Goal: Contribute content: Contribute content

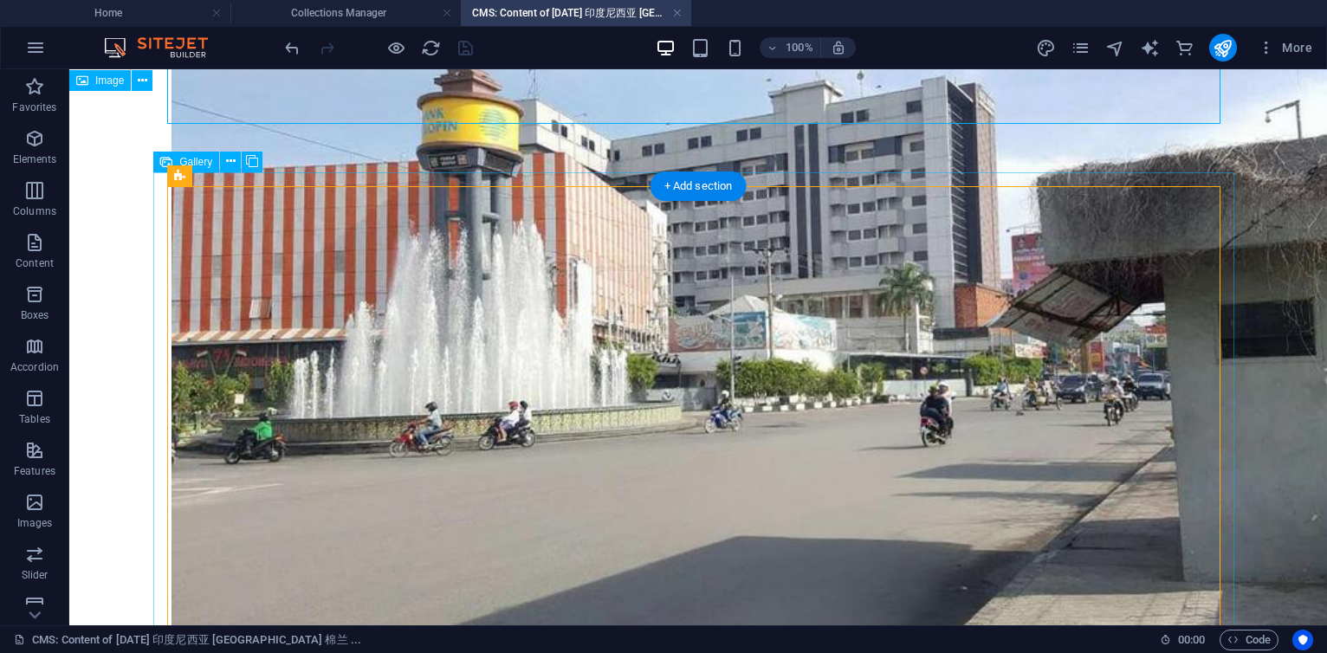
scroll to position [3896, 0]
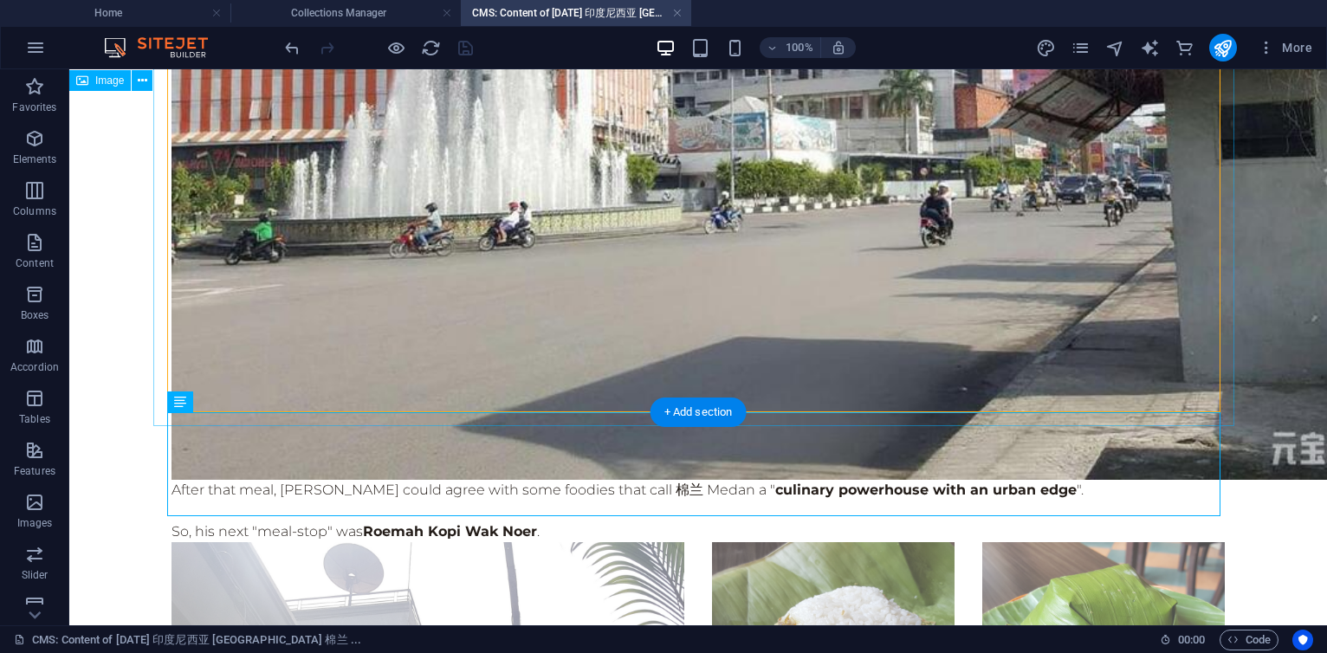
scroll to position [4208, 0]
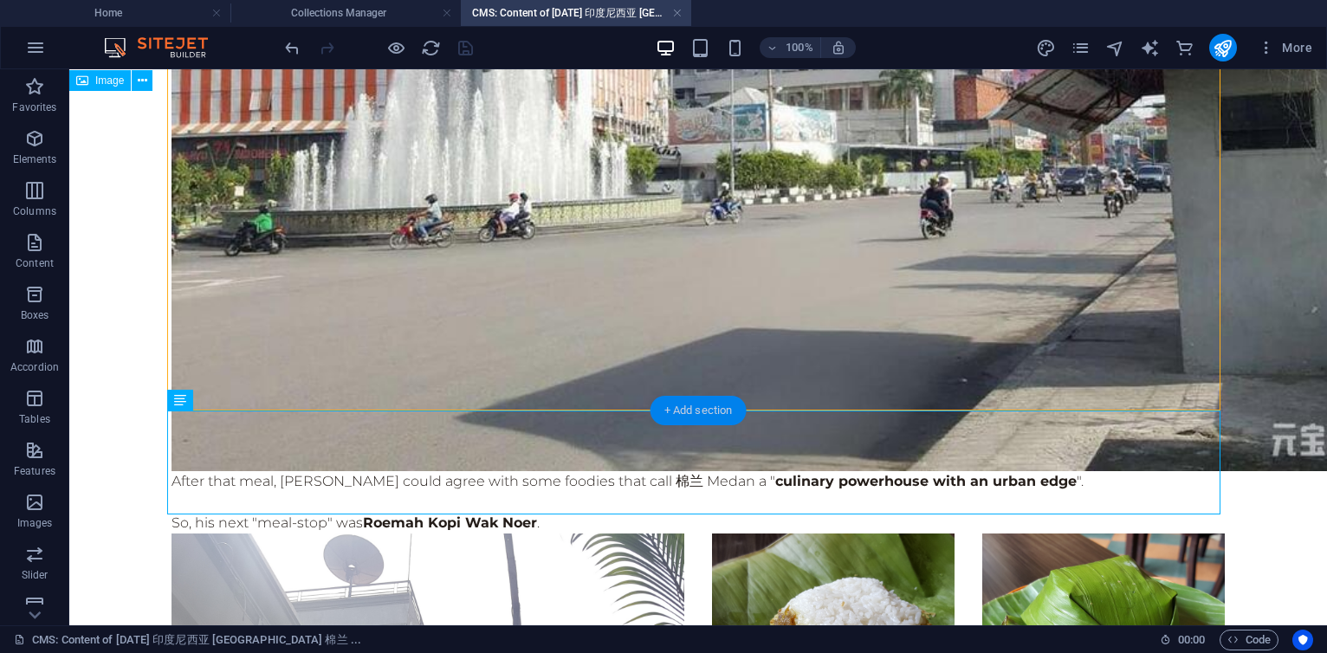
click at [698, 406] on div "+ Add section" at bounding box center [699, 410] width 96 height 29
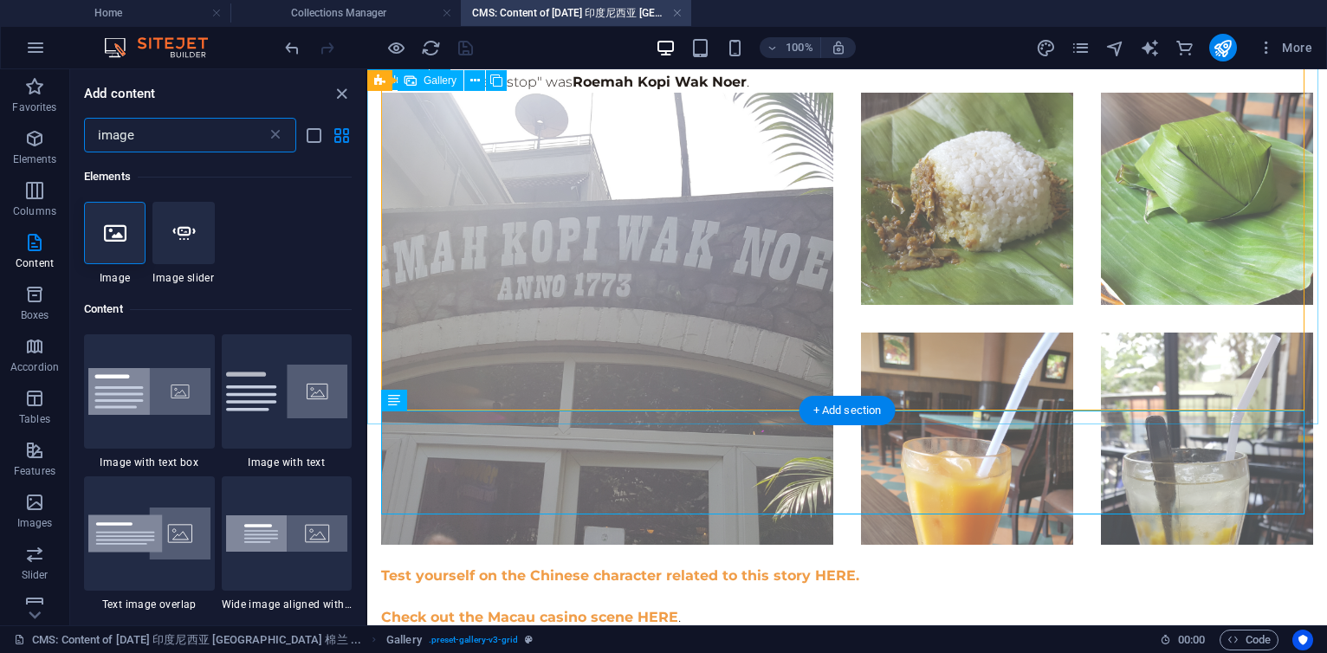
scroll to position [132, 0]
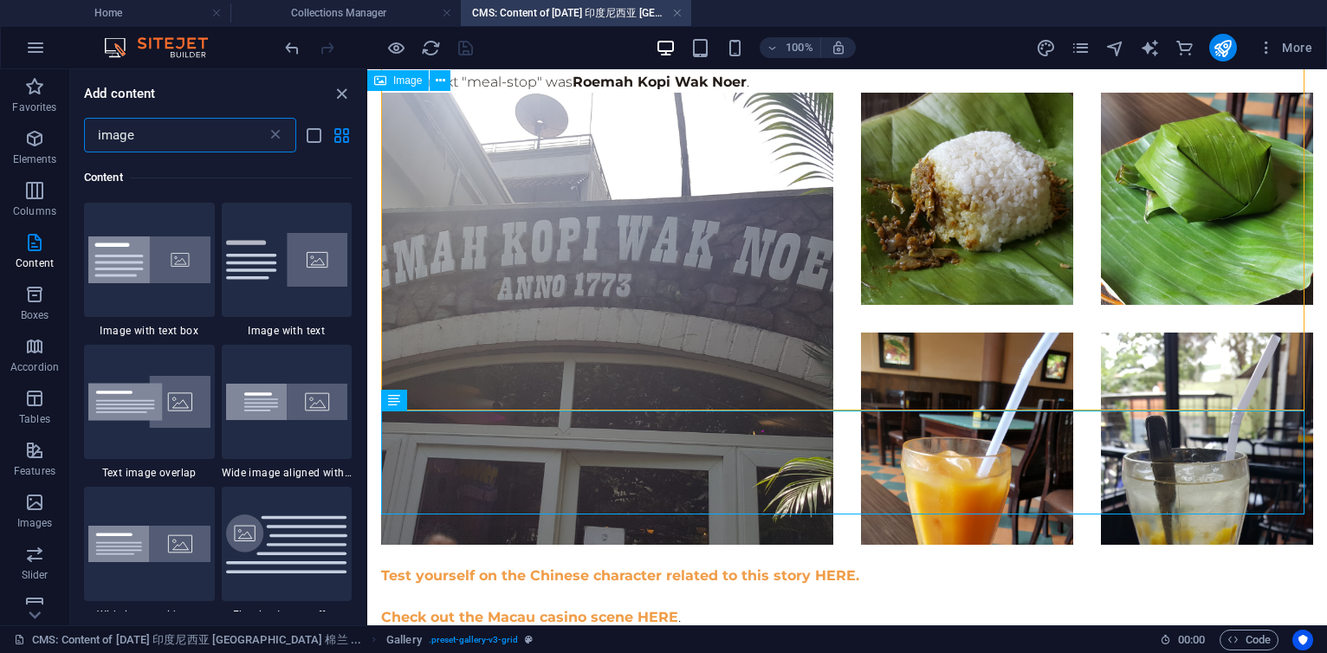
drag, startPoint x: 161, startPoint y: 141, endPoint x: -2, endPoint y: 121, distance: 164.1
click at [0, 121] on html "[DOMAIN_NAME] Home Collections Manager CMS: Content of [DATE] 印度尼西亚 [GEOGRAPHIC…" at bounding box center [663, 326] width 1327 height 653
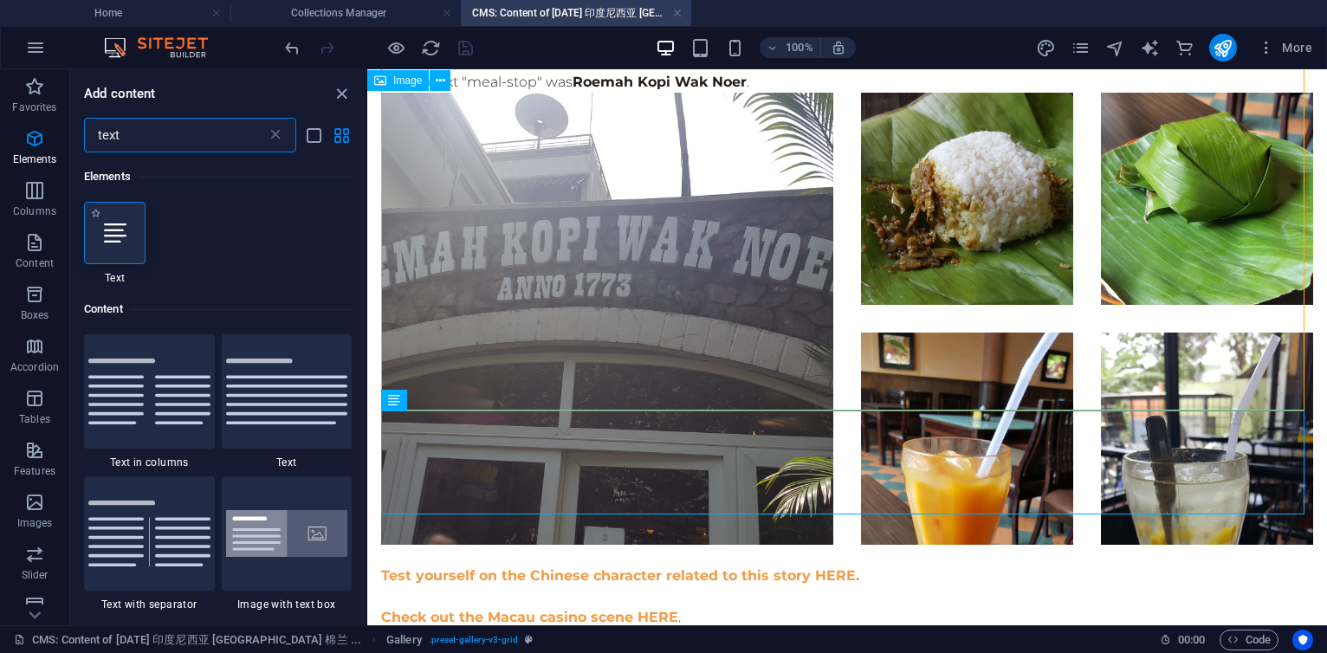
scroll to position [0, 0]
type input "text"
click at [107, 222] on icon at bounding box center [115, 233] width 23 height 23
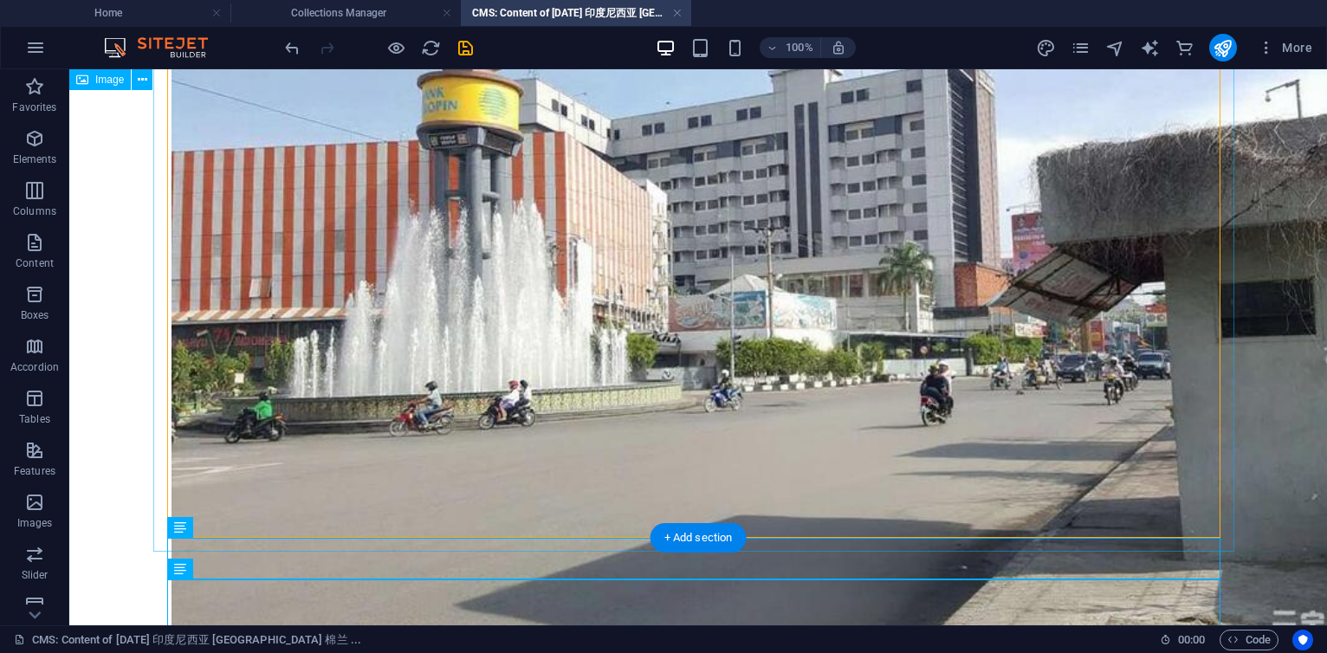
scroll to position [4228, 0]
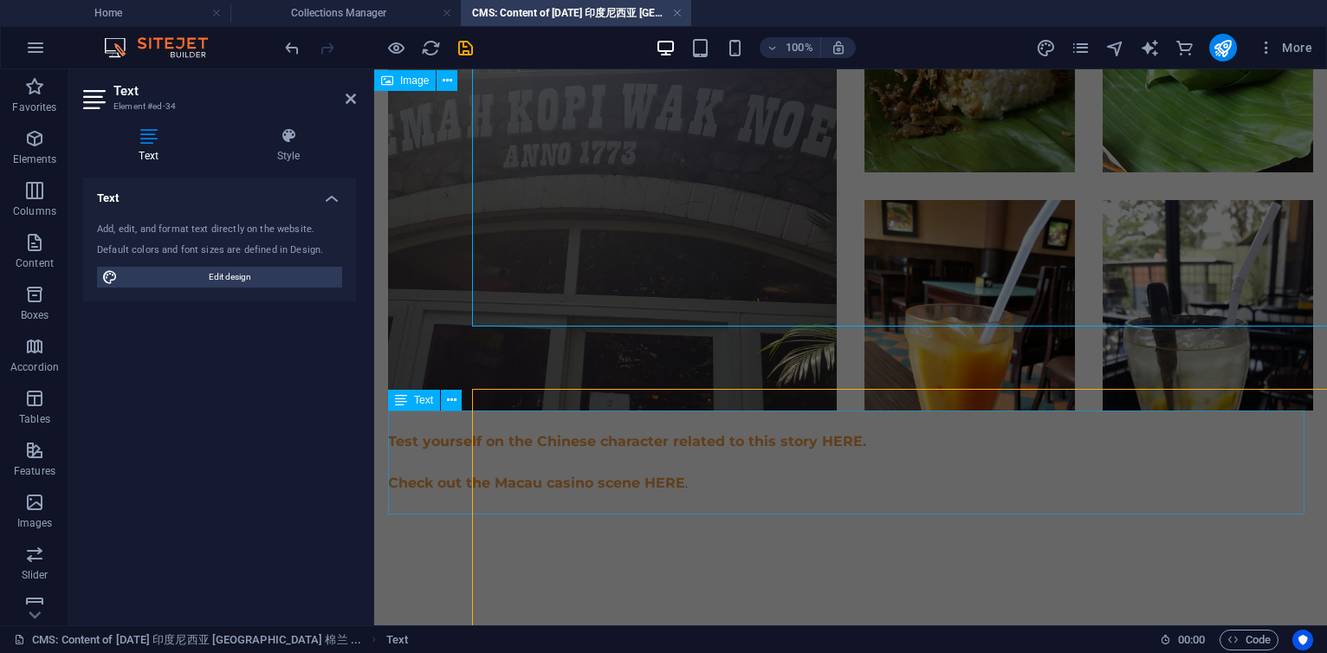
scroll to position [3758, 0]
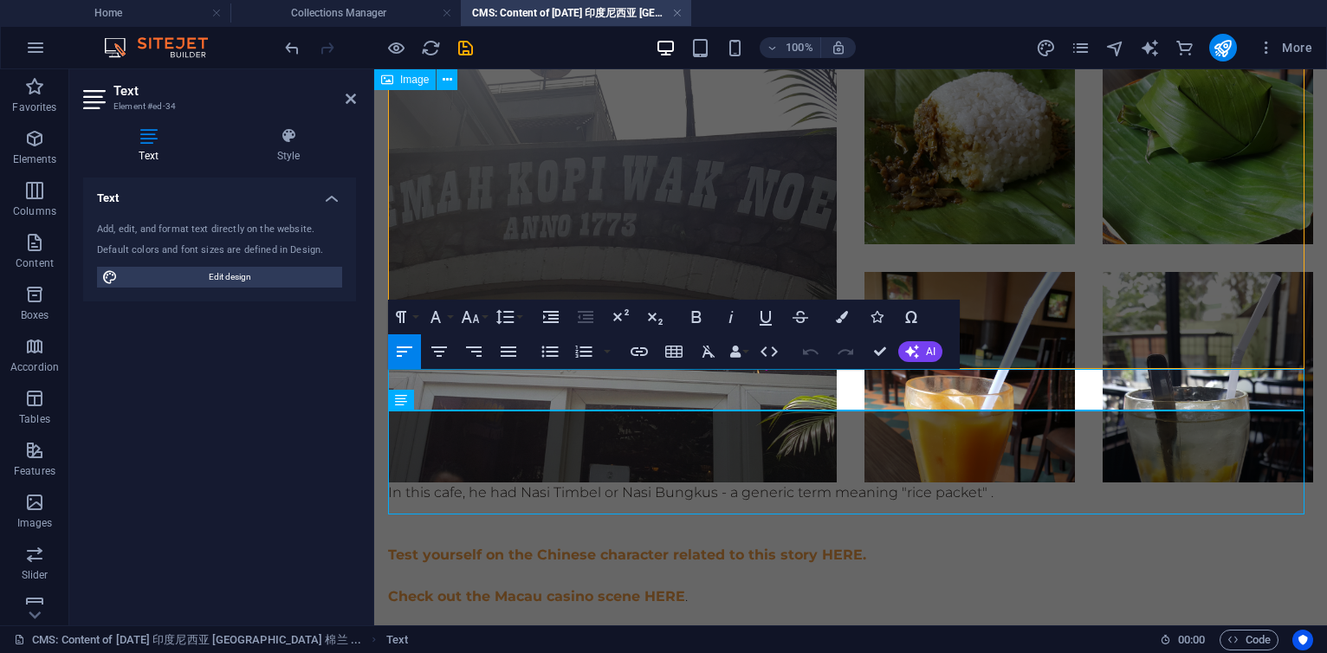
click at [1031, 483] on p "In this cafe, he had Nasi Timbel or Nasi Bungkus - a generic term meaning "rice…" at bounding box center [850, 493] width 925 height 21
drag, startPoint x: 996, startPoint y: 377, endPoint x: 1030, endPoint y: 374, distance: 34.8
click at [1030, 483] on p "In this cafe, he had Nasi Timbel or Nasi Bungkus - a generic term meaning "rice…" at bounding box center [850, 493] width 925 height 21
click at [1000, 483] on p "In this cafe, he had Nasi Timbel or Nasi Bungkus - a generic term meaning "rice…" at bounding box center [850, 493] width 925 height 21
drag, startPoint x: 995, startPoint y: 378, endPoint x: 1229, endPoint y: 379, distance: 234.8
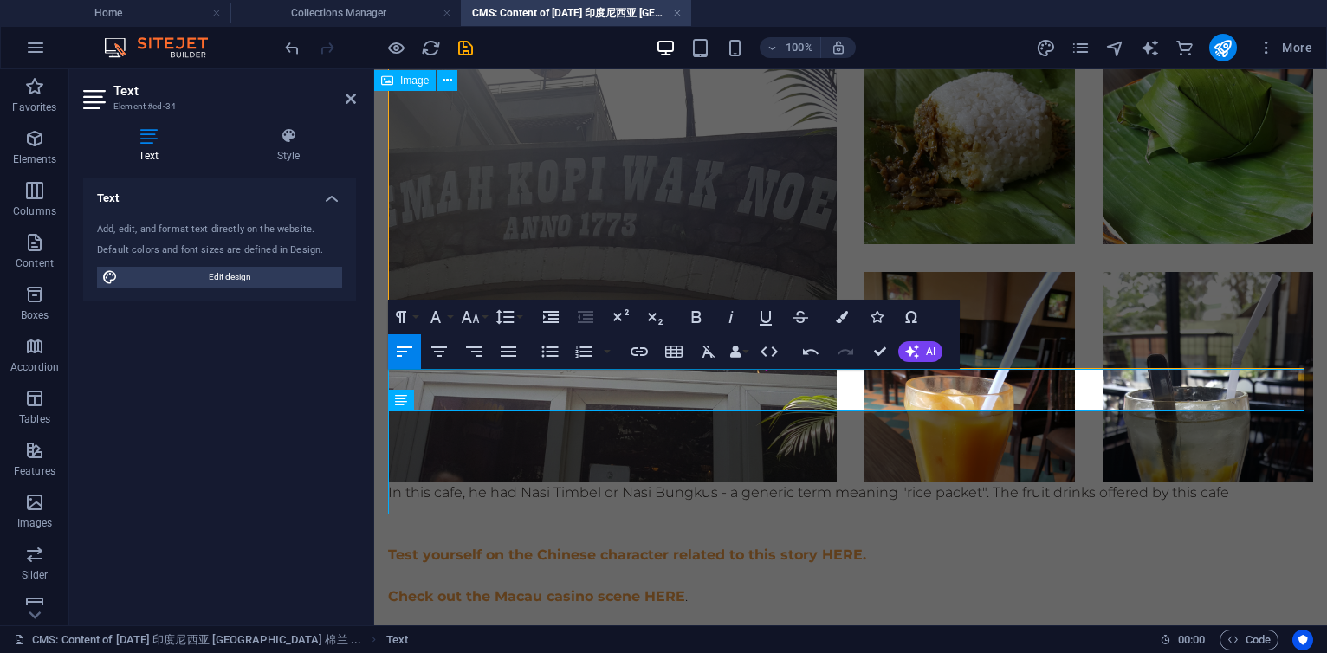
click at [1229, 483] on p "In this cafe, he had Nasi Timbel or Nasi Bungkus - a generic term meaning "rice…" at bounding box center [850, 493] width 925 height 21
click at [1235, 483] on p "In this cafe, he had Nasi Timbel or Nasi Bungkus - a generic term meaning "rice…" at bounding box center [850, 493] width 925 height 21
drag, startPoint x: 1235, startPoint y: 380, endPoint x: 1000, endPoint y: 383, distance: 234.8
click at [1000, 483] on p "In this cafe, he had Nasi Timbel or Nasi Bungkus - a generic term meaning "rice…" at bounding box center [850, 493] width 925 height 21
copy p "The fruit drinks offered by this cafe"
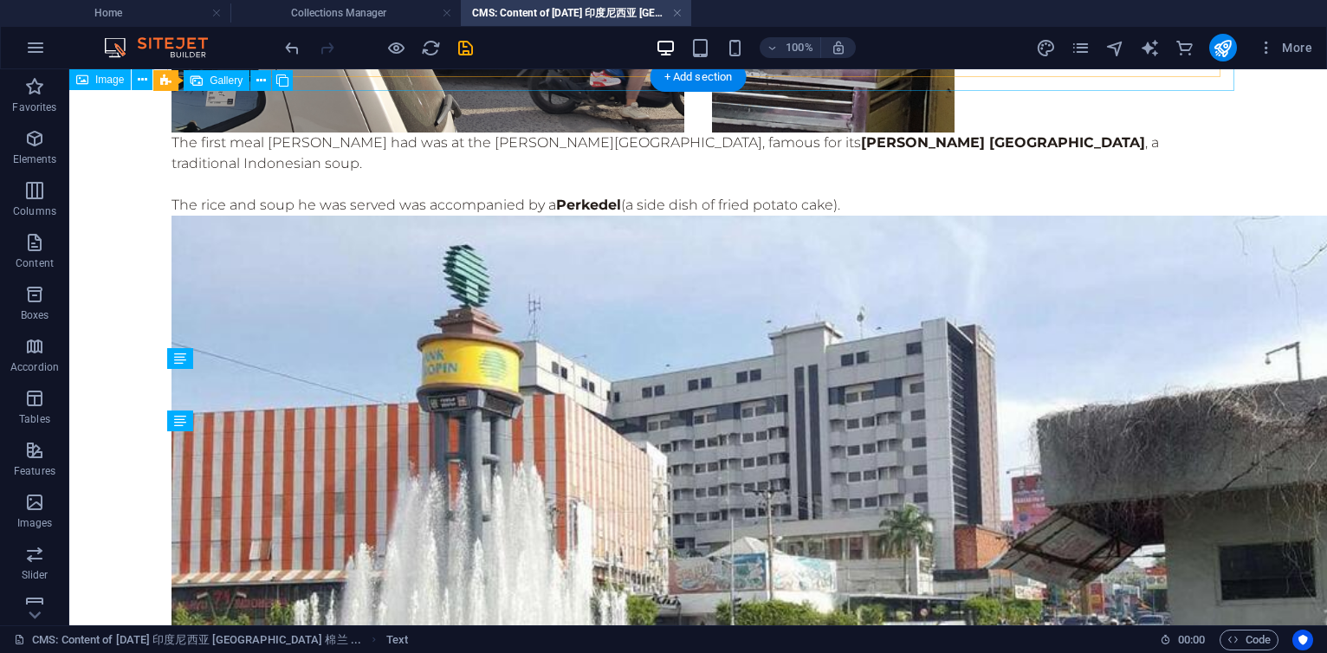
scroll to position [4249, 0]
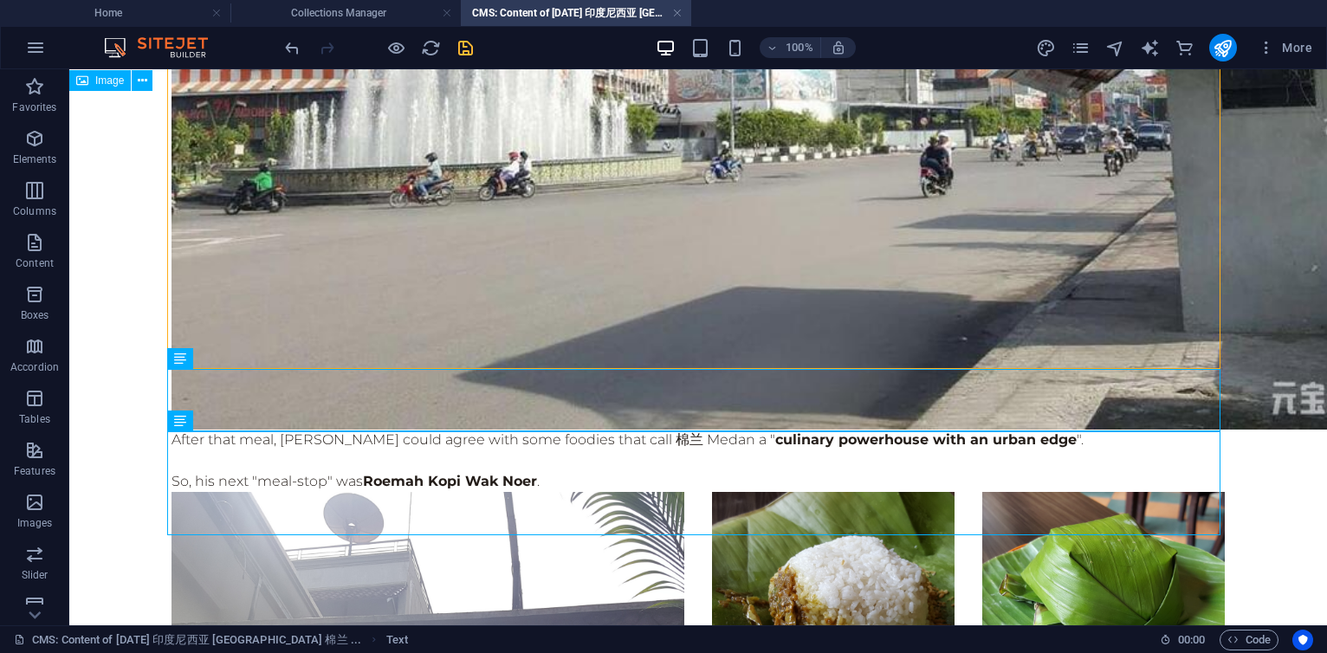
click at [470, 45] on icon "save" at bounding box center [466, 48] width 20 height 20
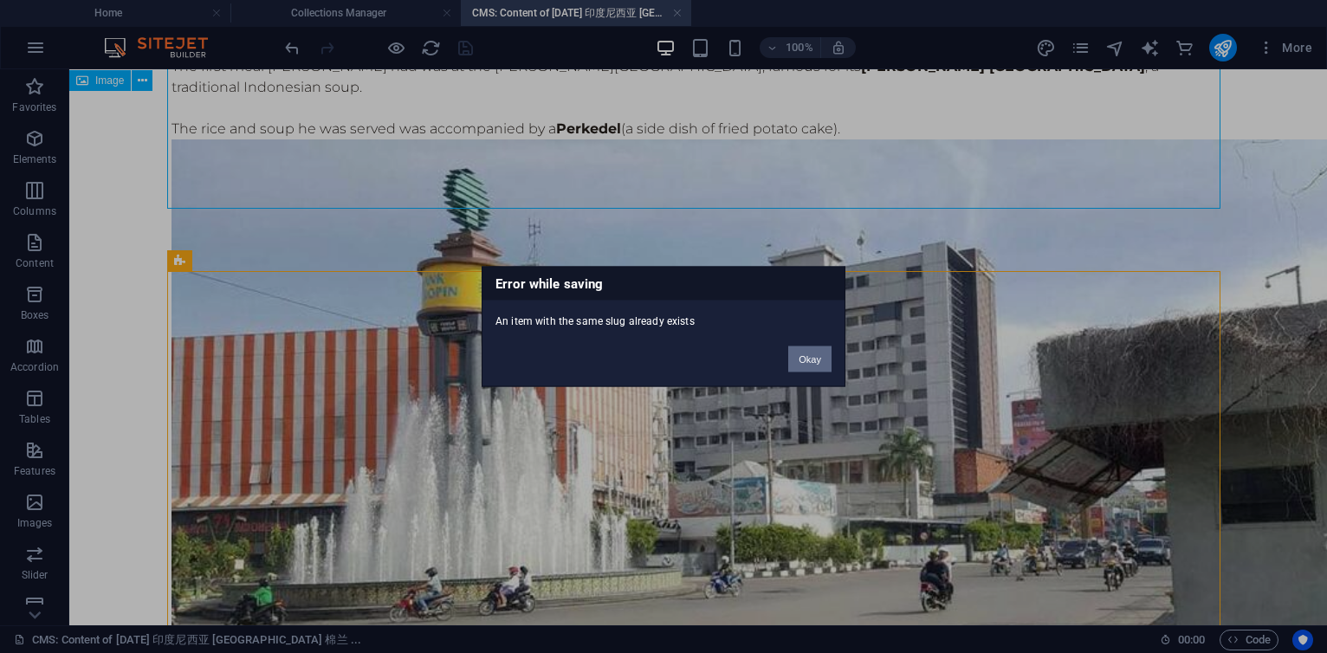
scroll to position [3833, 0]
click at [815, 360] on button "Okay" at bounding box center [809, 360] width 43 height 26
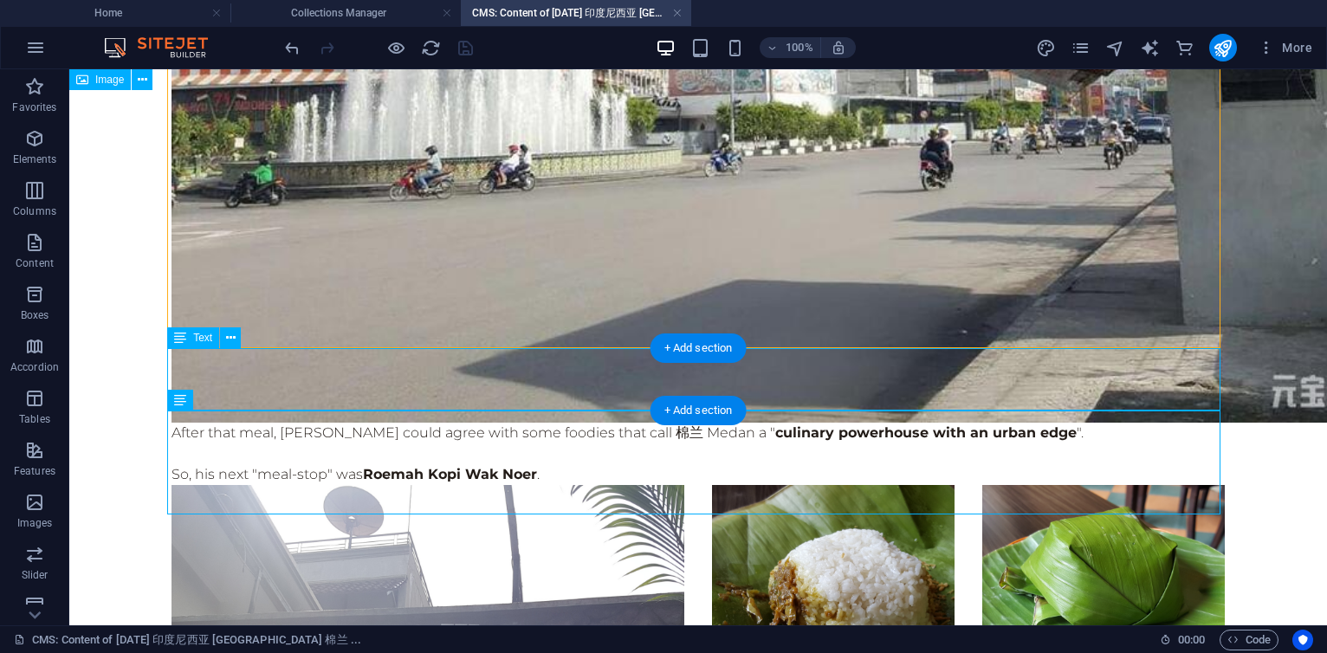
scroll to position [4270, 0]
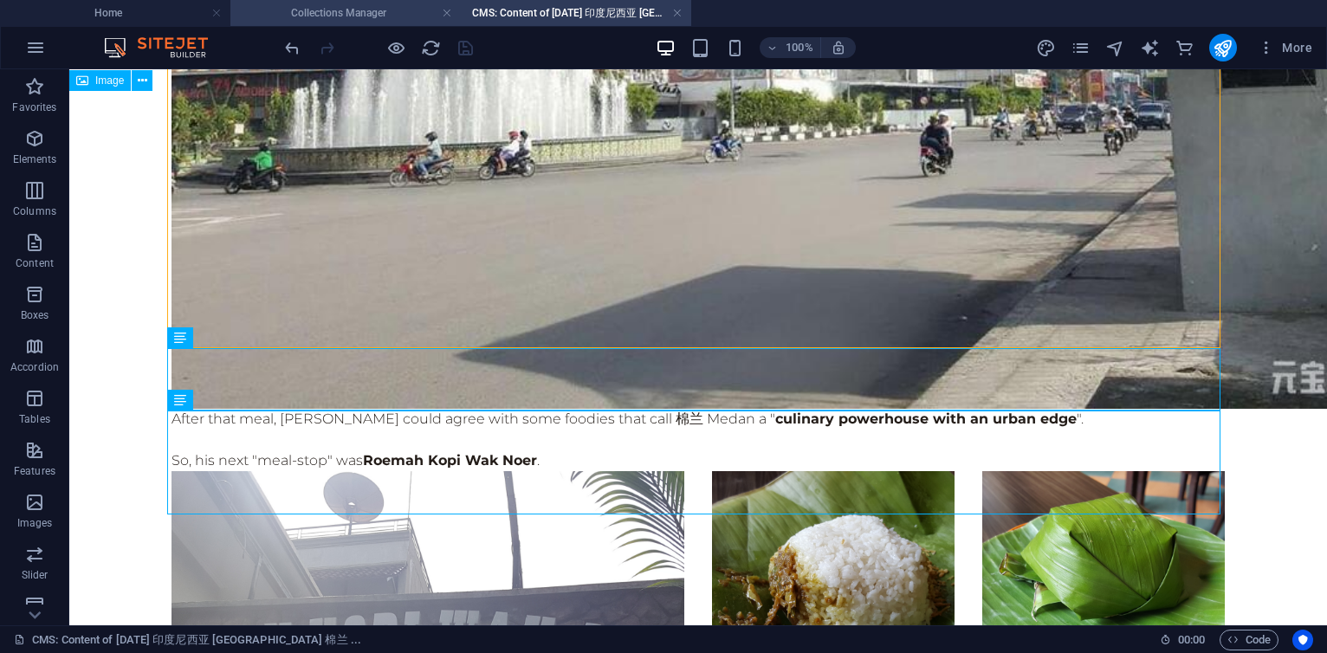
click at [360, 16] on h4 "Collections Manager" at bounding box center [345, 12] width 230 height 19
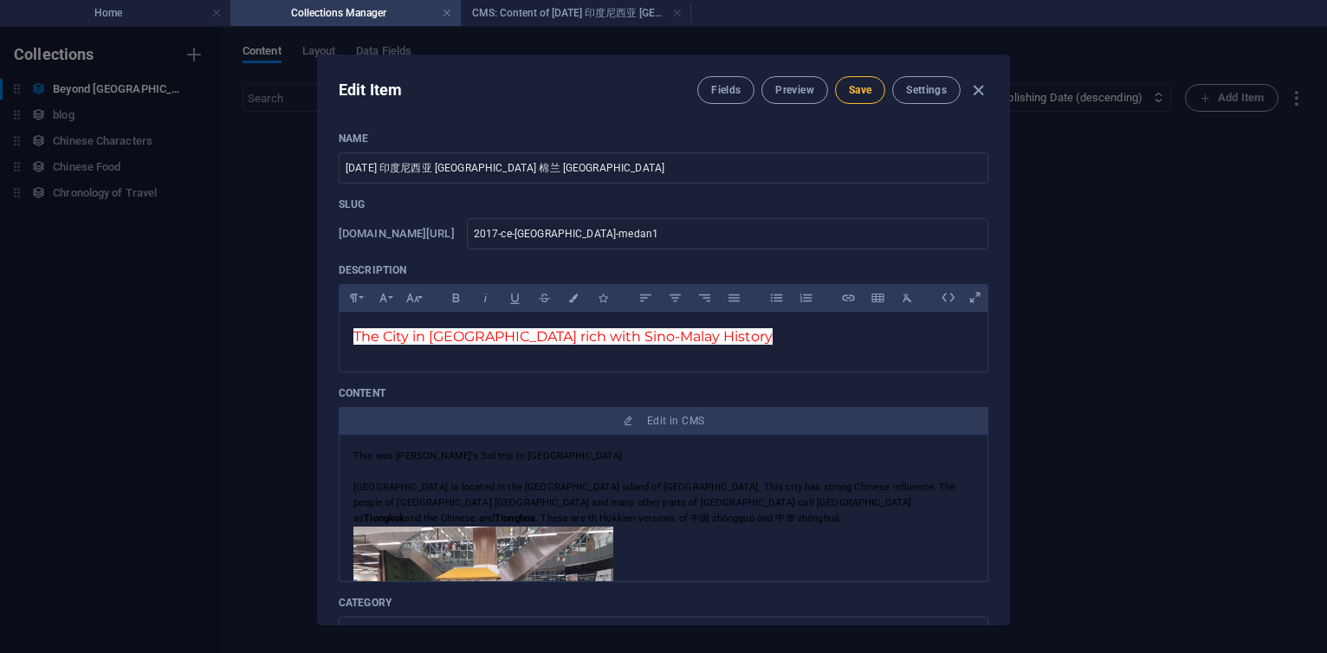
click at [854, 83] on span "Save" at bounding box center [860, 90] width 23 height 14
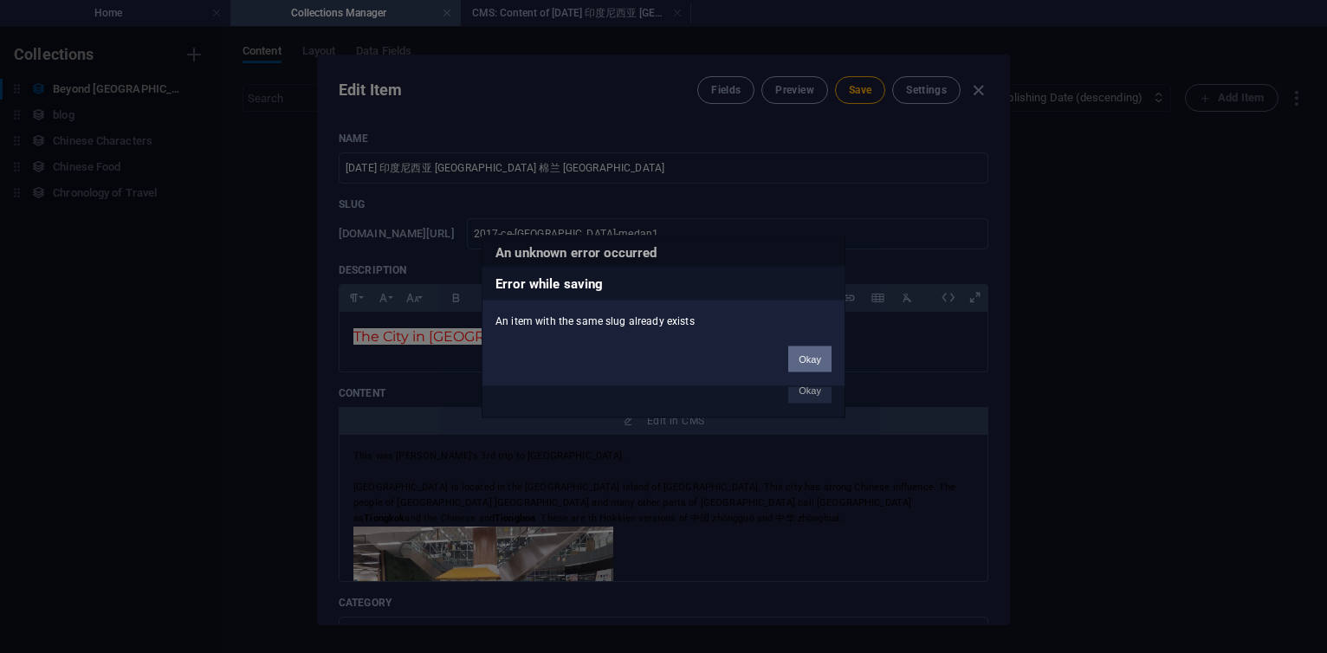
click at [813, 362] on button "Okay" at bounding box center [809, 360] width 43 height 26
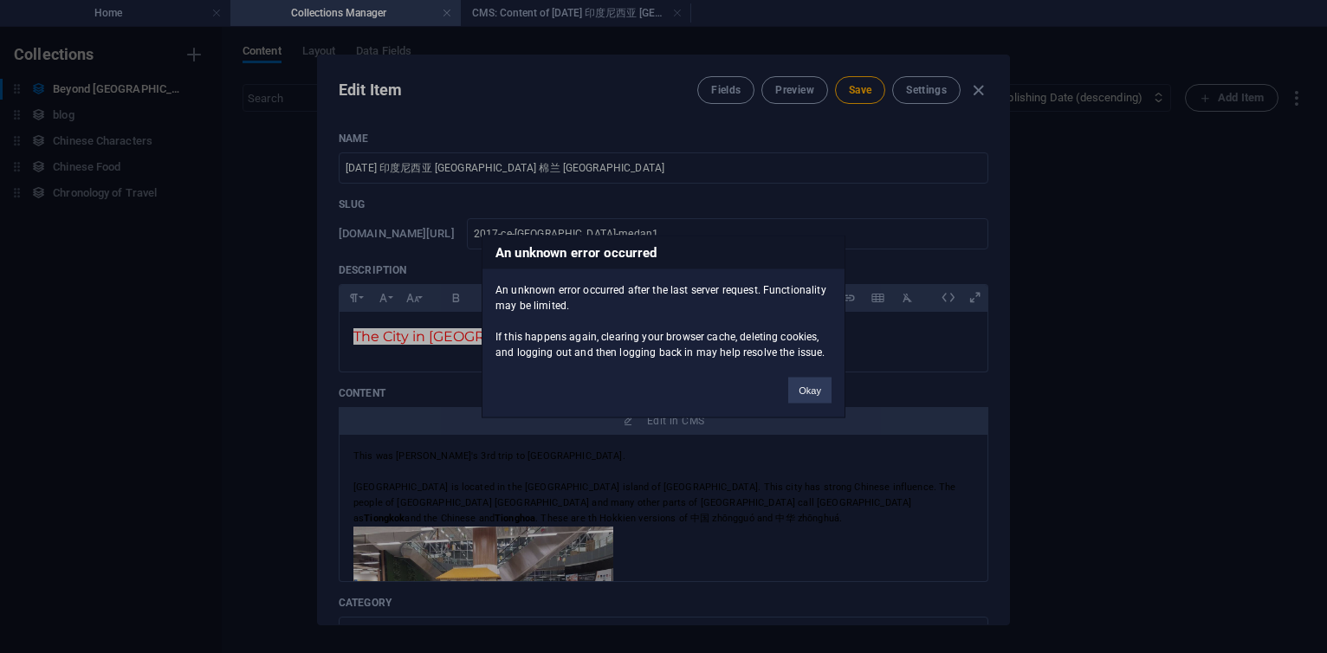
click at [282, 178] on div "An unknown error occurred An unknown error occurred after the last server reque…" at bounding box center [663, 326] width 1327 height 653
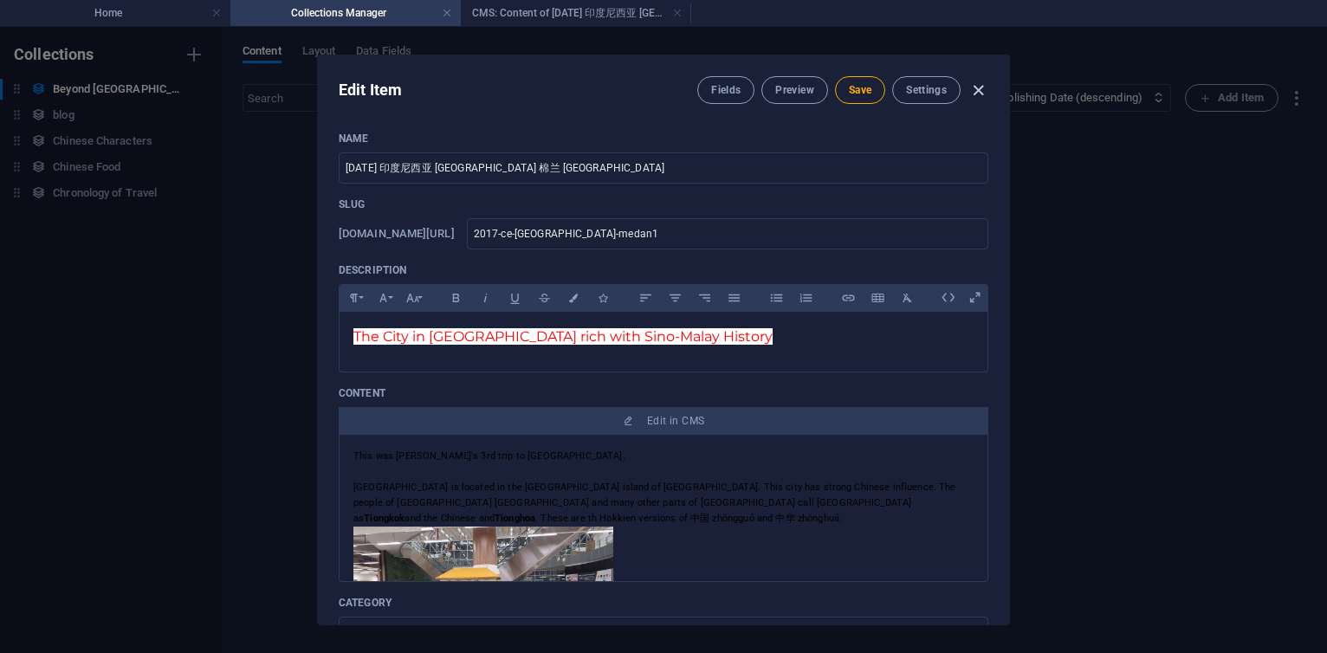
click at [986, 88] on icon "button" at bounding box center [979, 91] width 20 height 20
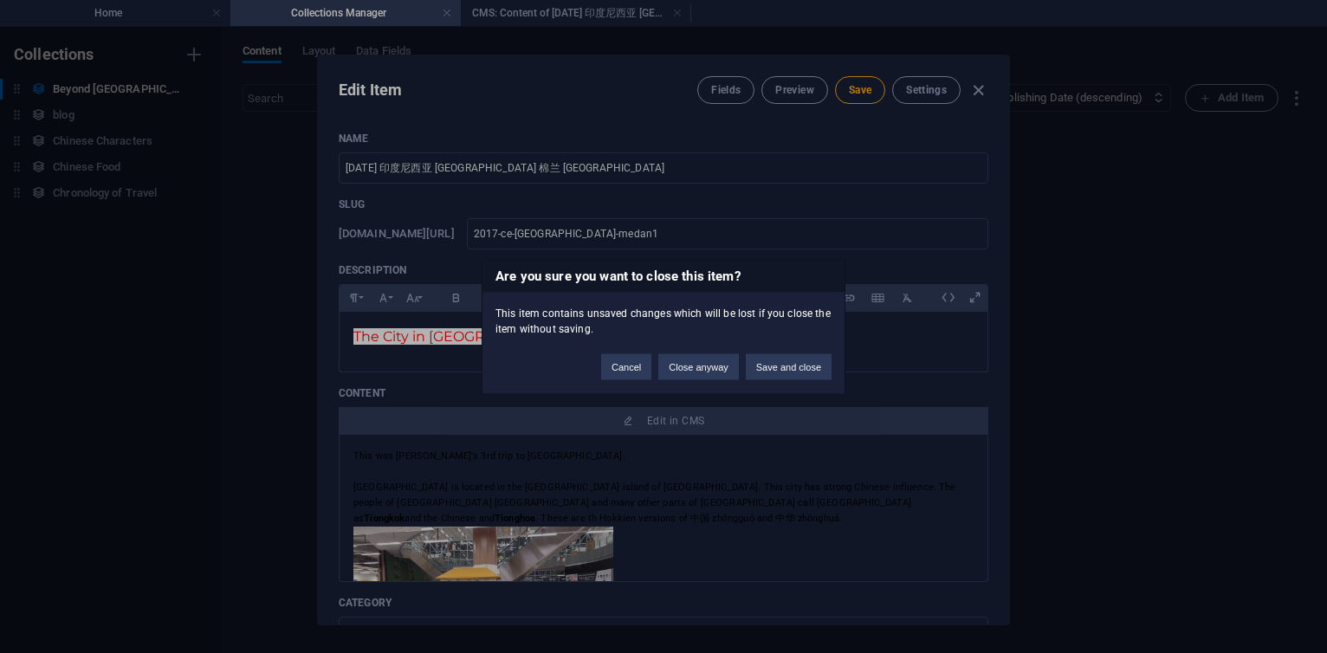
click at [165, 8] on div "Are you sure you want to close this item? This item contains unsaved changes wh…" at bounding box center [663, 326] width 1327 height 653
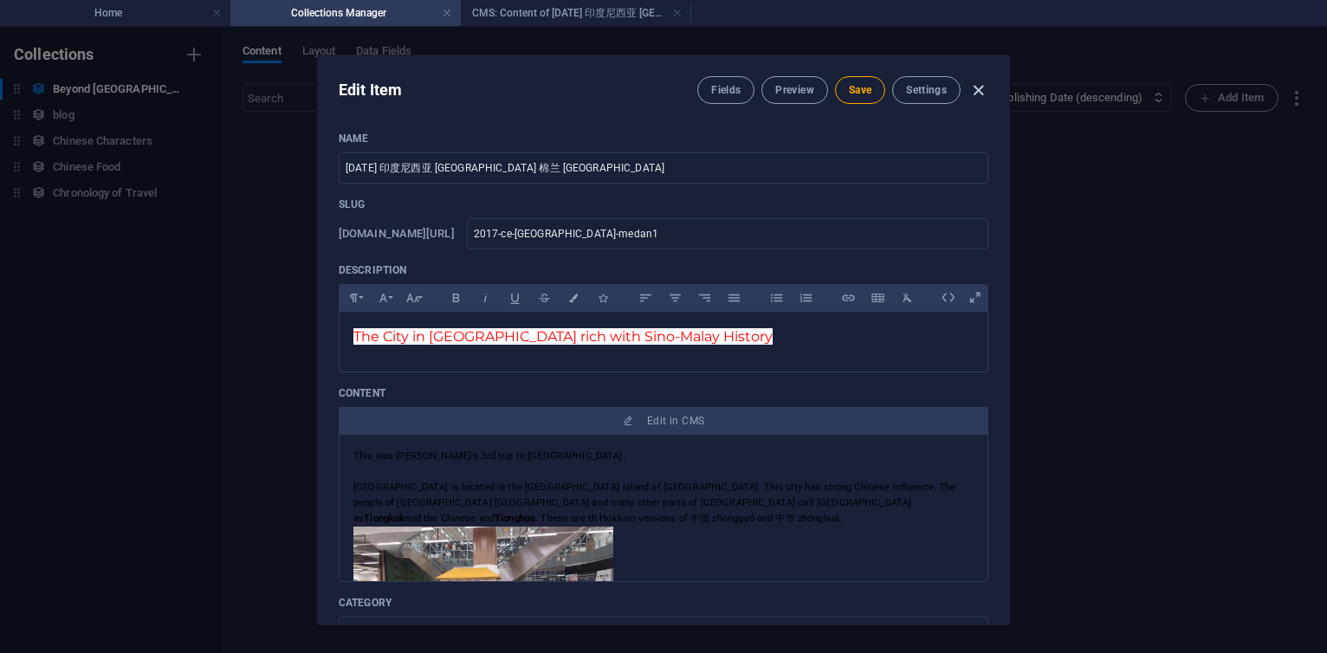
click at [980, 92] on icon "button" at bounding box center [979, 91] width 20 height 20
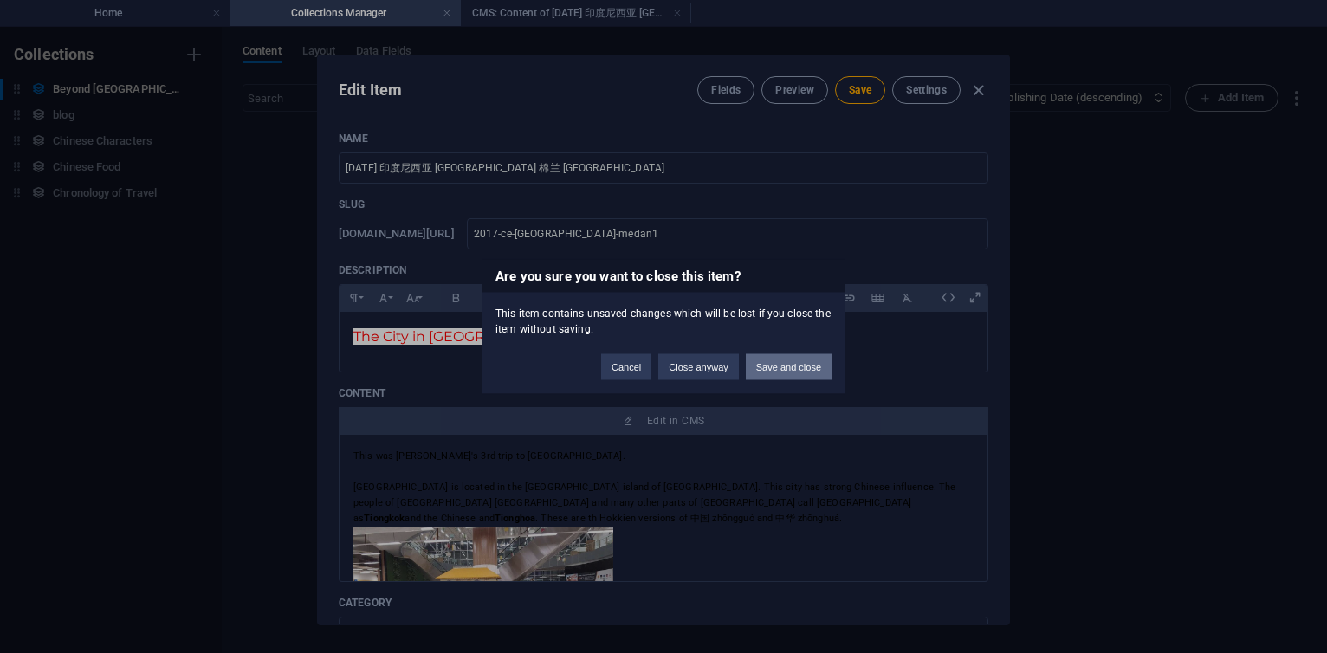
click at [790, 369] on button "Save and close" at bounding box center [789, 367] width 86 height 26
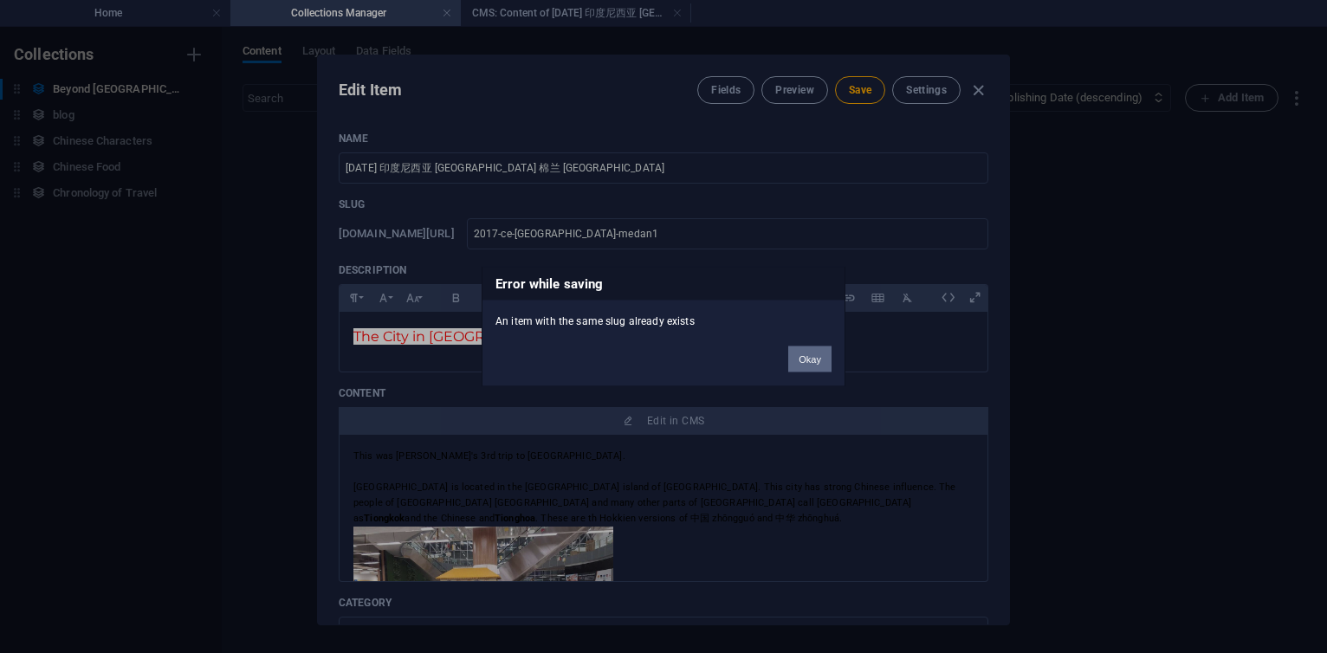
click at [812, 358] on button "Okay" at bounding box center [809, 360] width 43 height 26
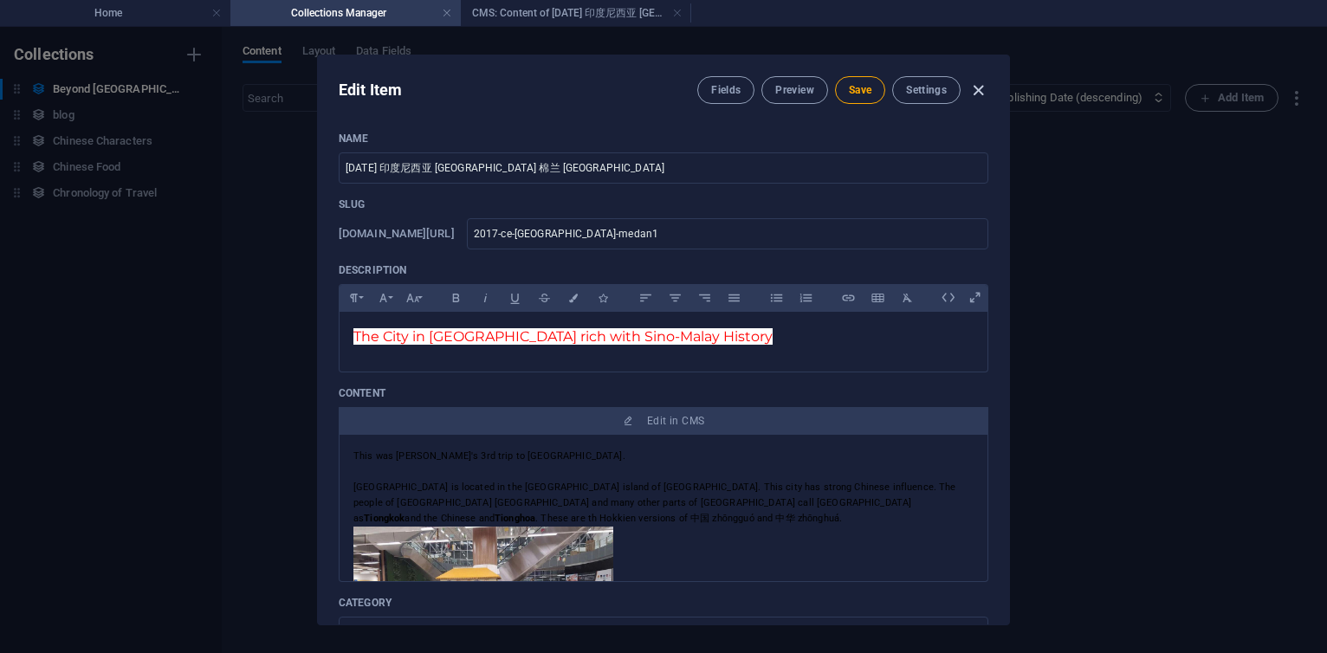
click at [972, 97] on icon "button" at bounding box center [979, 91] width 20 height 20
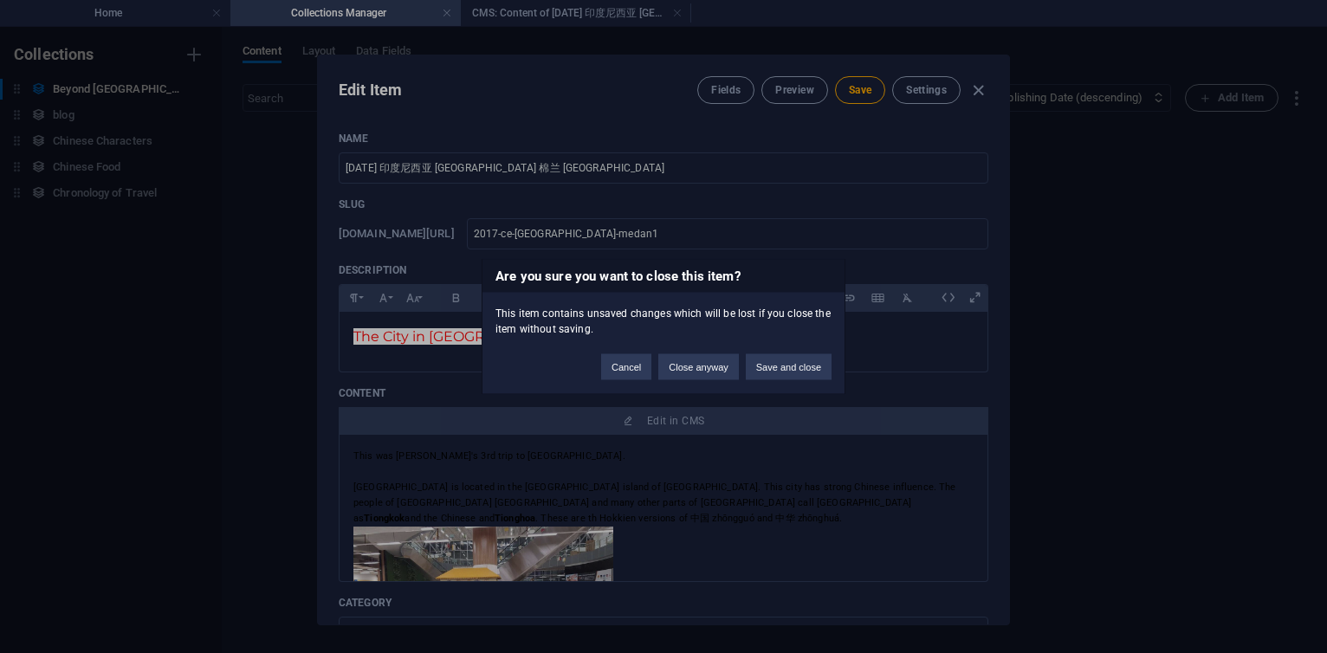
click at [858, 87] on div "Are you sure you want to close this item? This item contains unsaved changes wh…" at bounding box center [663, 326] width 1327 height 653
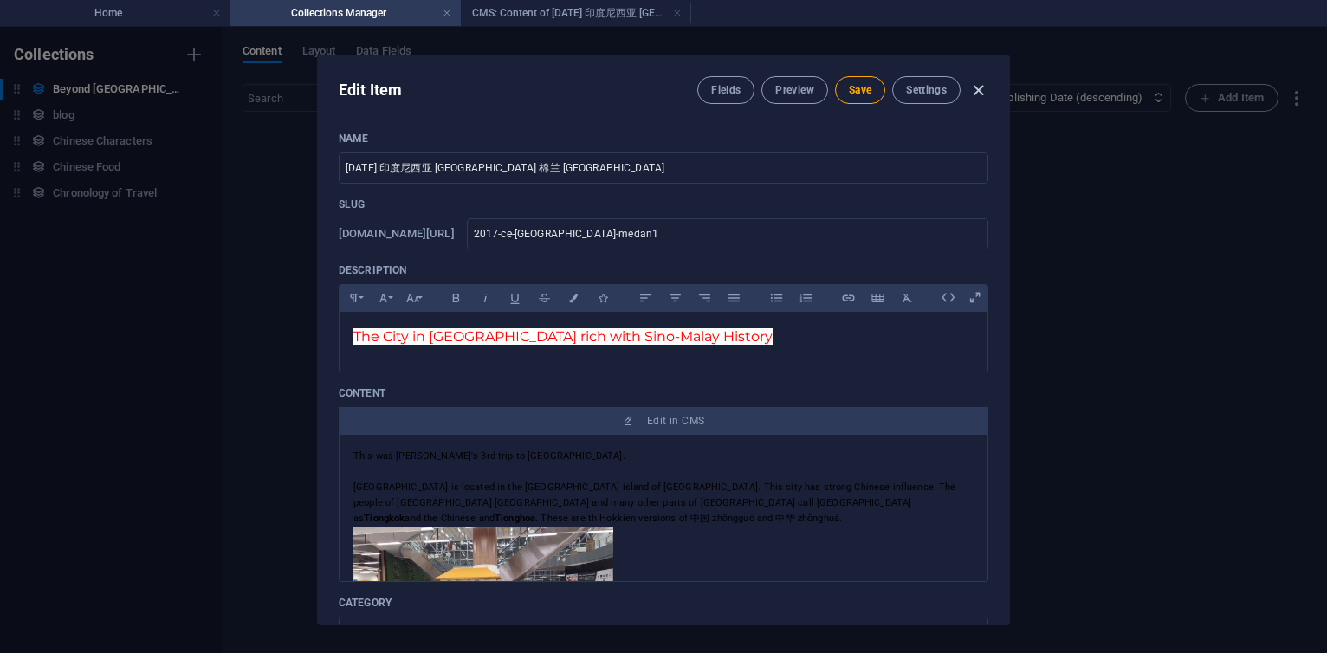
click at [981, 91] on icon "button" at bounding box center [979, 91] width 20 height 20
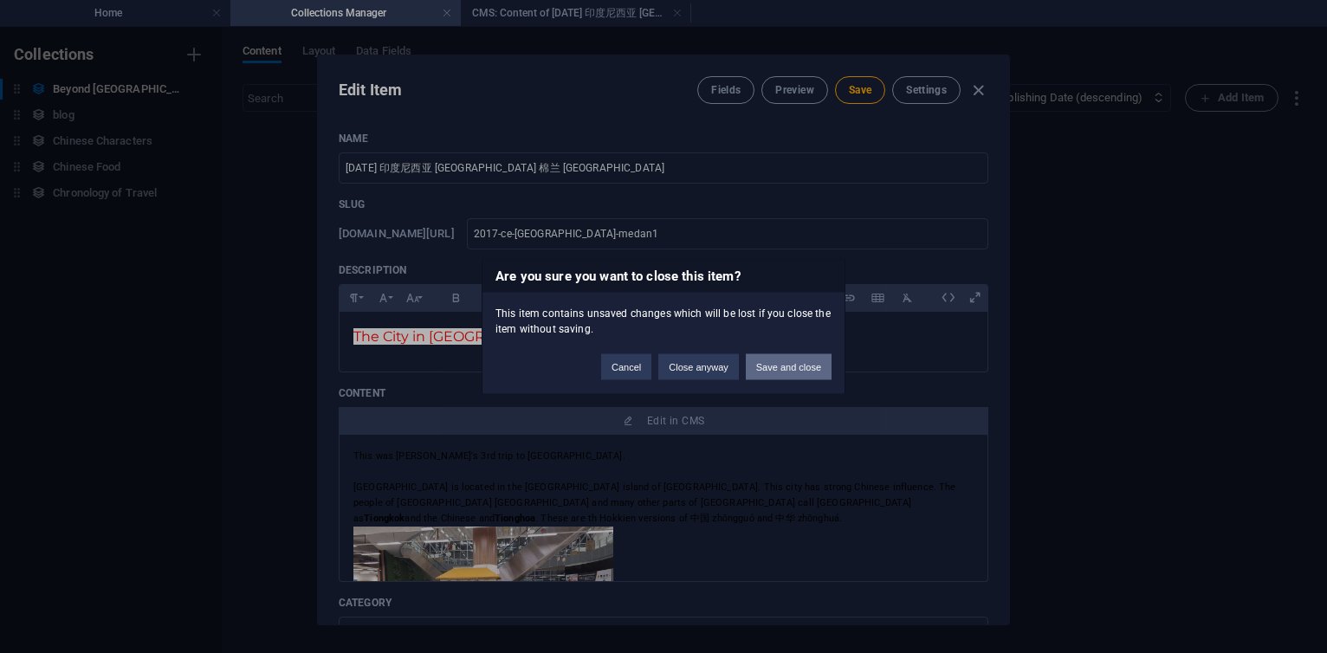
click at [775, 364] on button "Save and close" at bounding box center [789, 367] width 86 height 26
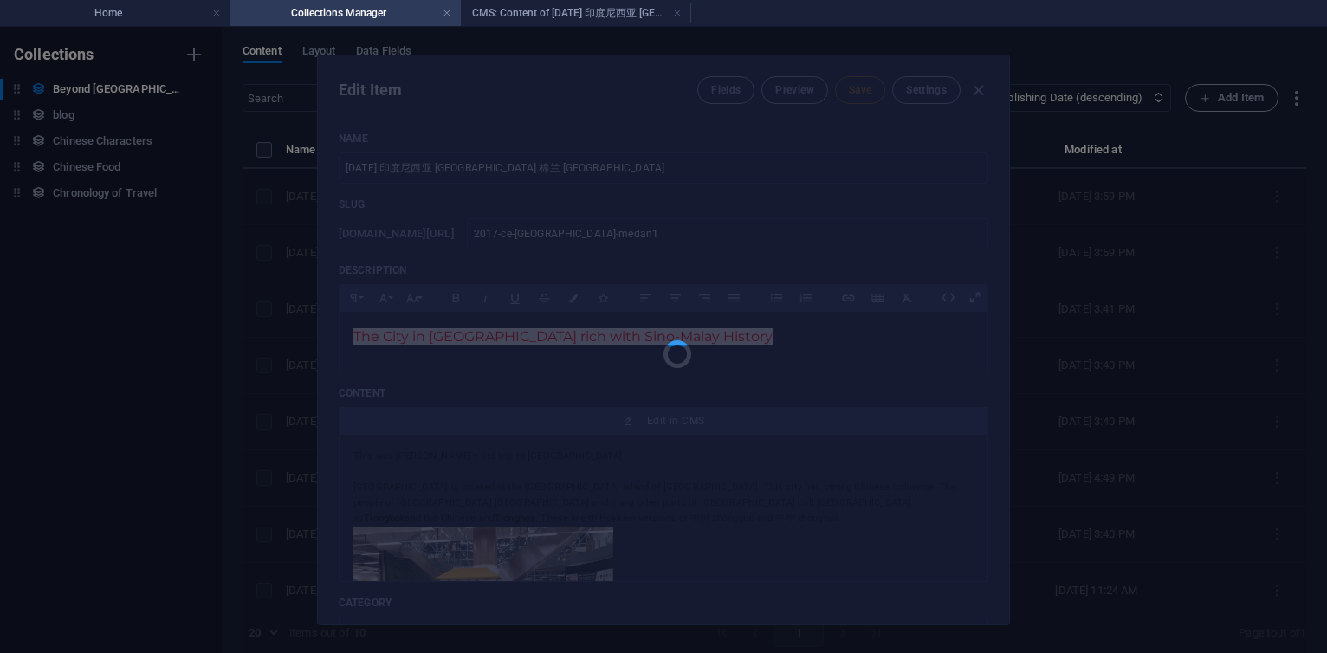
click at [716, 369] on div at bounding box center [663, 339] width 691 height 569
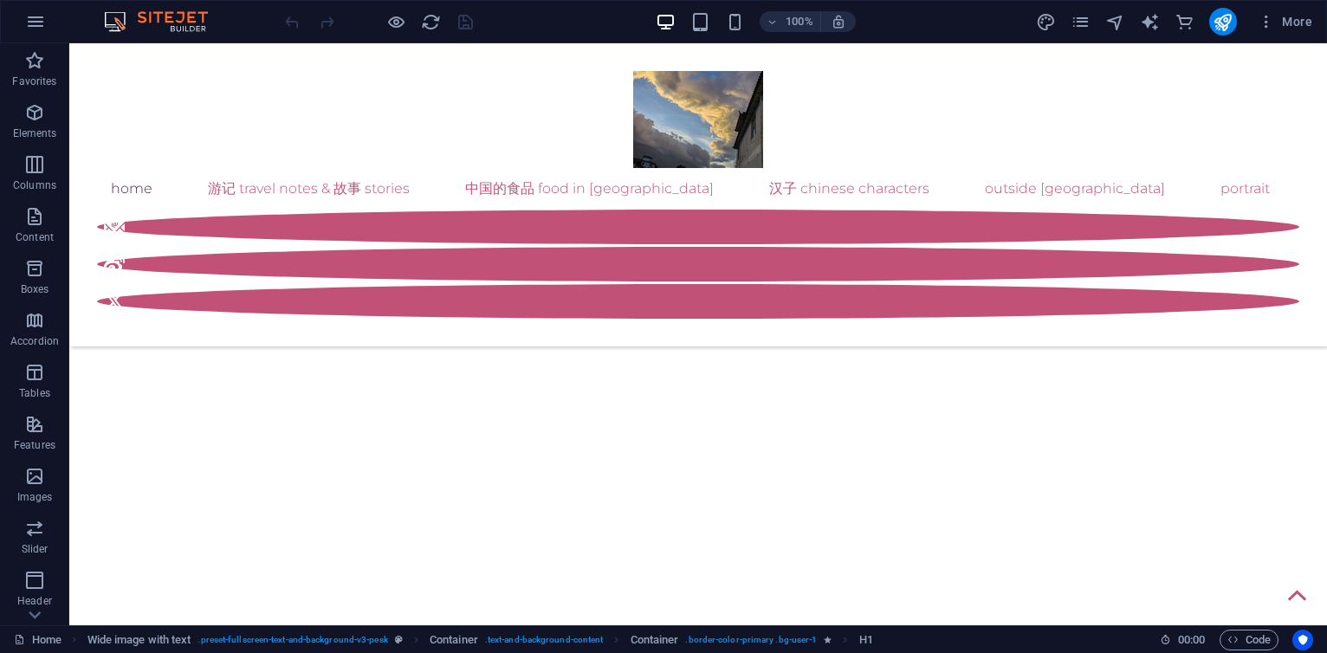
scroll to position [624, 0]
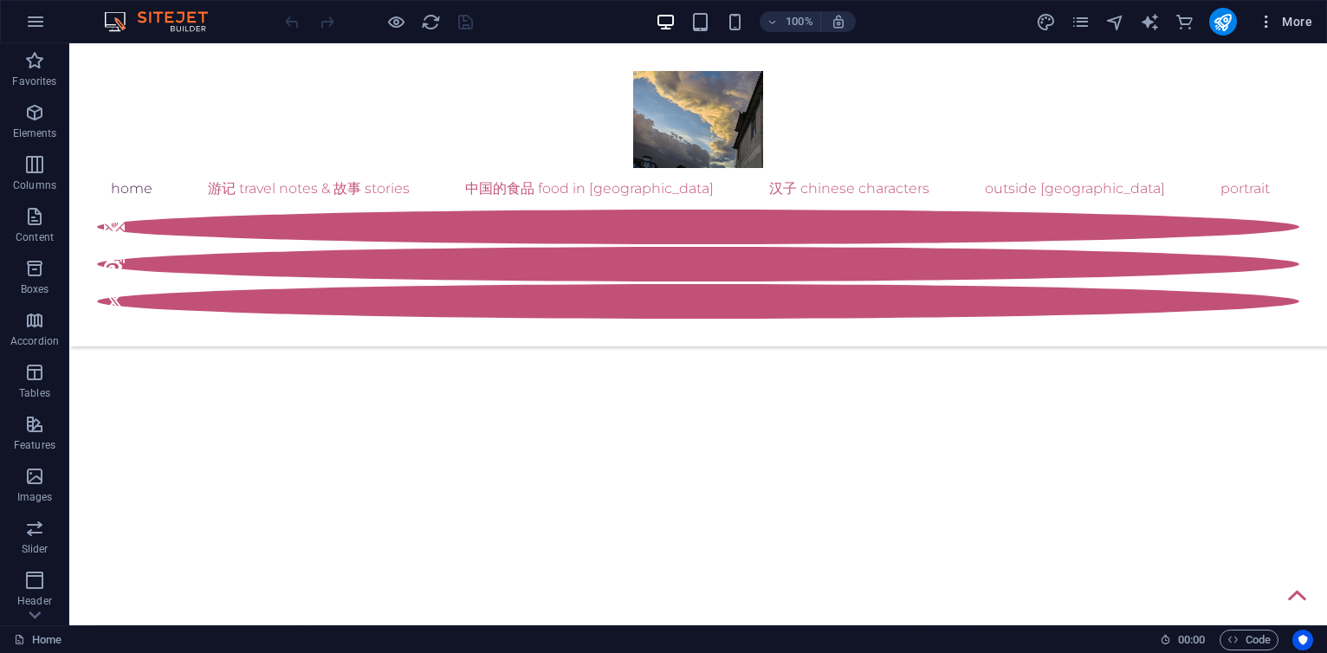
click at [1294, 29] on span "More" at bounding box center [1285, 21] width 55 height 17
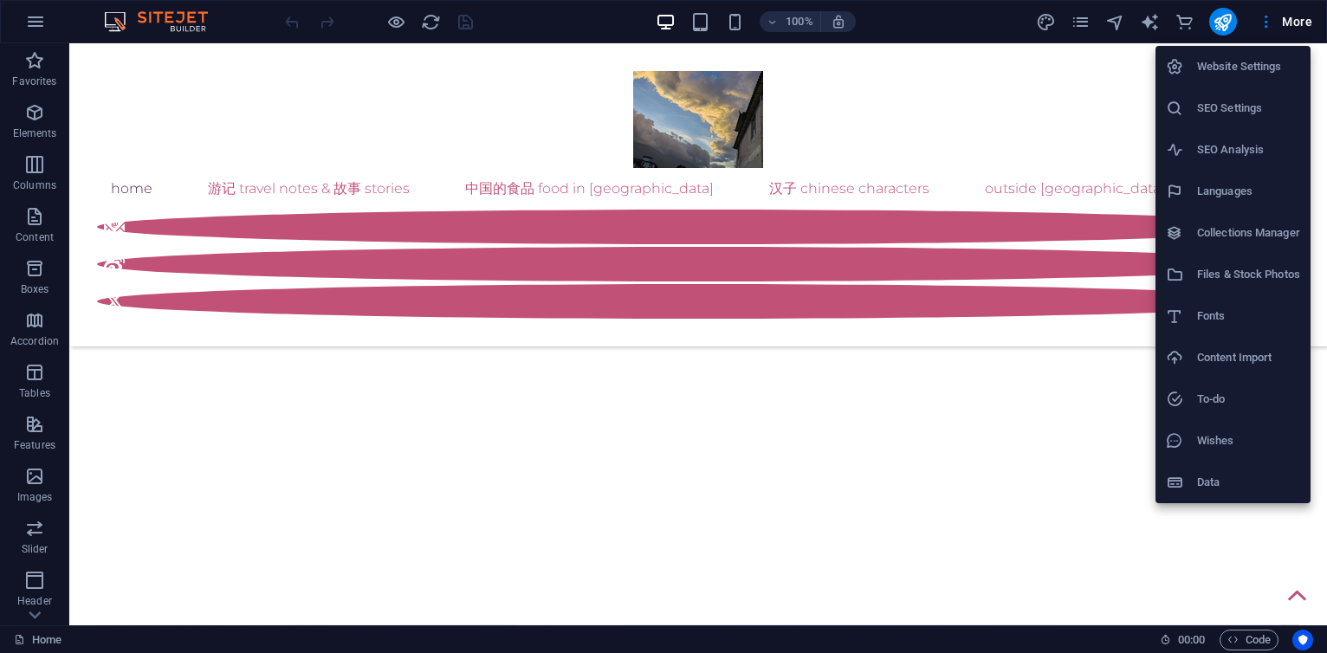
click at [1260, 229] on h6 "Collections Manager" at bounding box center [1248, 233] width 103 height 21
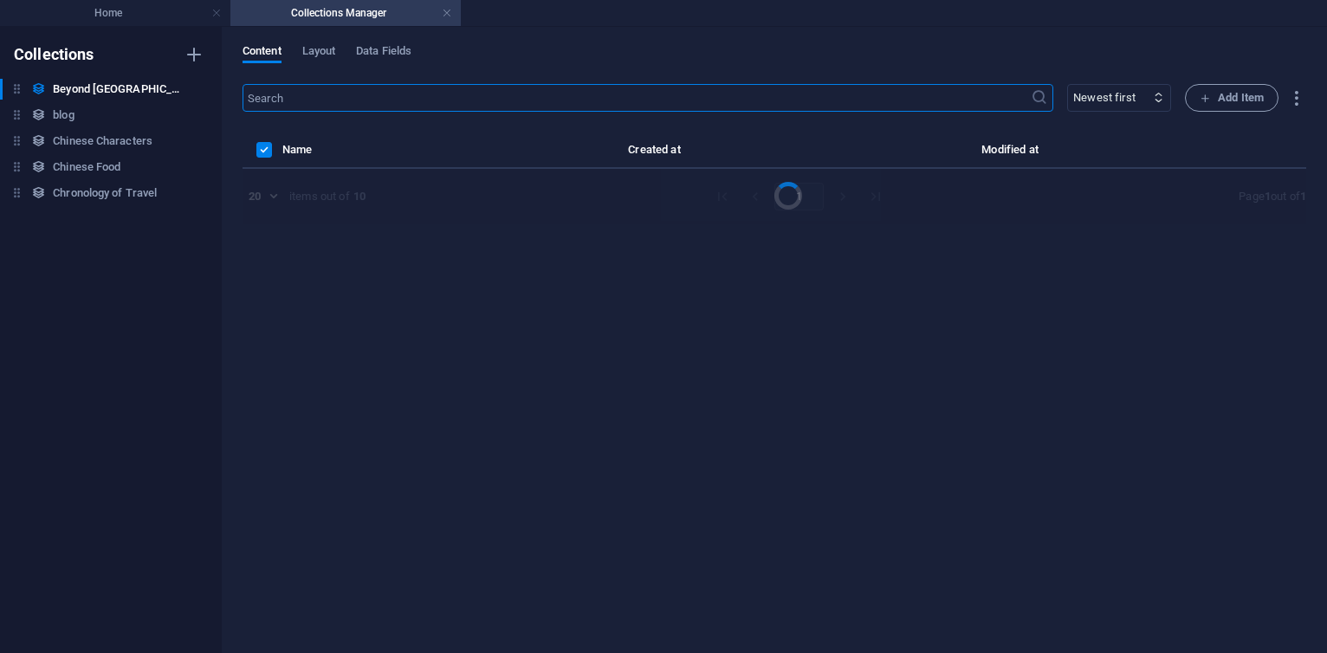
select select "columns.publishing_date_DESC"
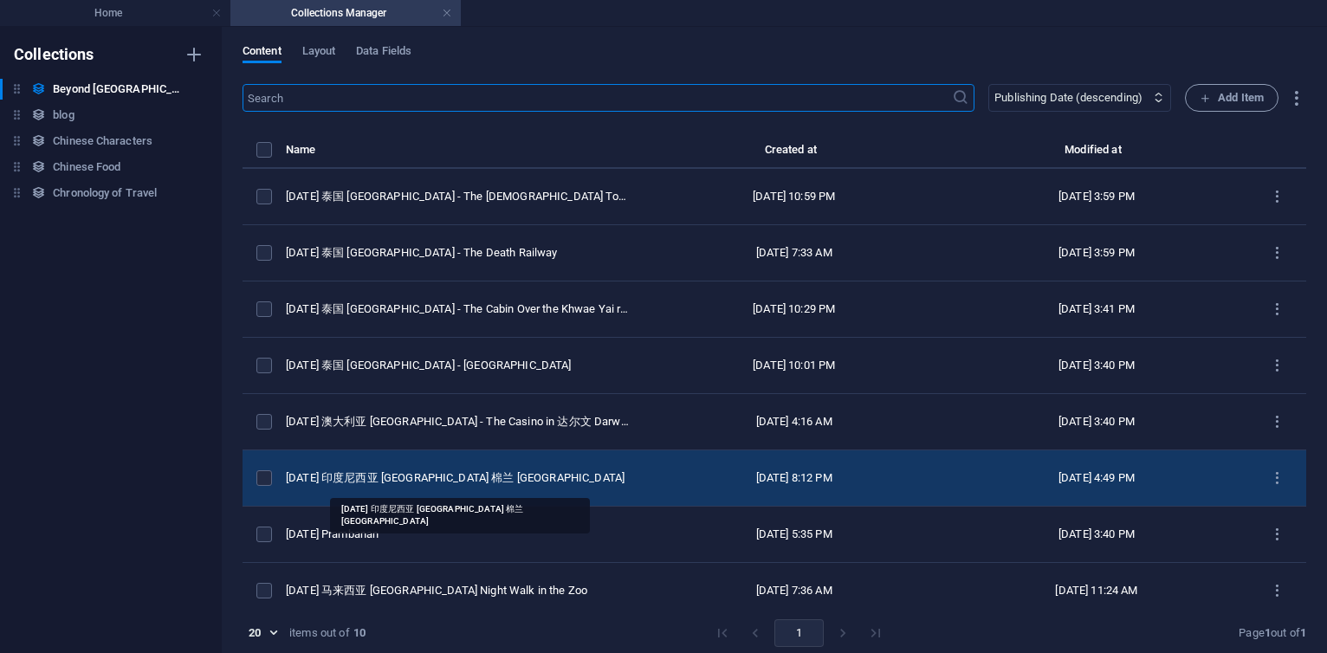
click at [490, 479] on div "[DATE] 印度尼西亚 [GEOGRAPHIC_DATA] 棉兰 [GEOGRAPHIC_DATA]" at bounding box center [457, 478] width 343 height 16
select select "original photos"
select select "[GEOGRAPHIC_DATA]"
select select "2016"
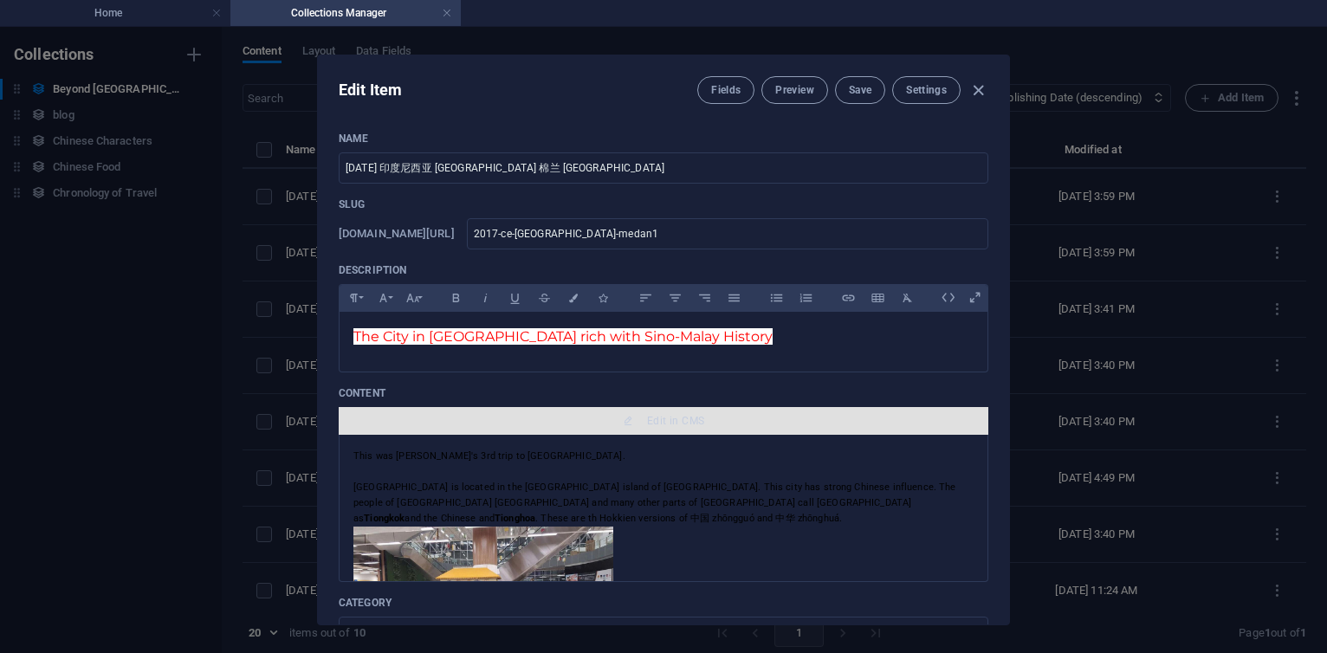
click at [674, 418] on span "Edit in CMS" at bounding box center [675, 421] width 57 height 14
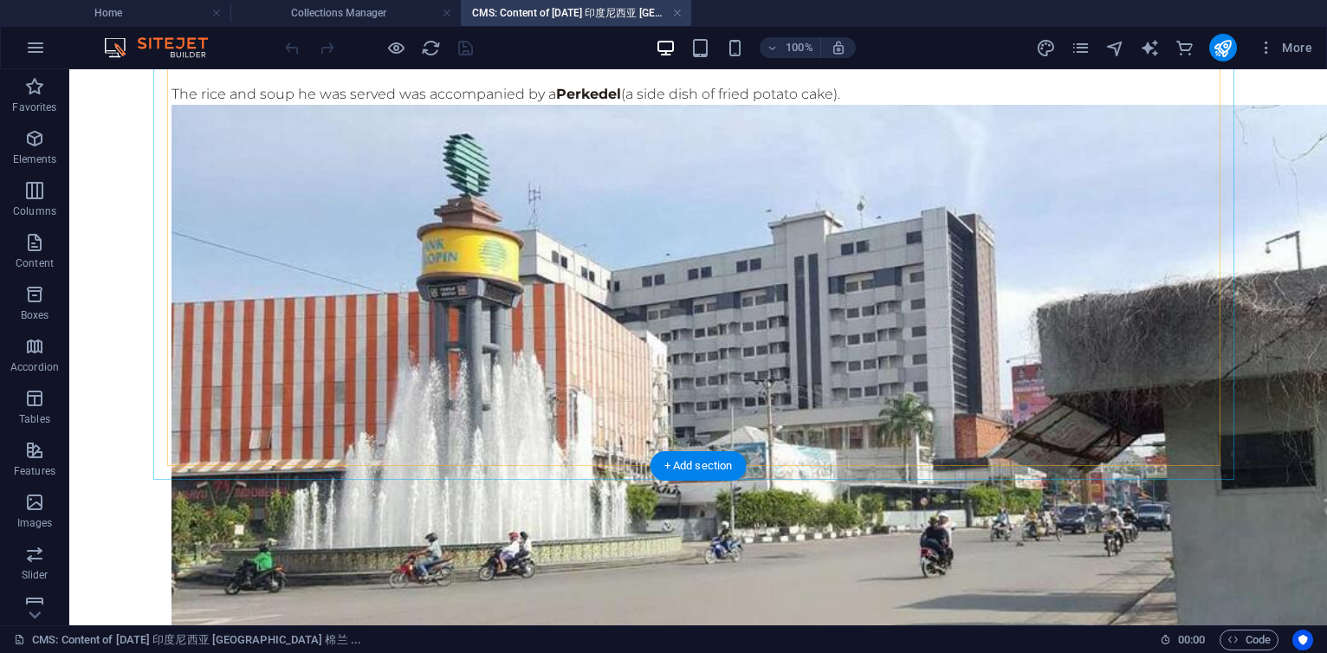
scroll to position [4208, 0]
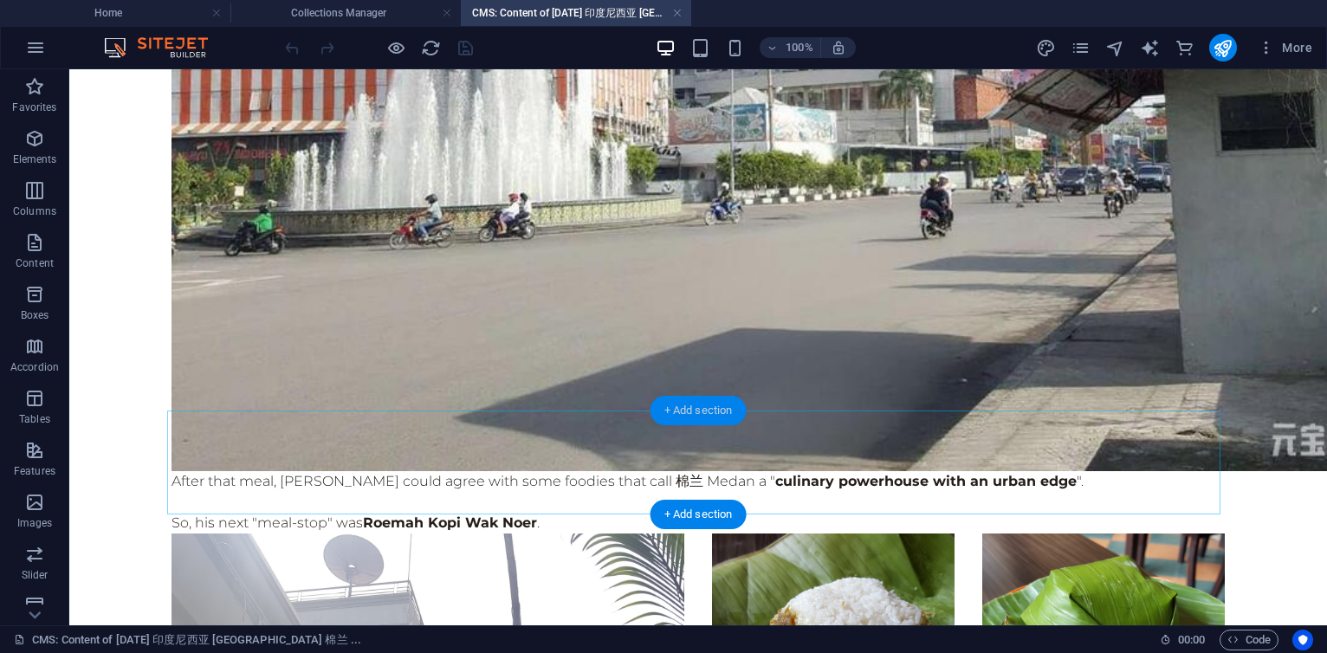
click at [687, 406] on div "+ Add section" at bounding box center [699, 410] width 96 height 29
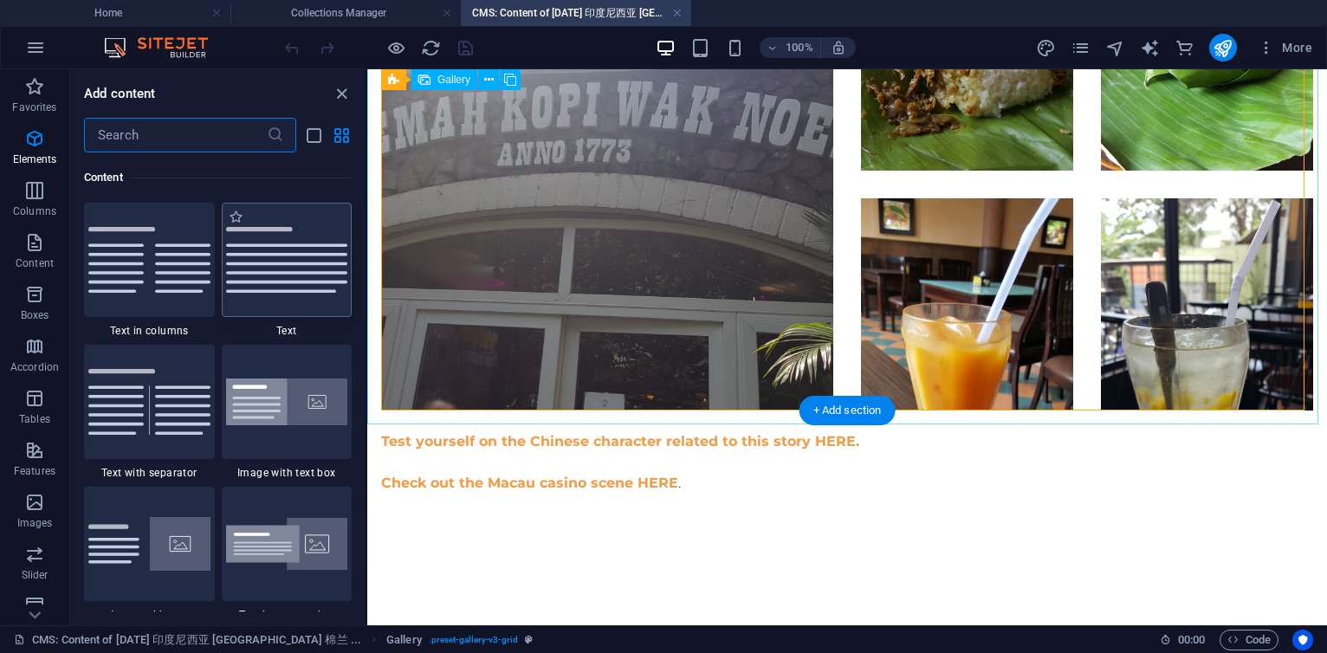
scroll to position [3722, 0]
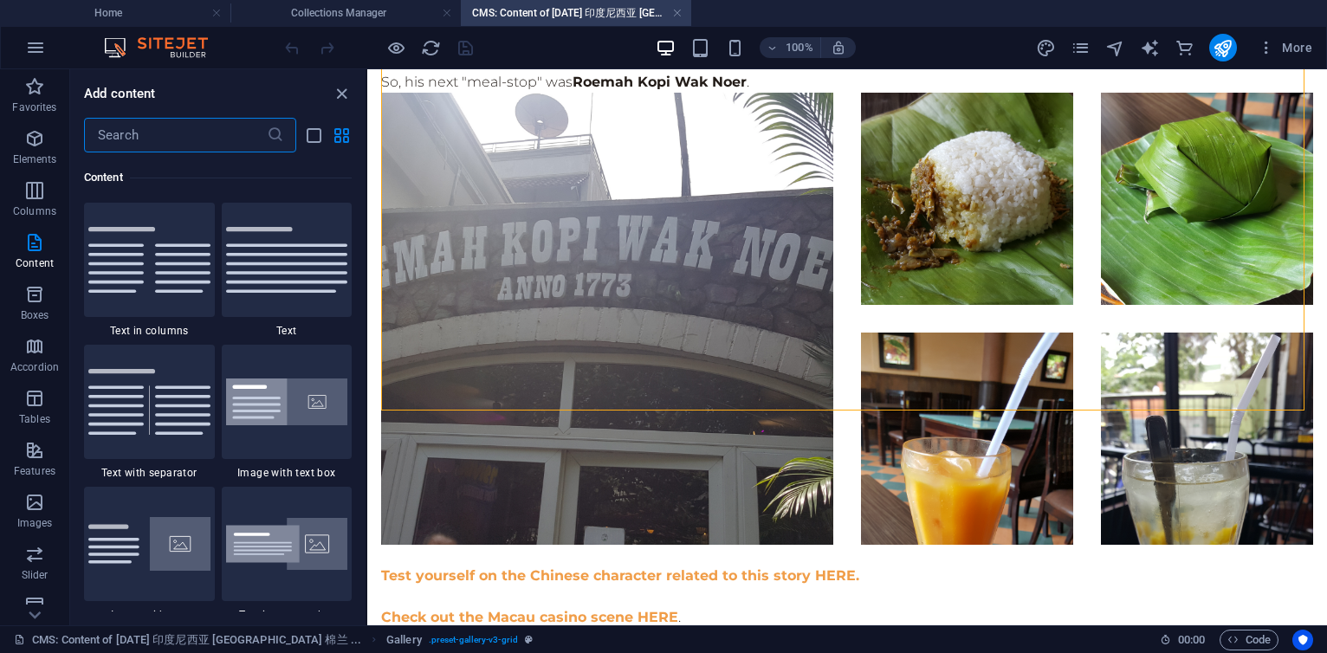
click at [198, 127] on input "text" at bounding box center [175, 135] width 183 height 35
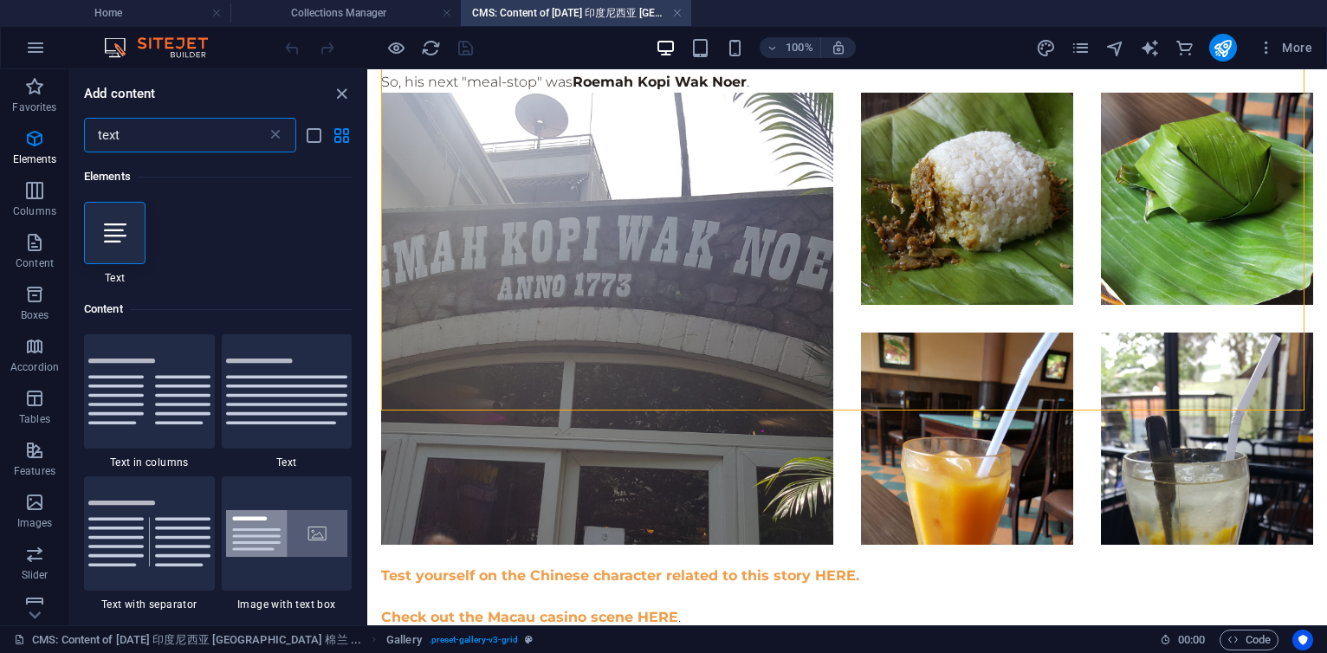
scroll to position [0, 0]
type input "text"
click at [113, 236] on icon at bounding box center [115, 233] width 23 height 23
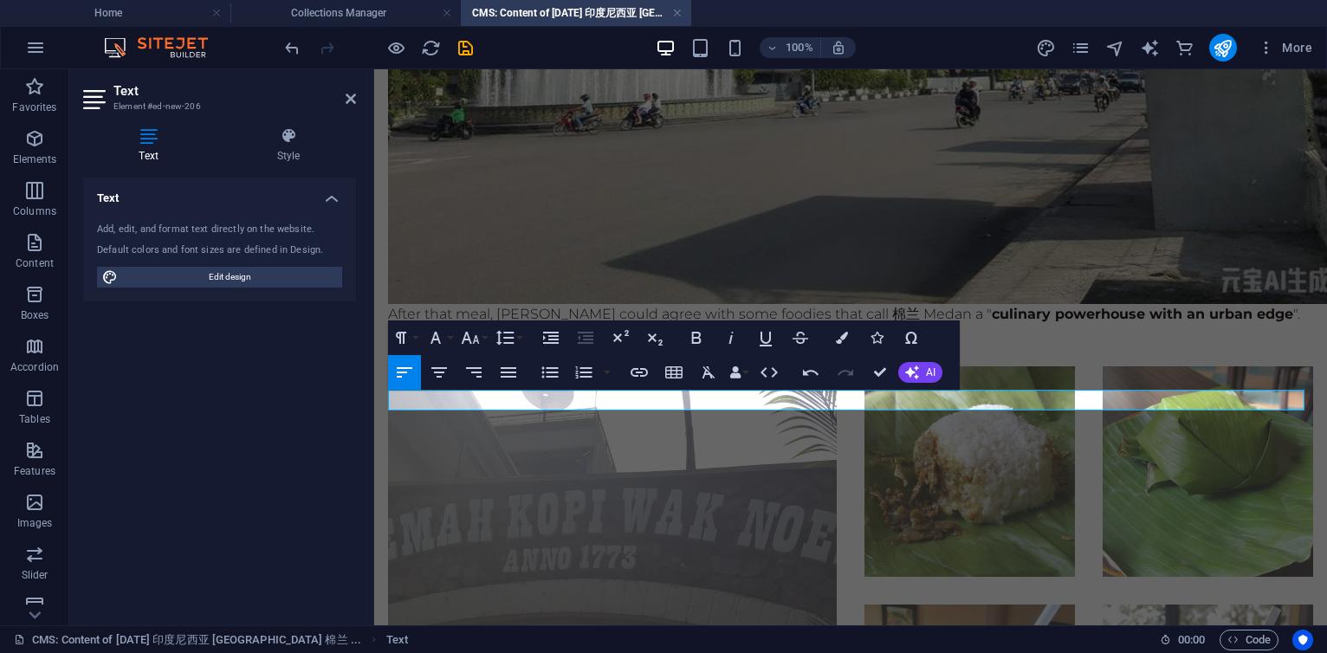
scroll to position [3737, 0]
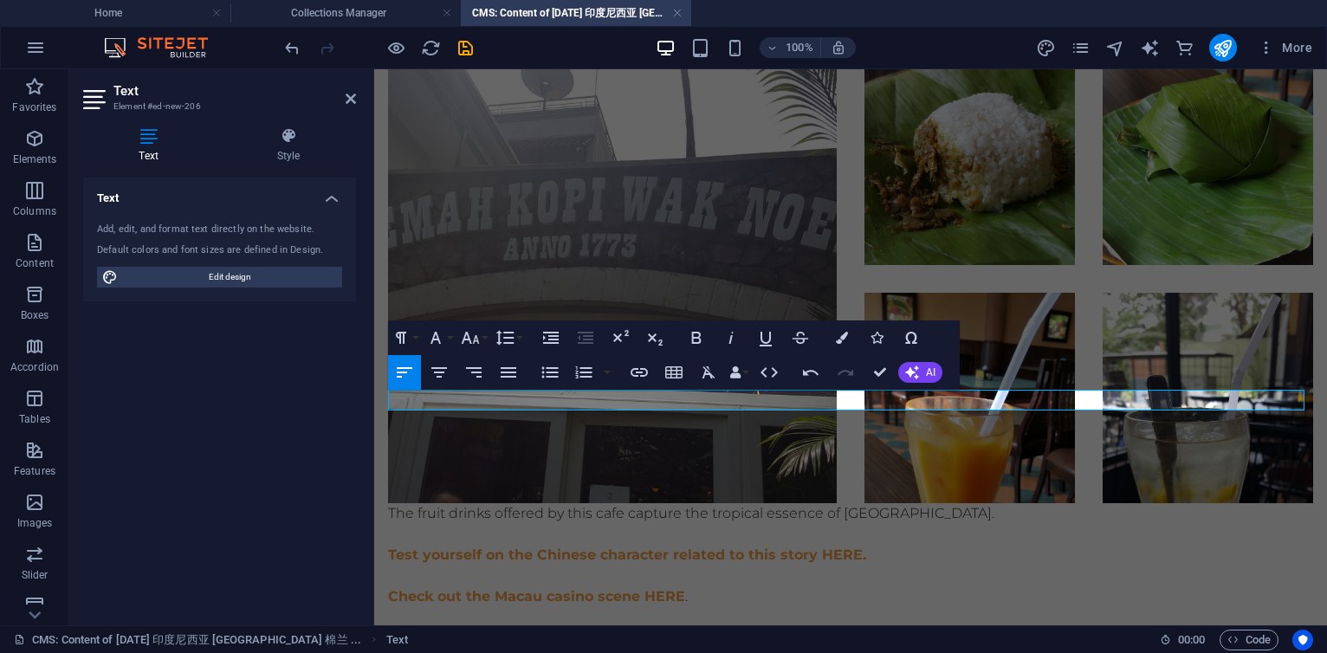
click at [960, 503] on p "The fruit drinks offered by this cafe capture the tropical essence of [GEOGRAPH…" at bounding box center [850, 513] width 925 height 21
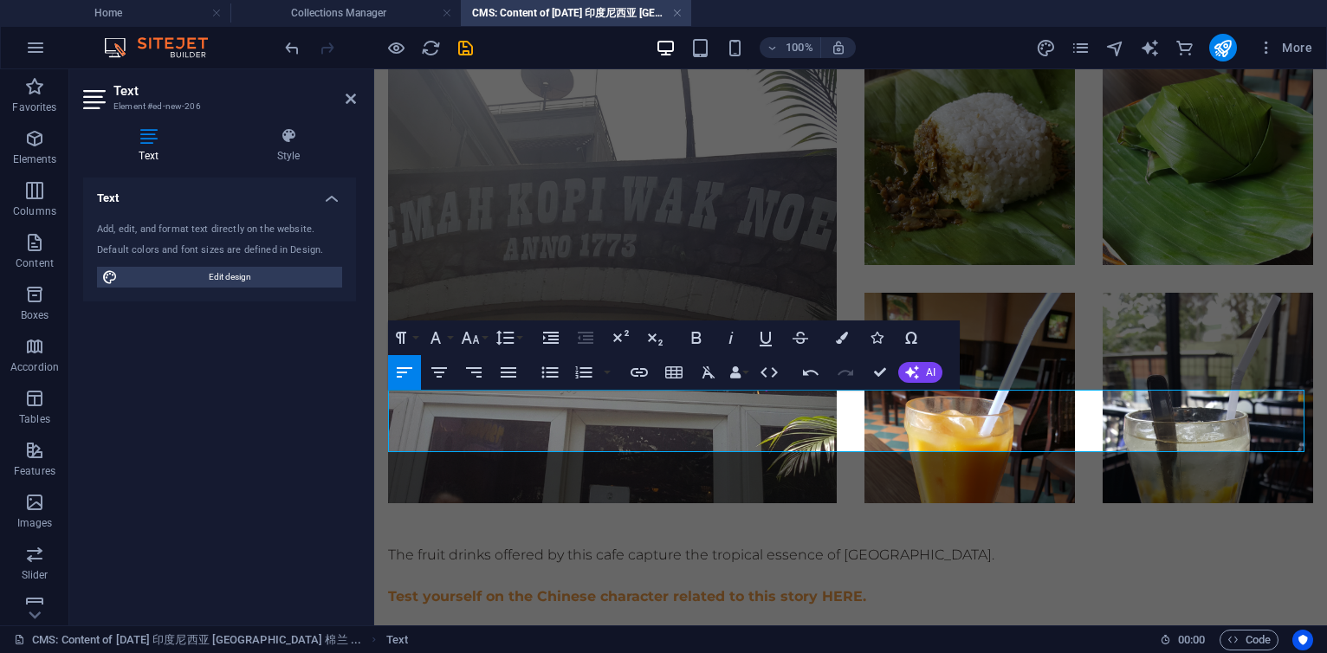
click at [490, 503] on p at bounding box center [850, 513] width 925 height 21
drag, startPoint x: 449, startPoint y: 400, endPoint x: 539, endPoint y: 393, distance: 90.4
click at [539, 503] on p "He took Nasi Bungkus which literally means "wrapped rice" and a couple of drink…" at bounding box center [850, 513] width 925 height 21
click at [840, 503] on p "He took Nasi Bungkus which literally means "wrapped rice" and a couple of drink…" at bounding box center [850, 513] width 925 height 21
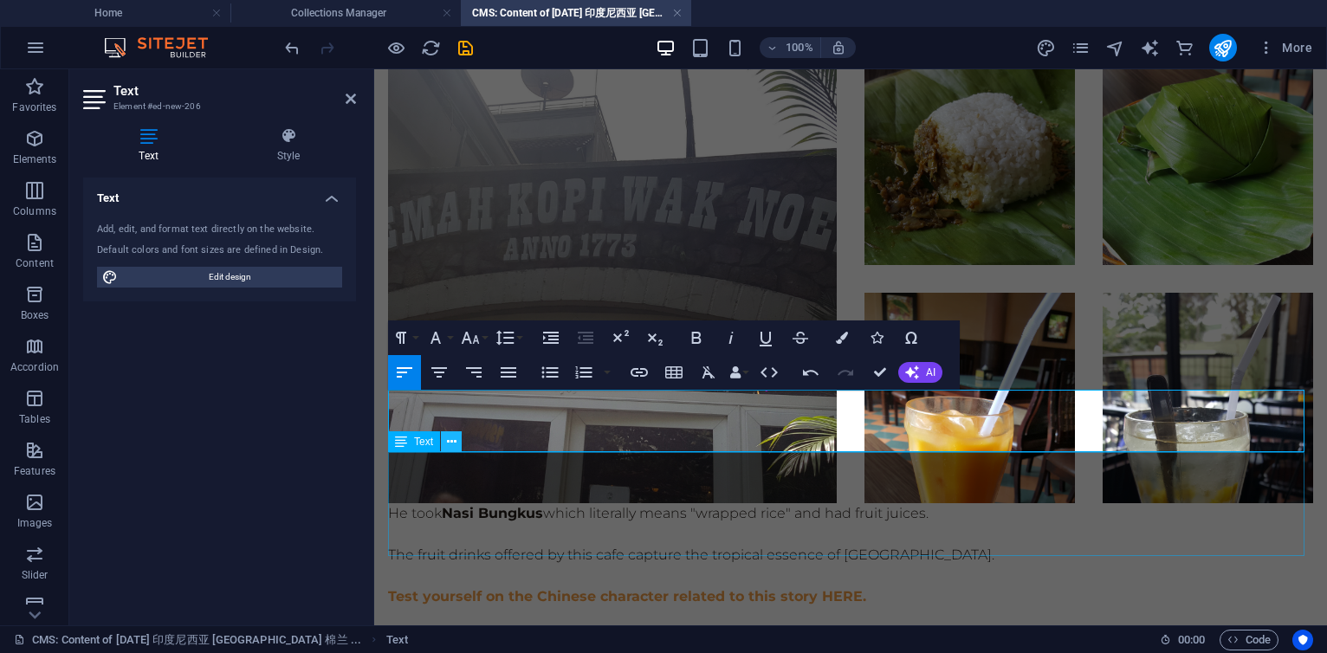
click at [444, 440] on button at bounding box center [451, 441] width 21 height 21
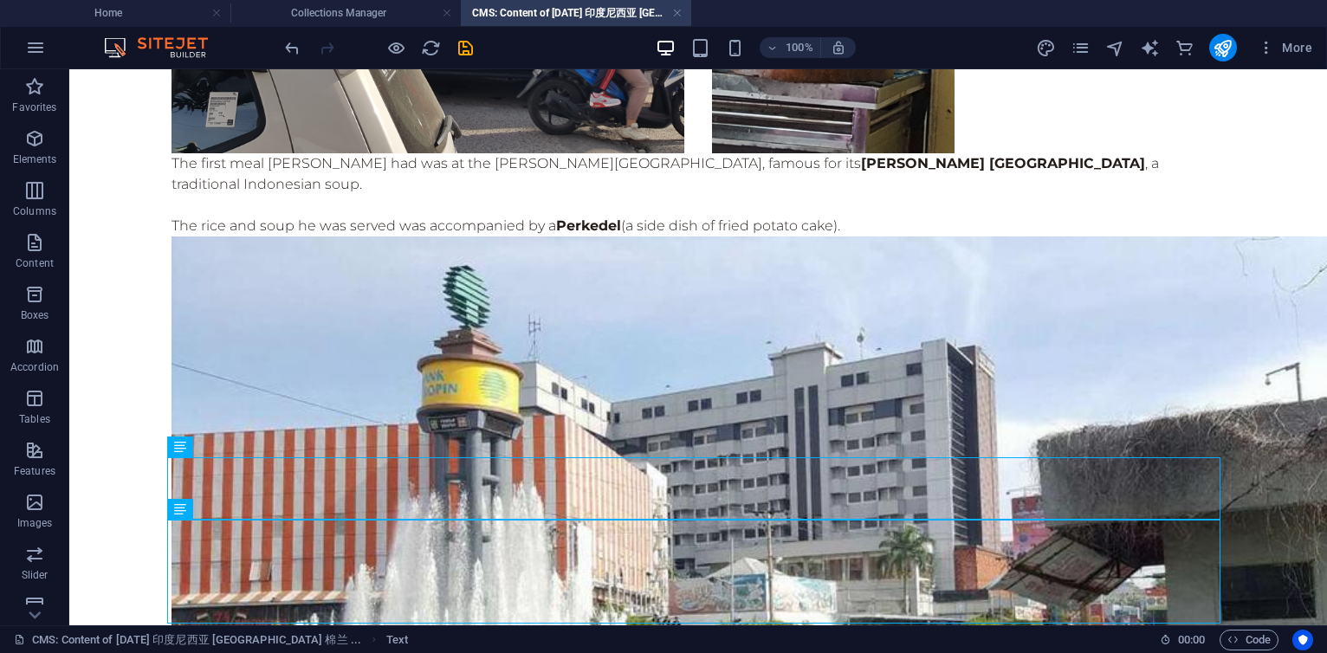
scroll to position [4161, 0]
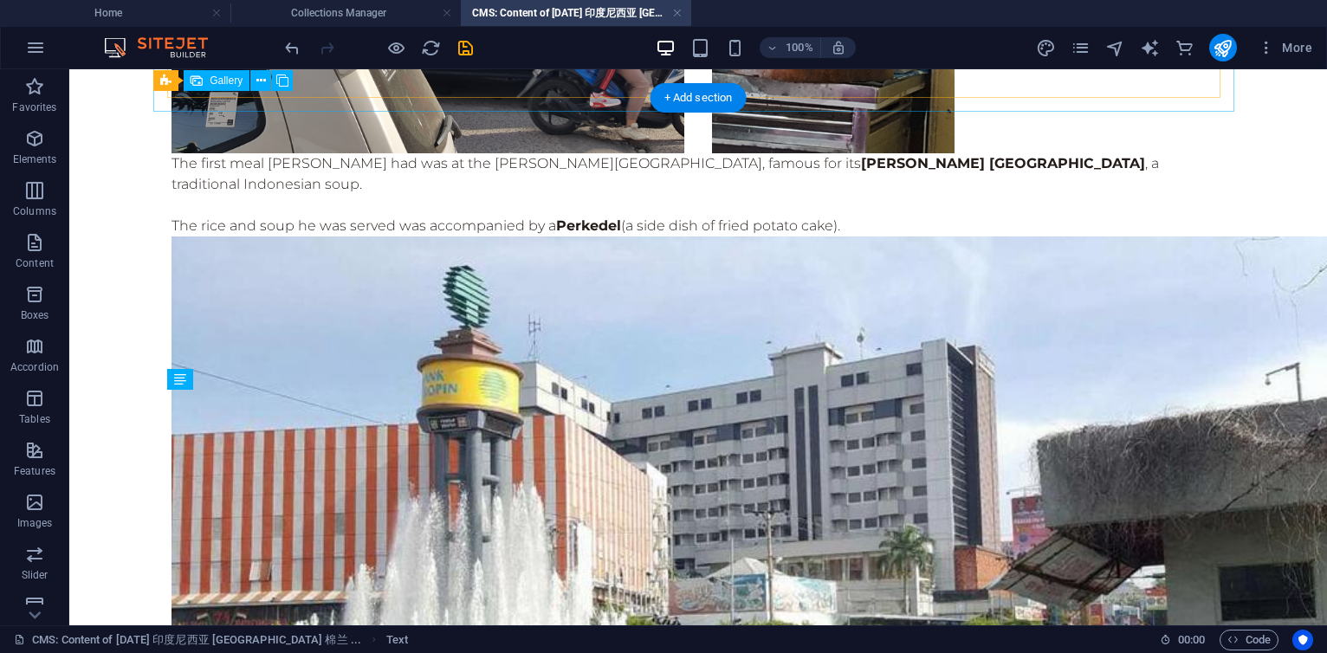
scroll to position [4228, 0]
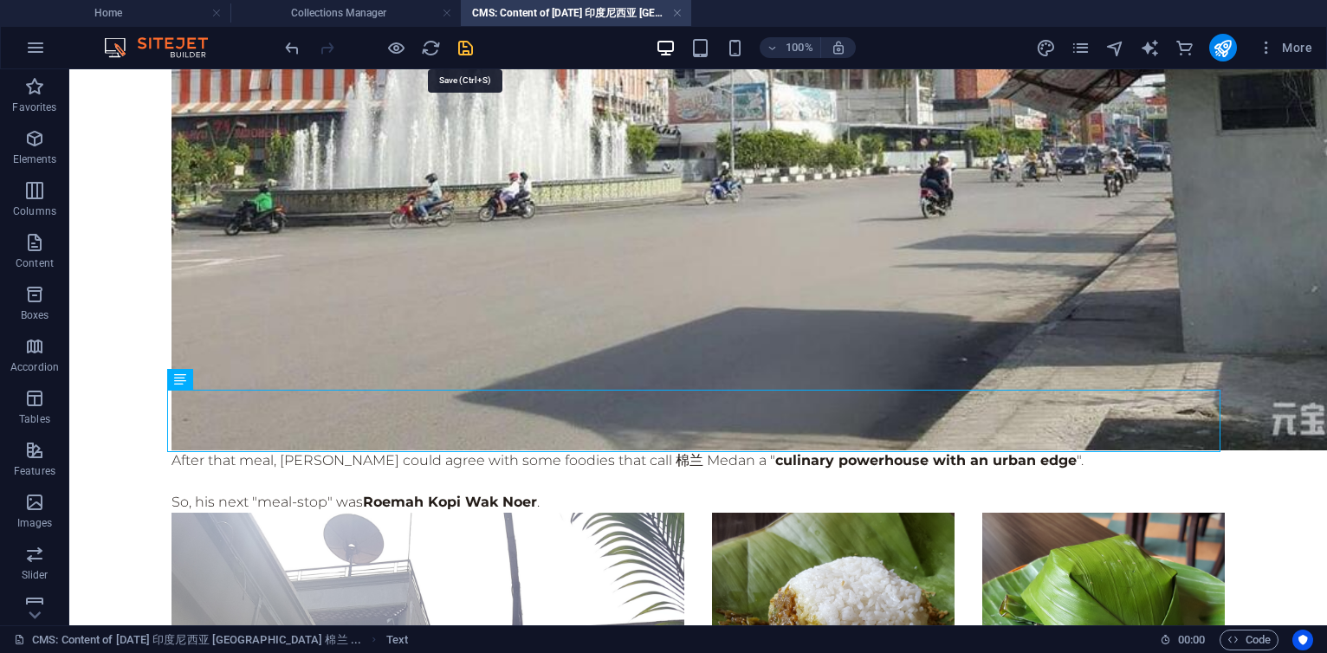
click at [464, 50] on icon "save" at bounding box center [466, 48] width 20 height 20
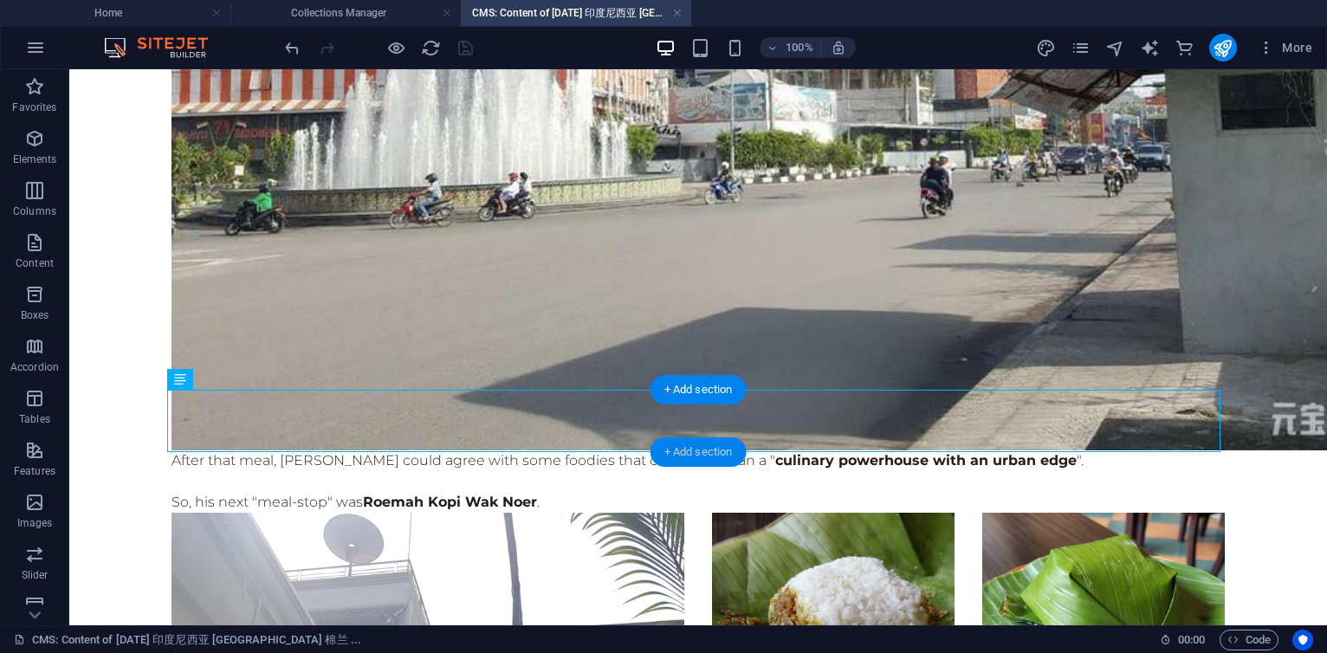
click at [697, 453] on div "+ Add section" at bounding box center [699, 452] width 96 height 29
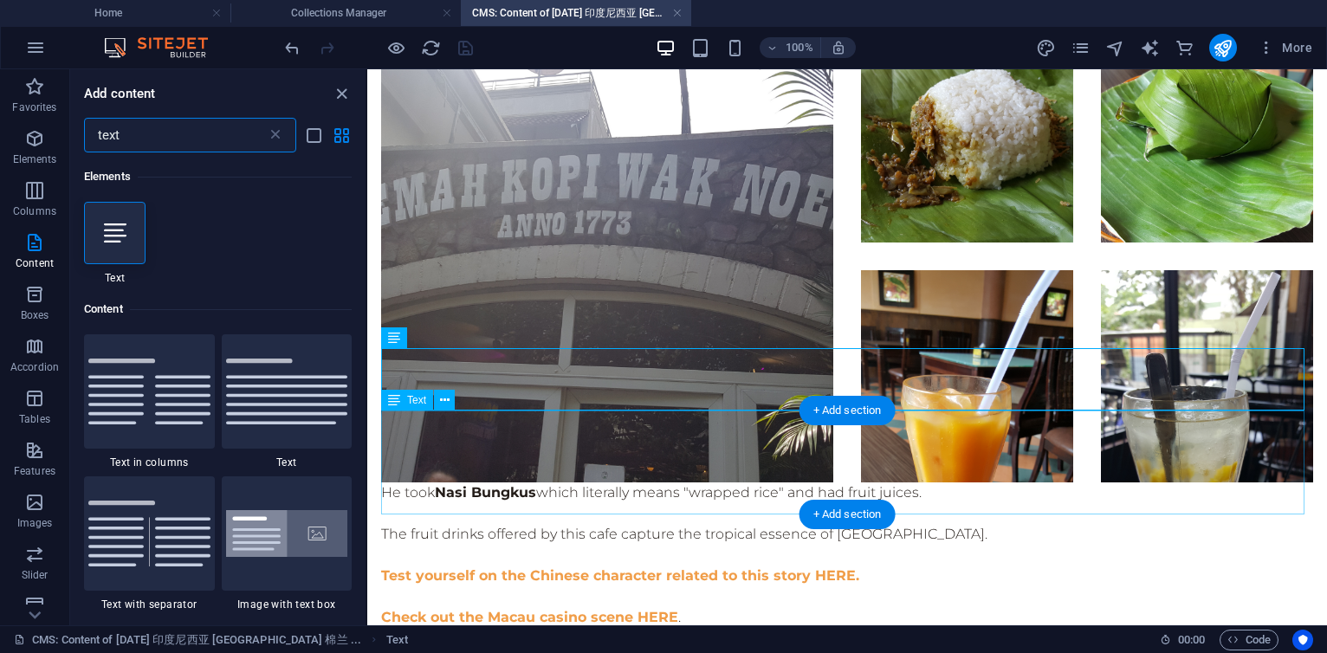
scroll to position [132, 0]
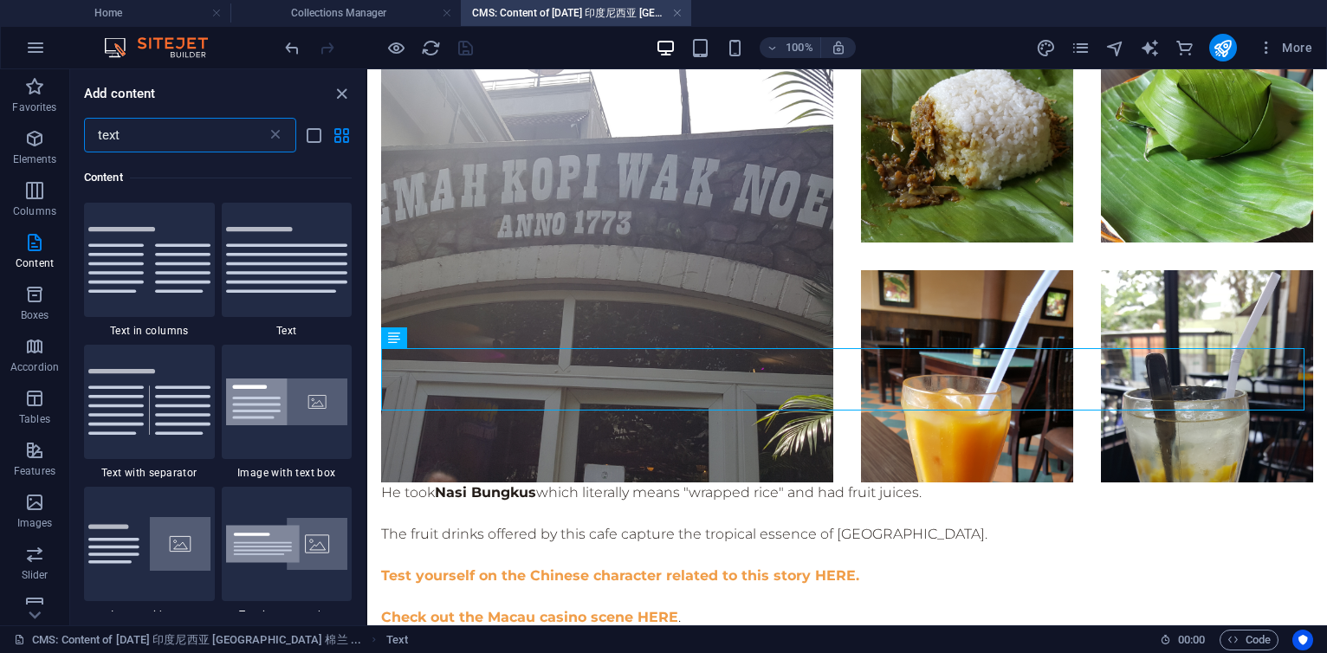
click at [150, 138] on input "text" at bounding box center [175, 135] width 183 height 35
drag, startPoint x: 150, startPoint y: 138, endPoint x: 66, endPoint y: 123, distance: 85.3
click at [66, 123] on div "Favorites Elements Columns Content Boxes Accordion Tables Features Images Slide…" at bounding box center [183, 347] width 367 height 556
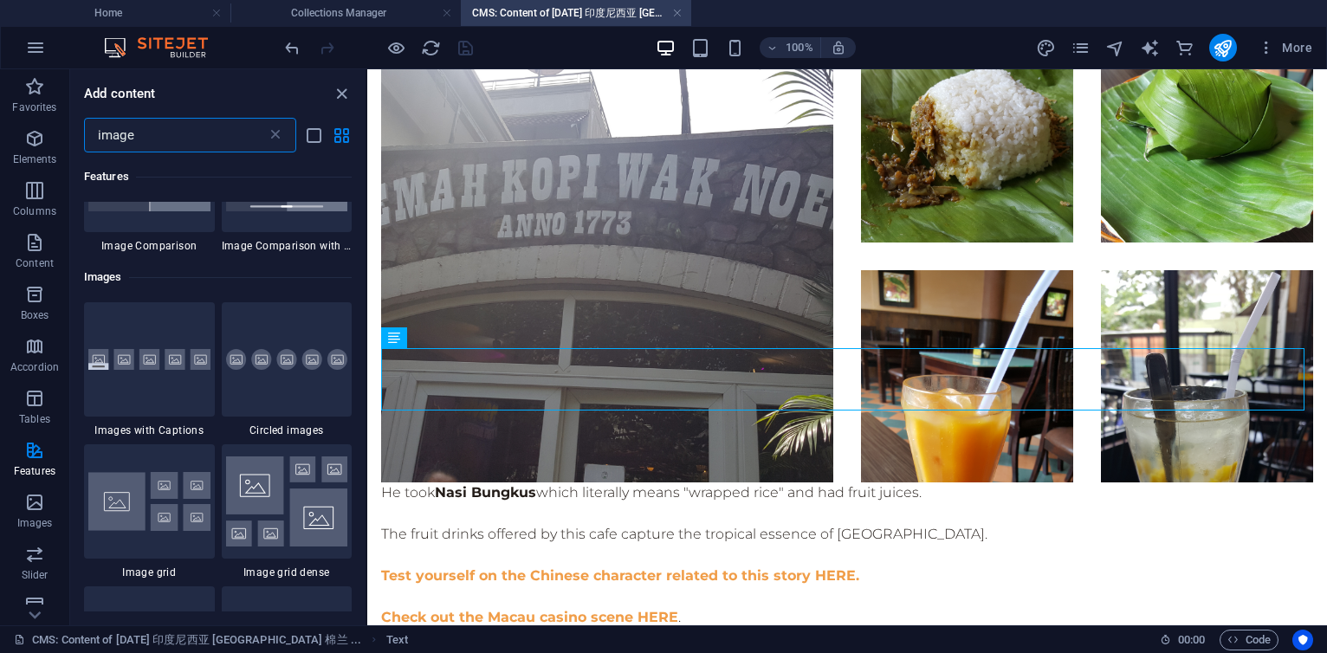
scroll to position [1352, 0]
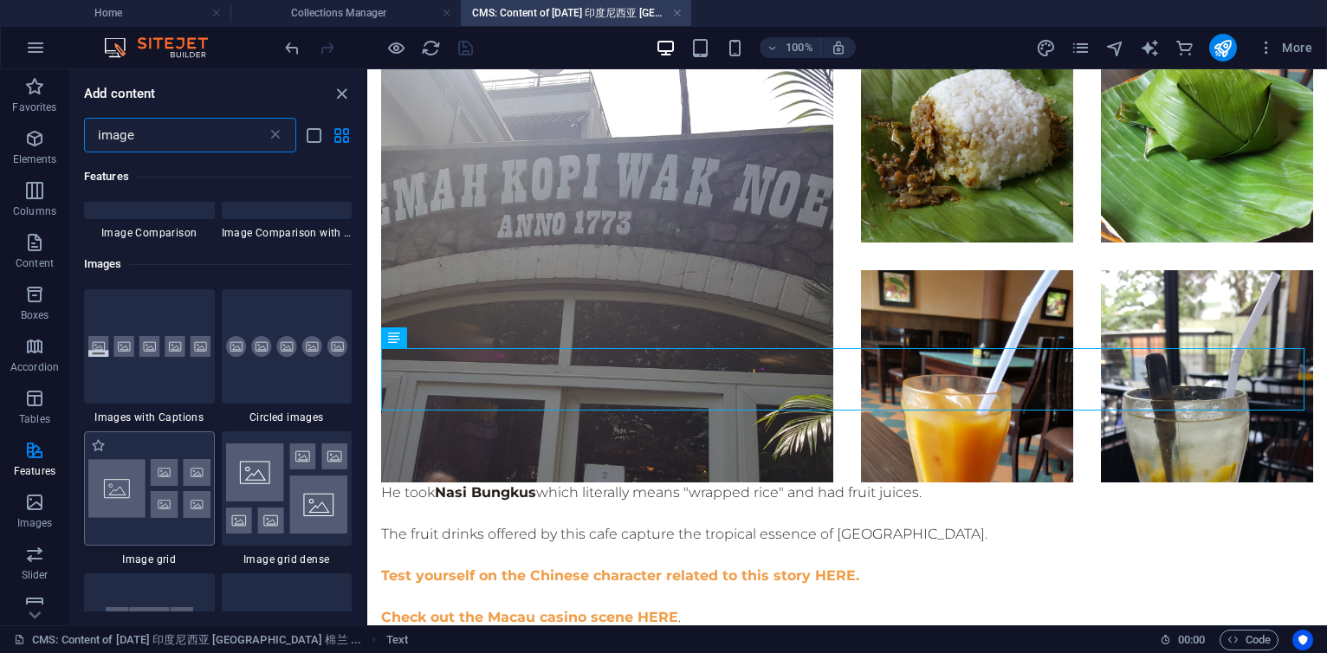
type input "image"
click at [180, 506] on img at bounding box center [149, 489] width 122 height 60
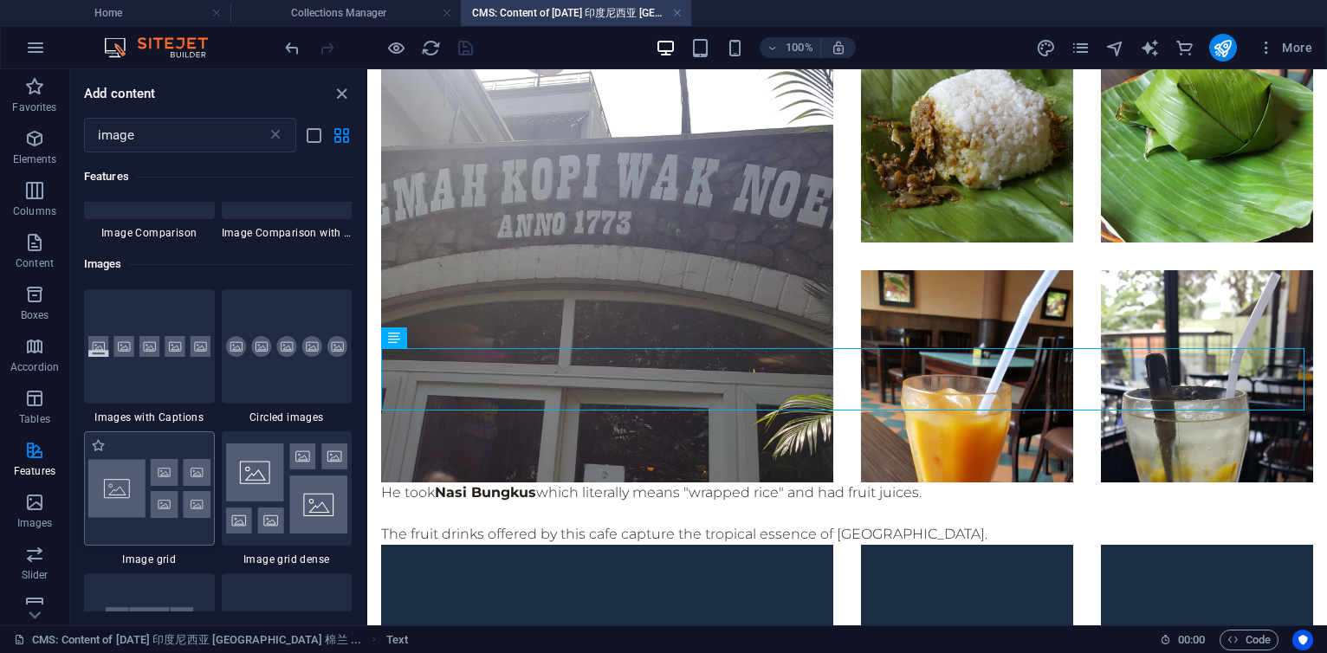
scroll to position [3805, 0]
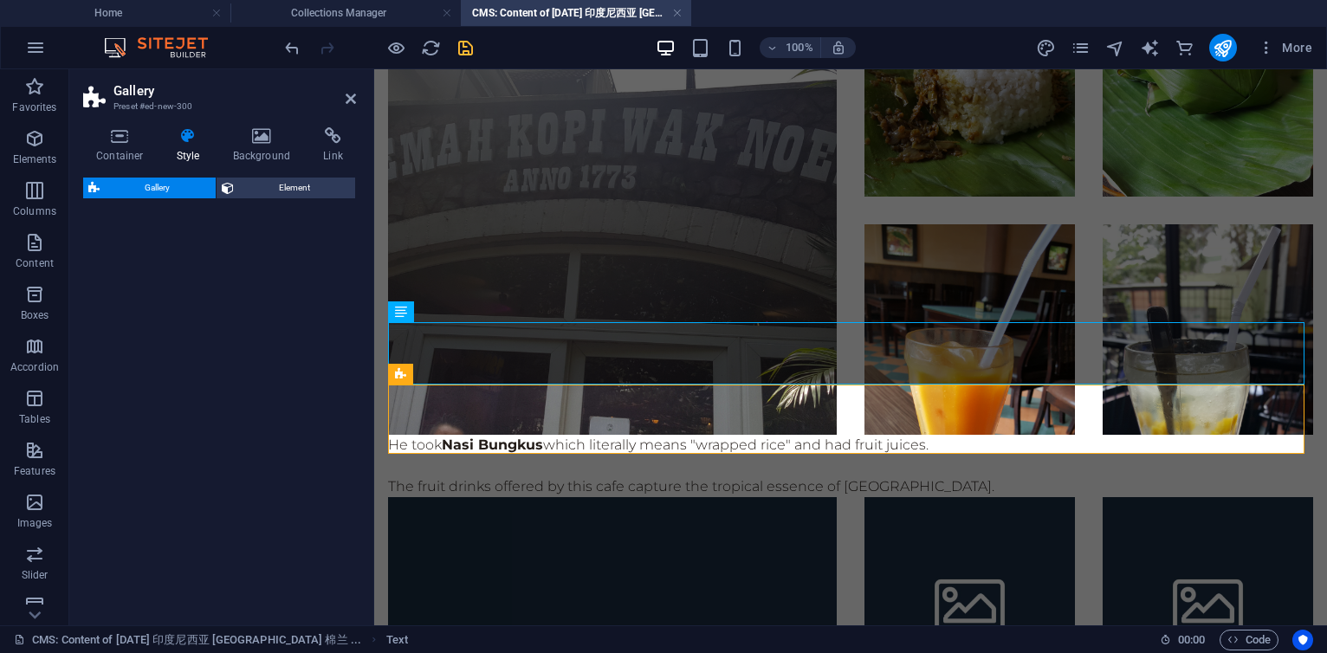
select select "rem"
select select "preset-gallery-v3-grid"
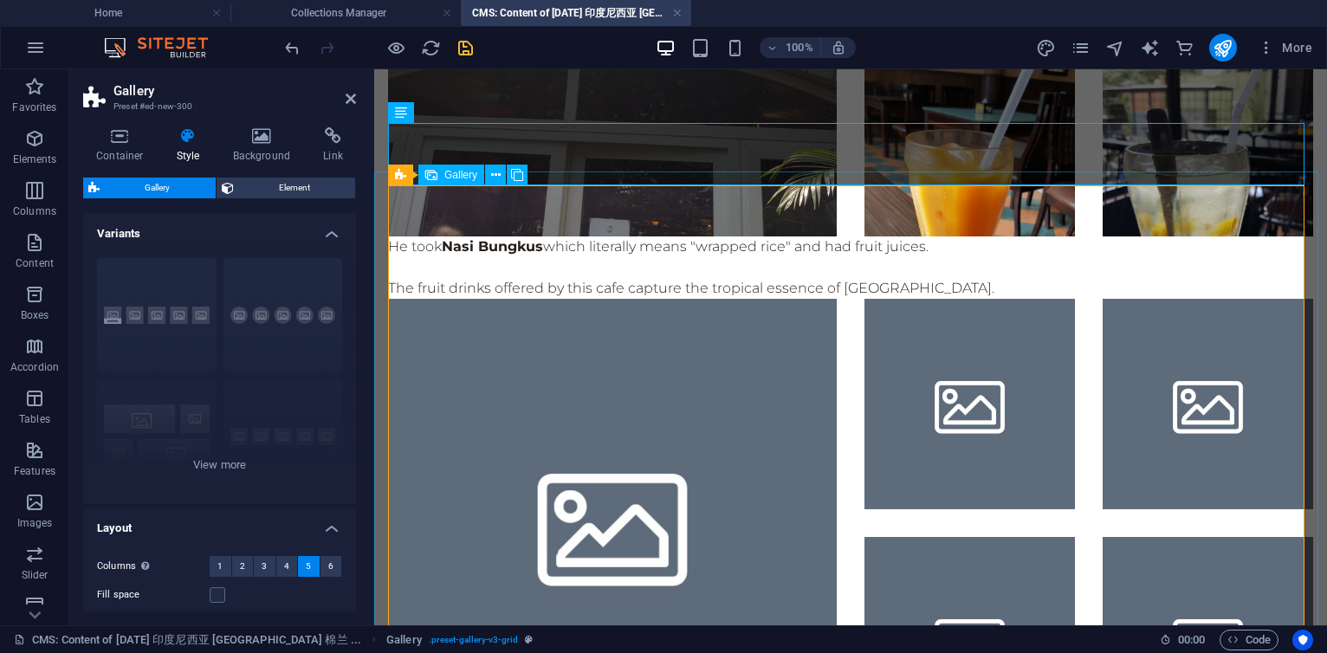
scroll to position [4117, 0]
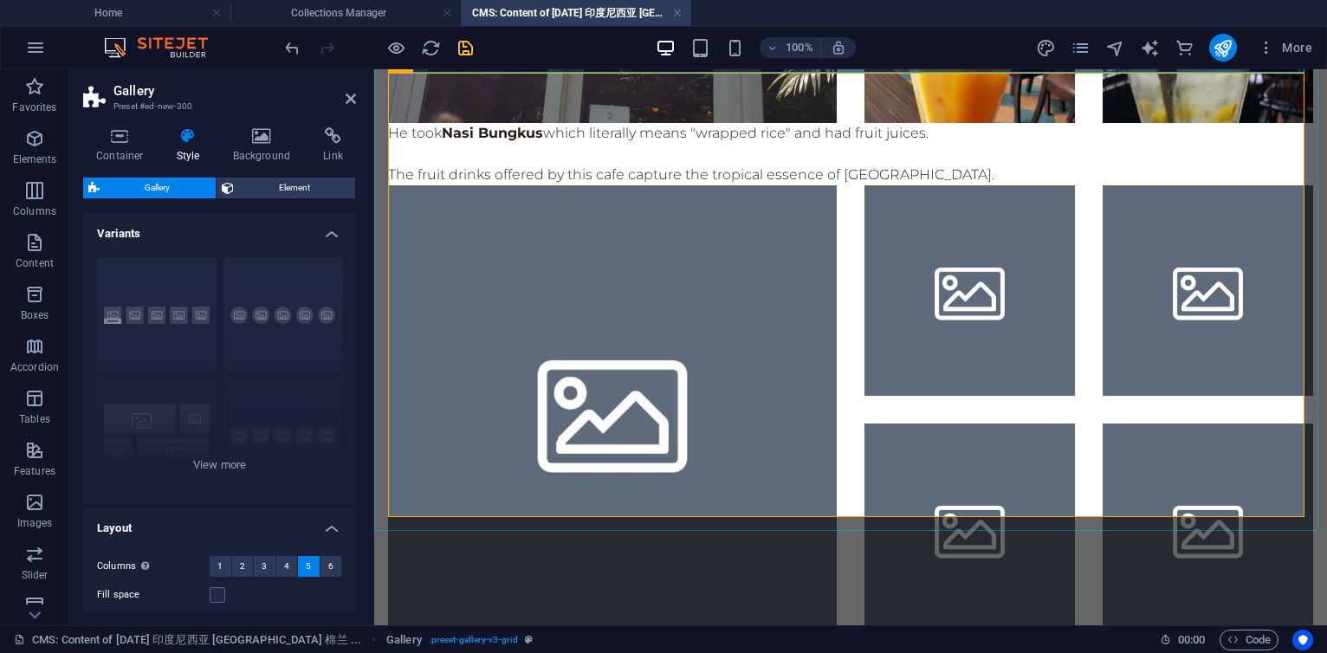
click at [563, 315] on li at bounding box center [612, 409] width 449 height 449
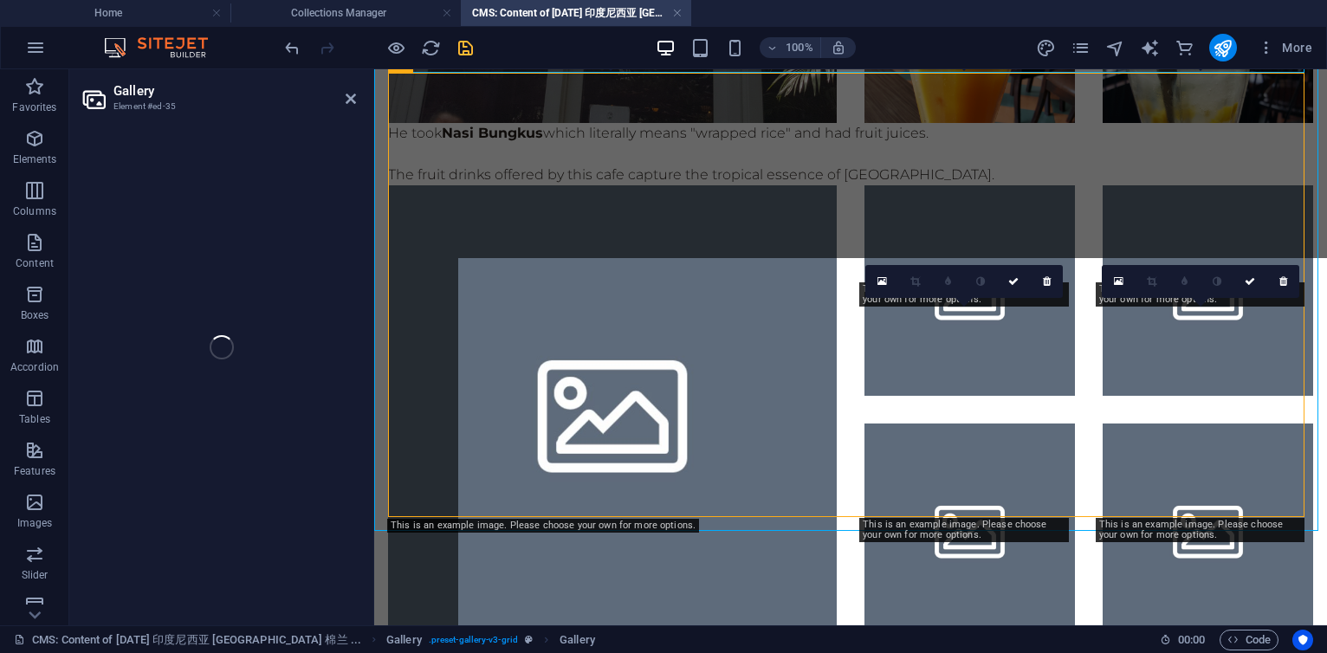
select select "4"
select select "px"
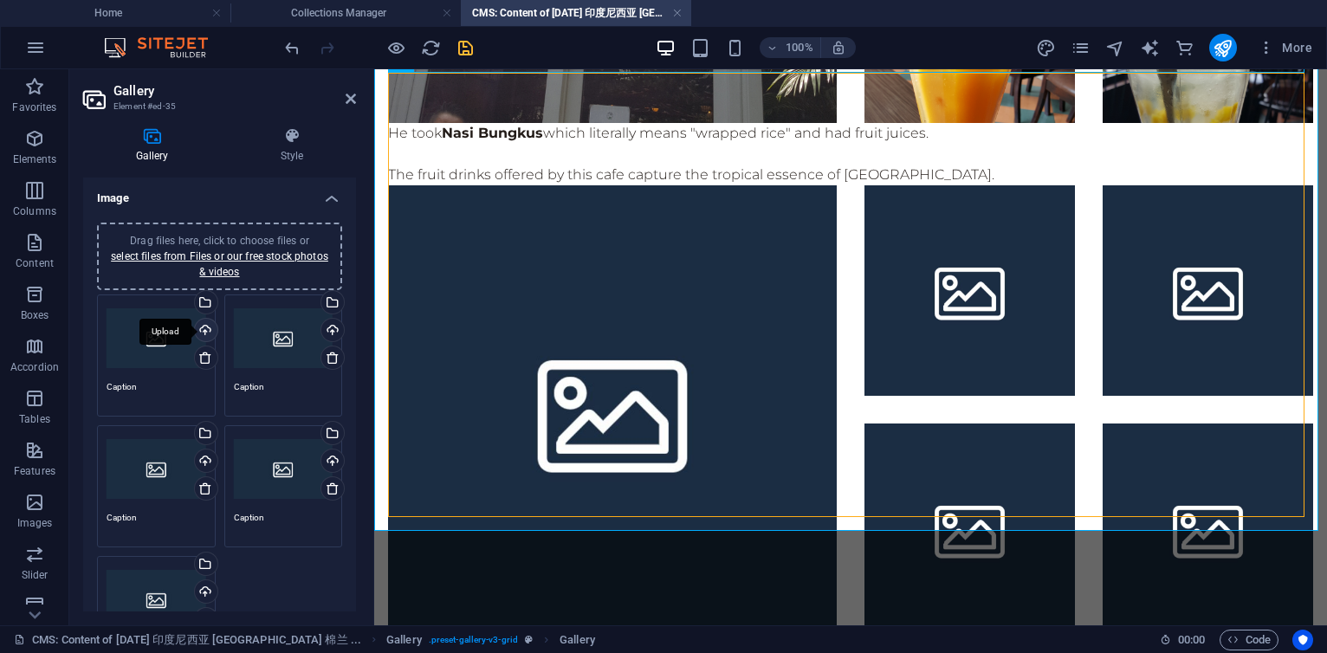
click at [203, 325] on div "Upload" at bounding box center [204, 332] width 26 height 26
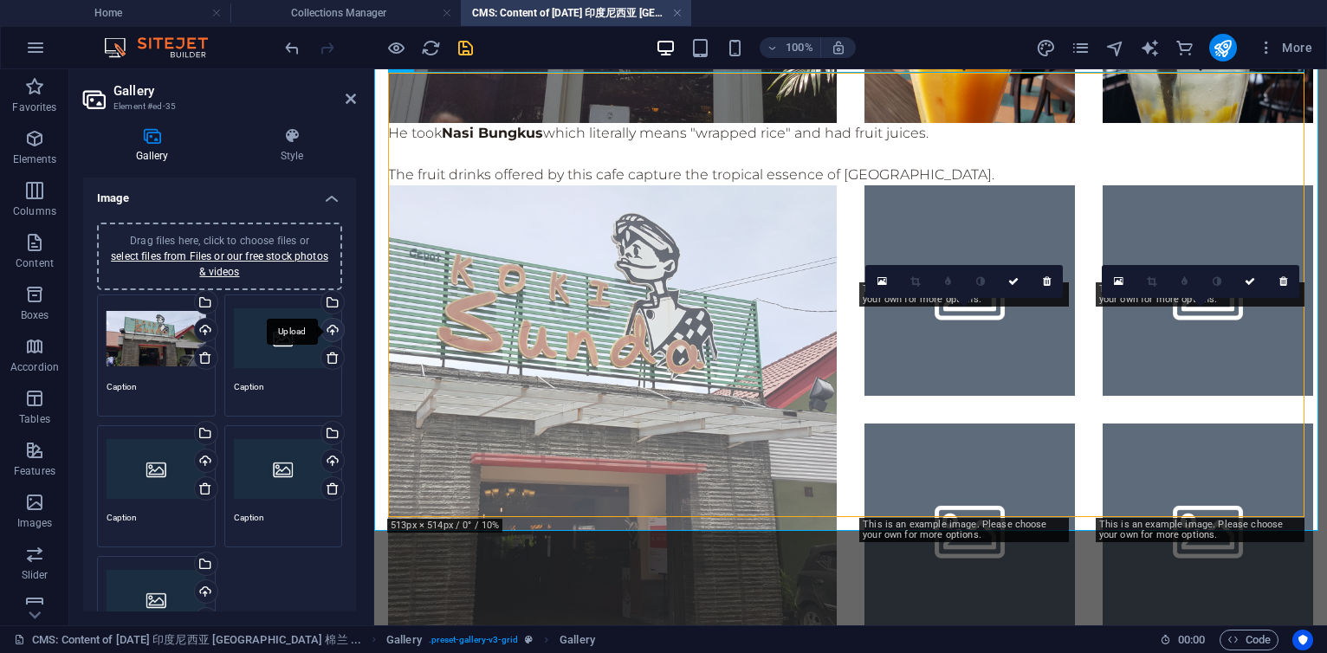
click at [333, 329] on div "Upload" at bounding box center [331, 332] width 26 height 26
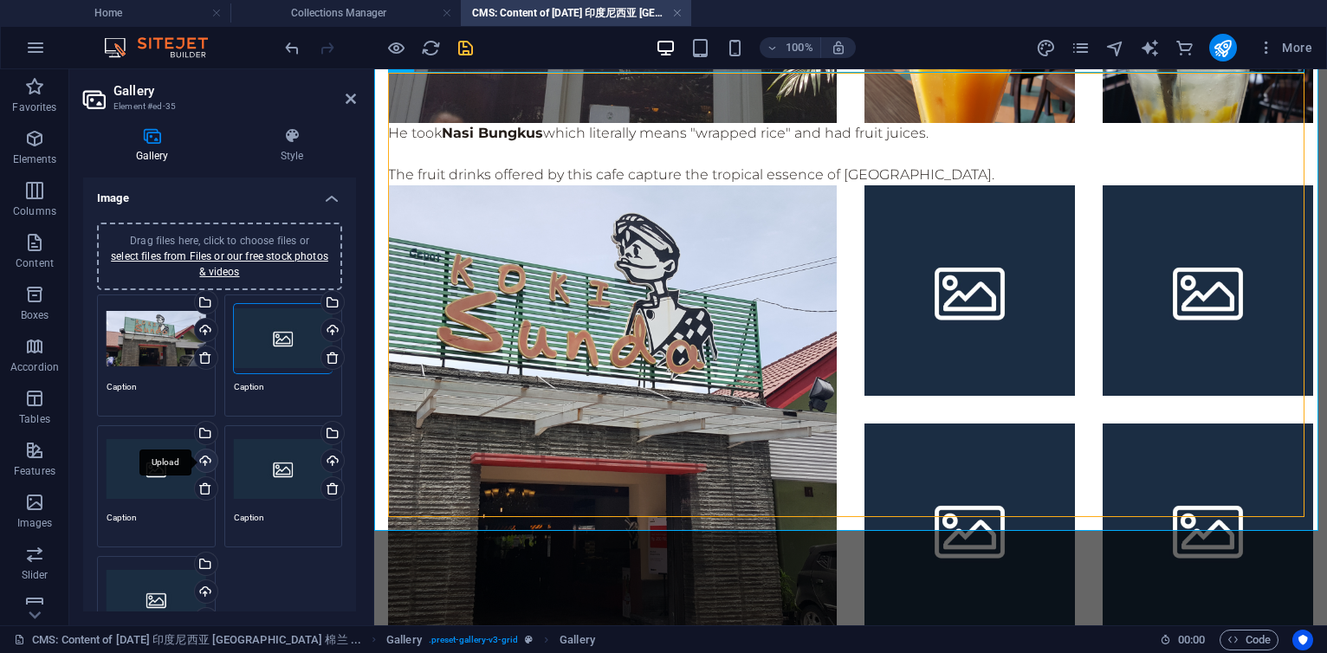
click at [203, 464] on div "Upload" at bounding box center [204, 463] width 26 height 26
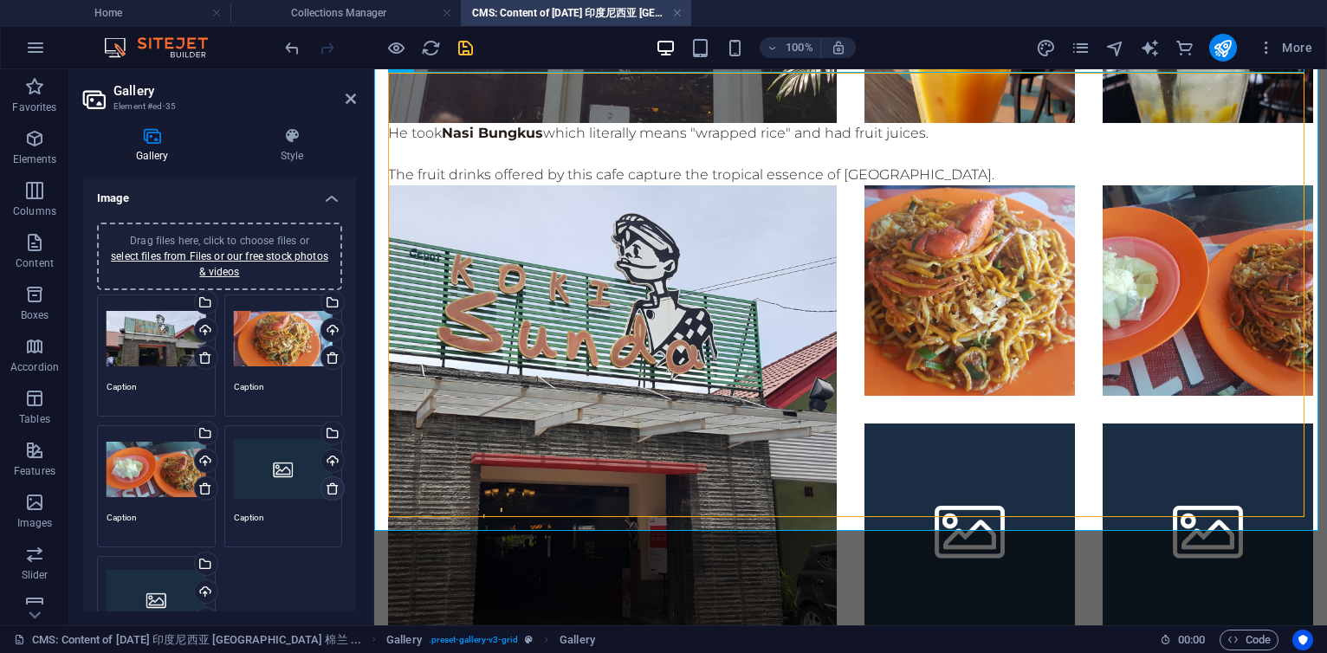
click at [326, 486] on icon at bounding box center [333, 489] width 14 height 14
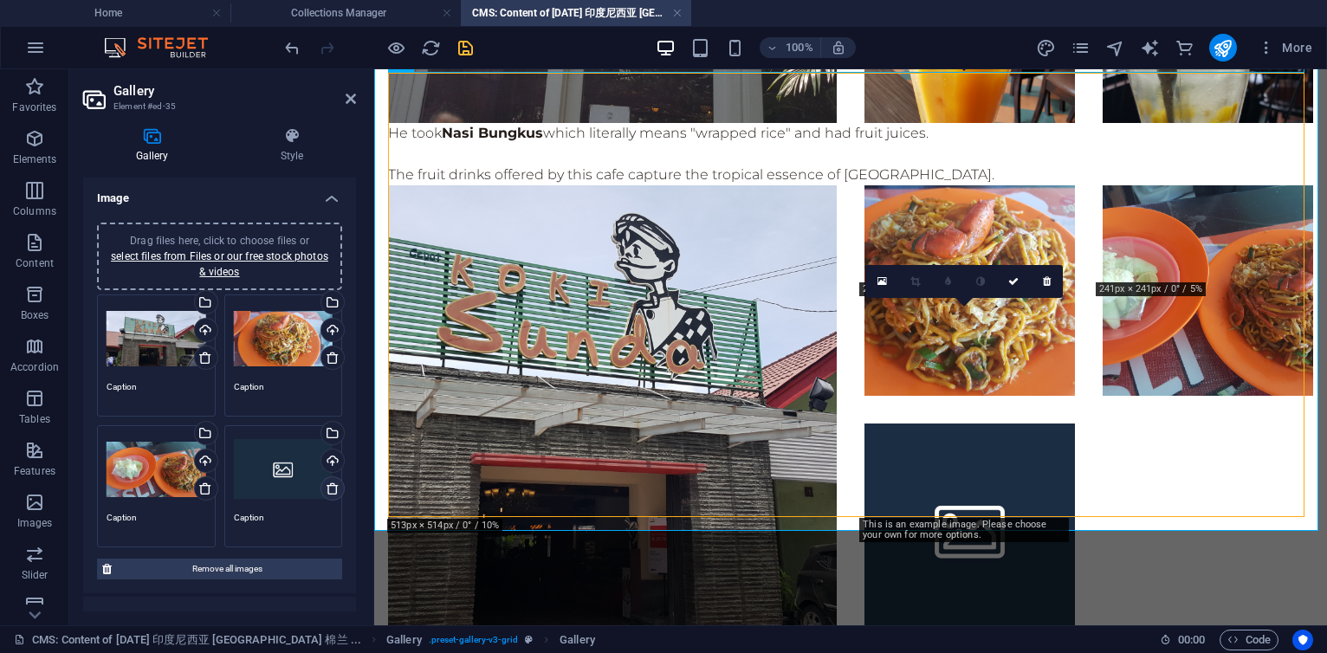
click at [326, 486] on icon at bounding box center [333, 489] width 14 height 14
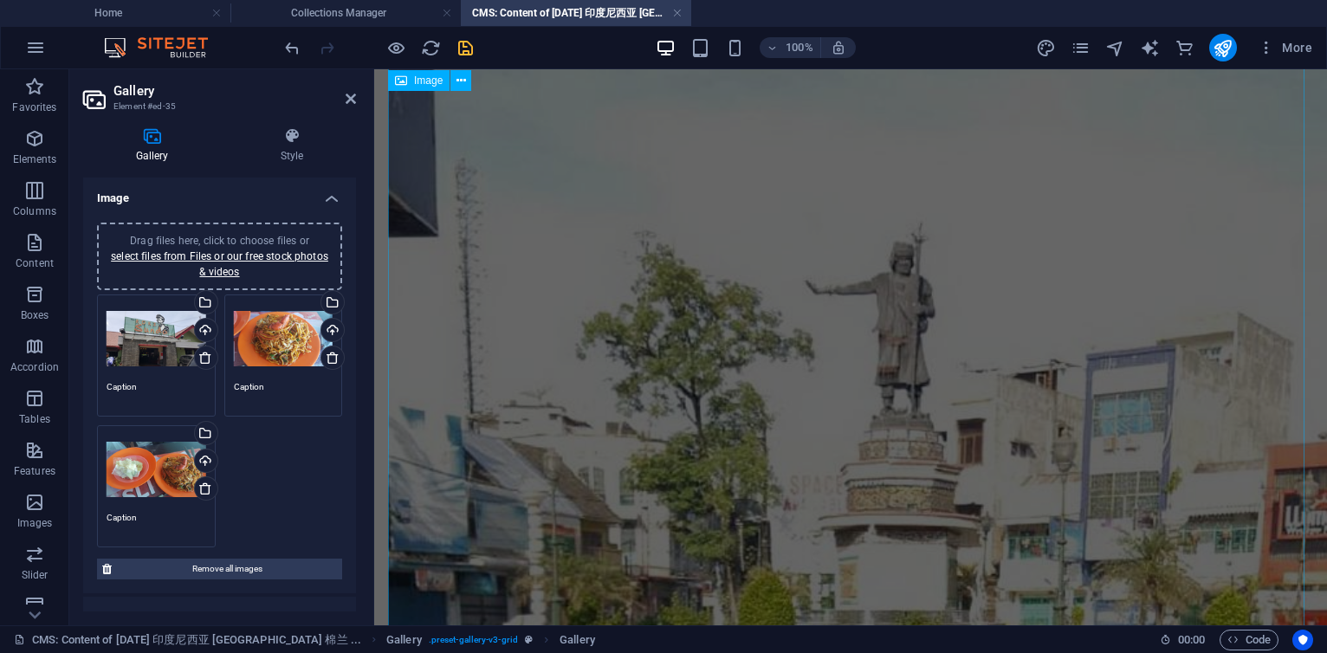
scroll to position [1208, 0]
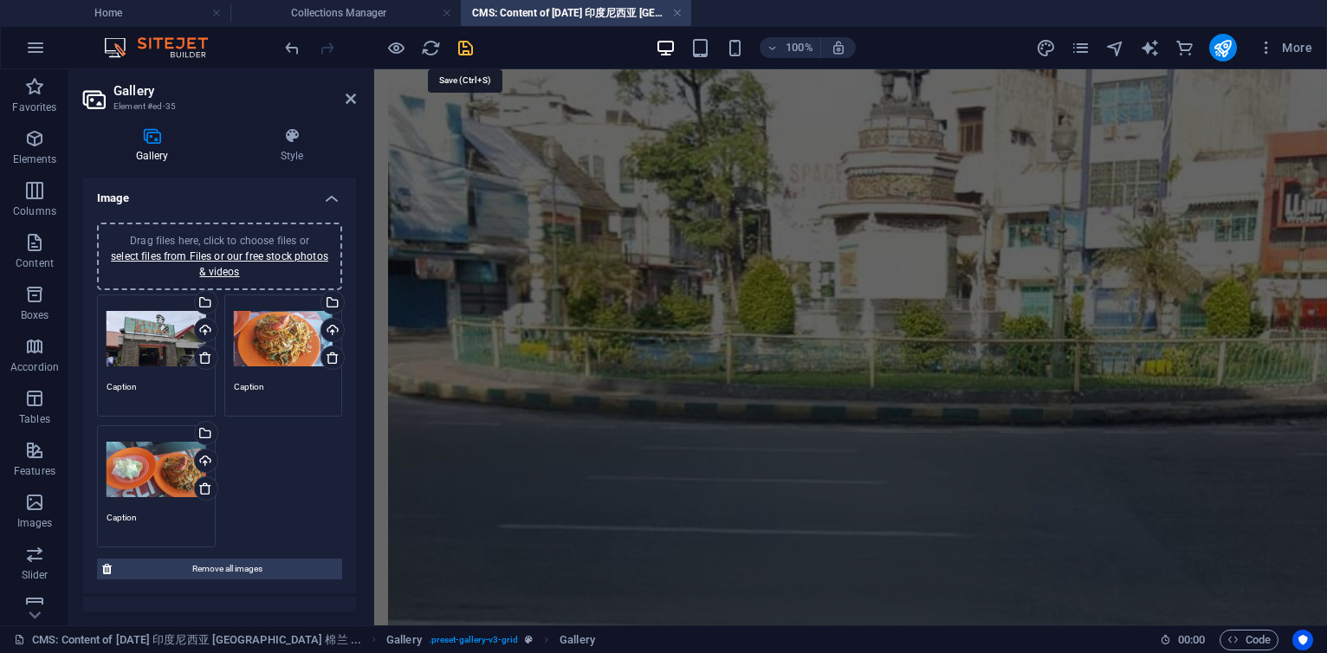
click at [464, 49] on icon "save" at bounding box center [466, 48] width 20 height 20
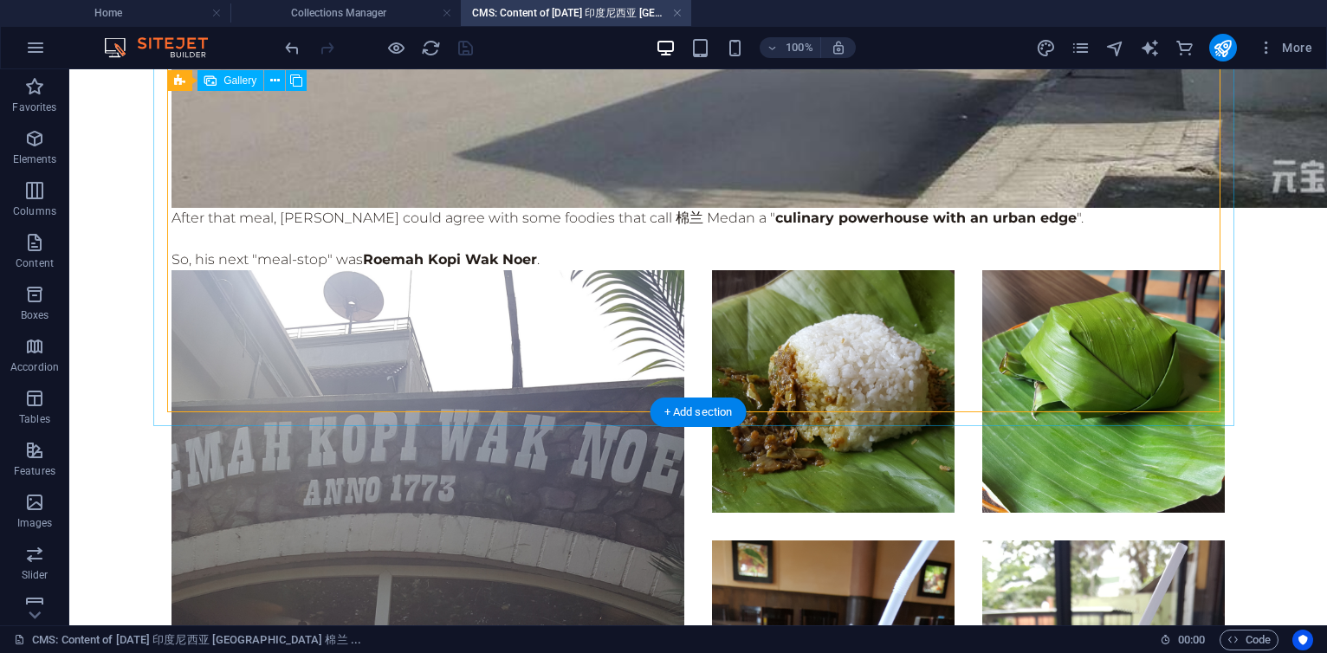
scroll to position [4783, 0]
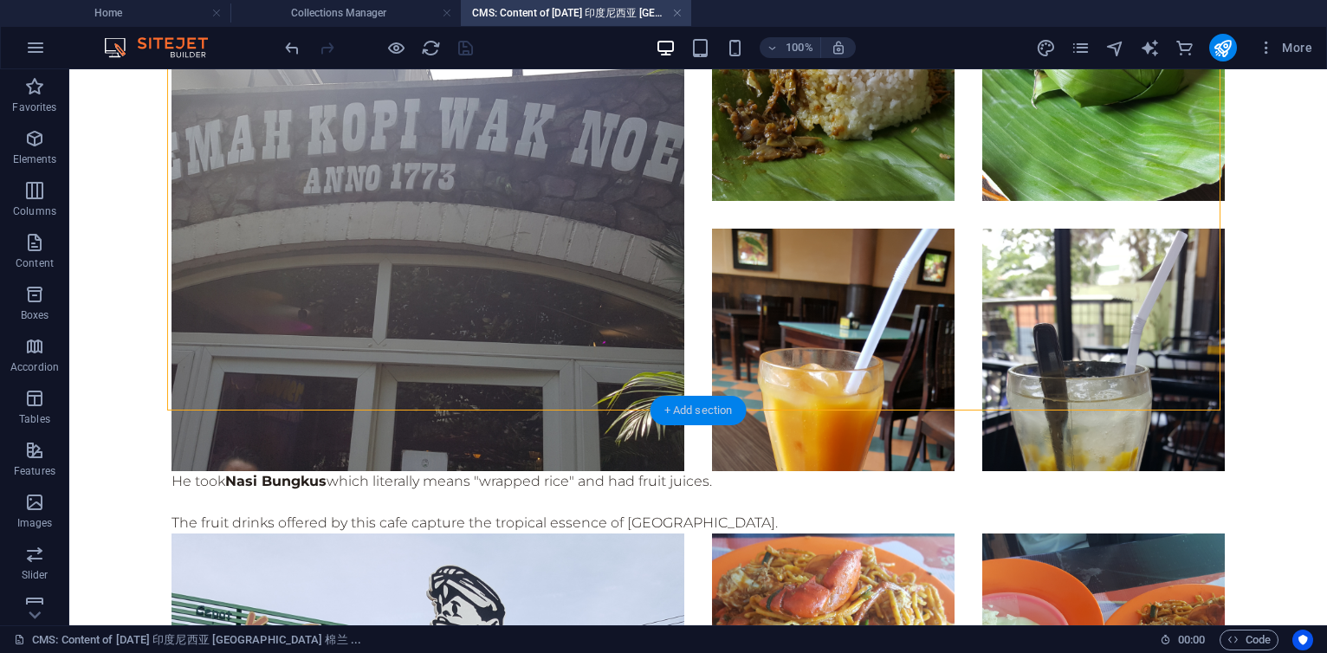
click at [709, 415] on div "+ Add section" at bounding box center [699, 410] width 96 height 29
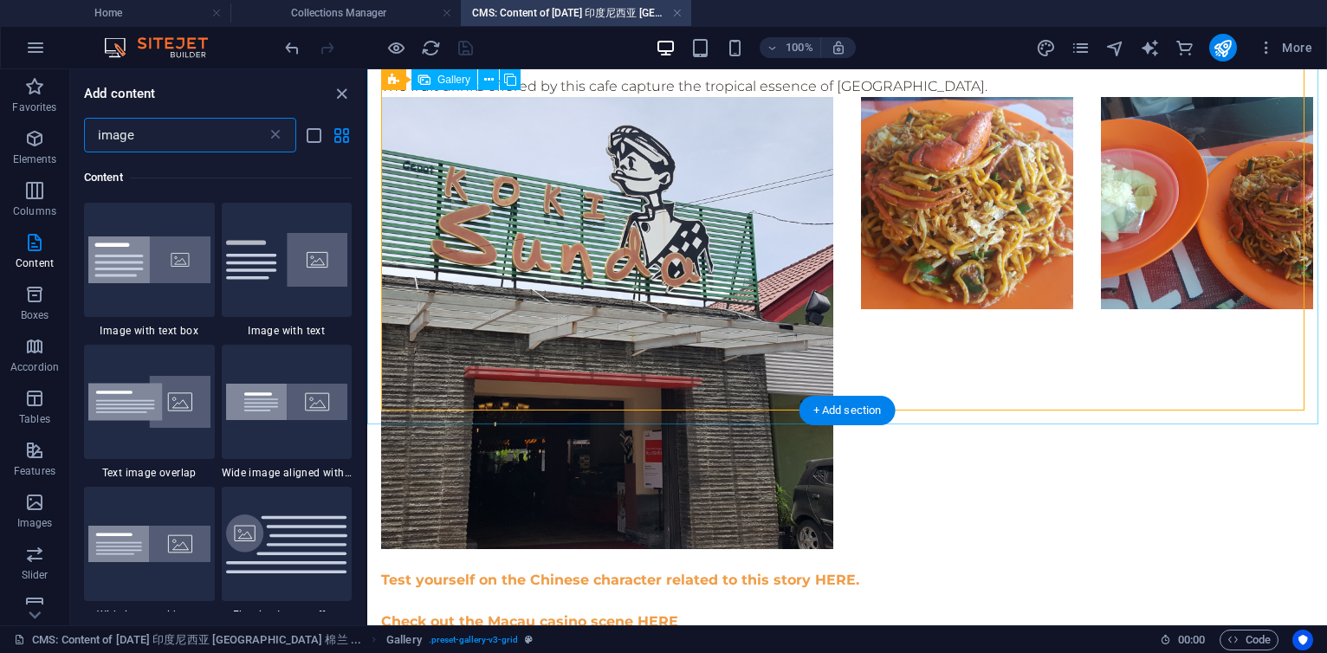
scroll to position [132, 0]
drag, startPoint x: 168, startPoint y: 144, endPoint x: 3, endPoint y: 125, distance: 166.6
click at [3, 125] on div "Favorites Elements Columns Content Boxes Accordion Tables Features Images Slide…" at bounding box center [183, 347] width 367 height 556
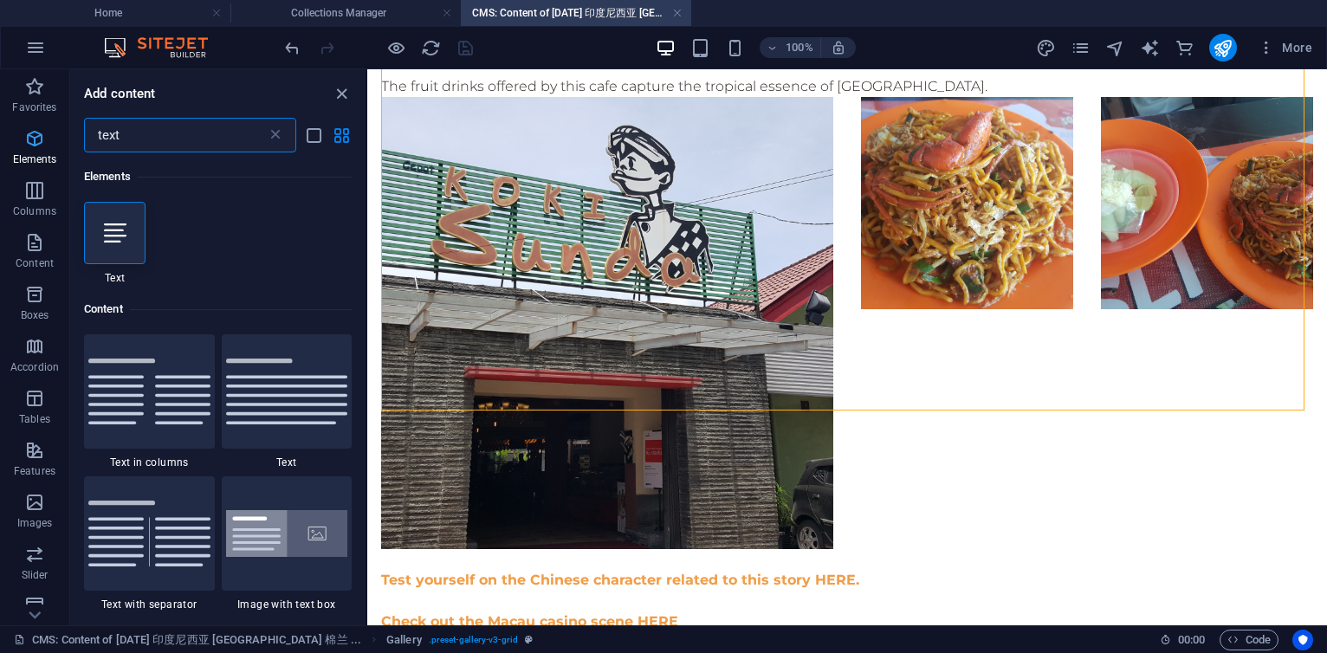
scroll to position [0, 0]
type input "text"
click at [129, 253] on div at bounding box center [115, 233] width 62 height 62
click at [367, 253] on div "Drag and drop a file to add it Image Text Image Text Gallery Gallery Gallery Te…" at bounding box center [847, 347] width 960 height 556
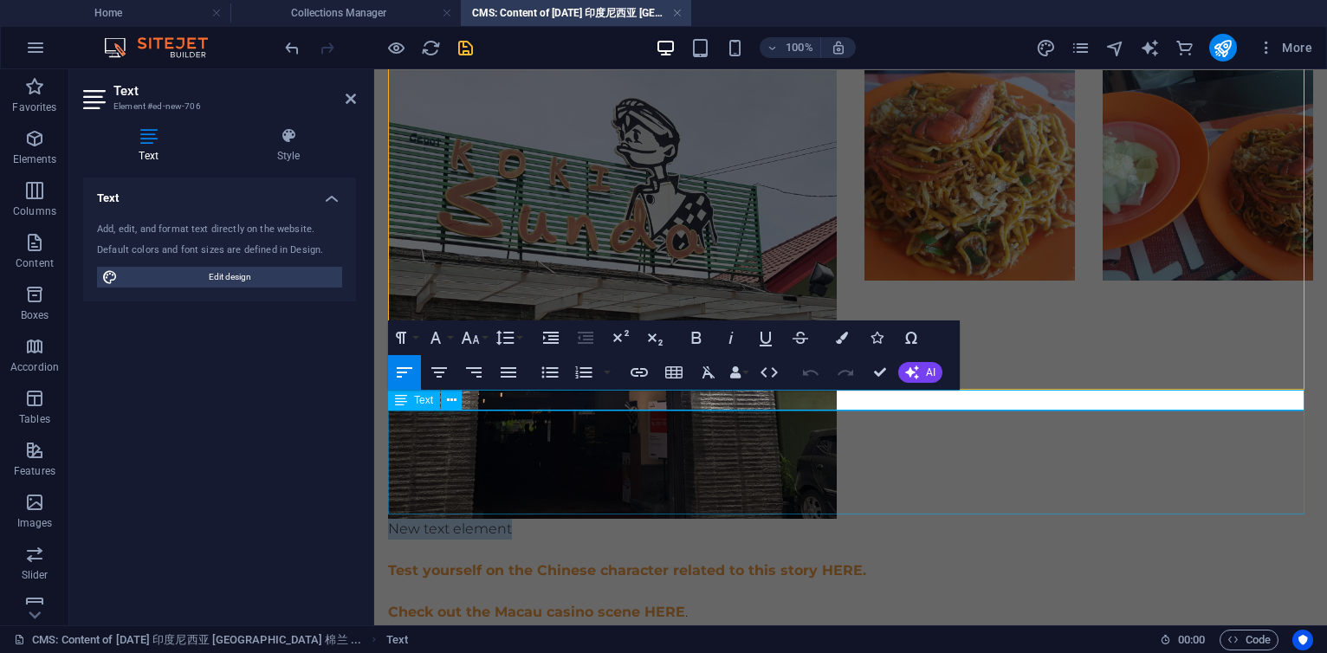
scroll to position [4244, 0]
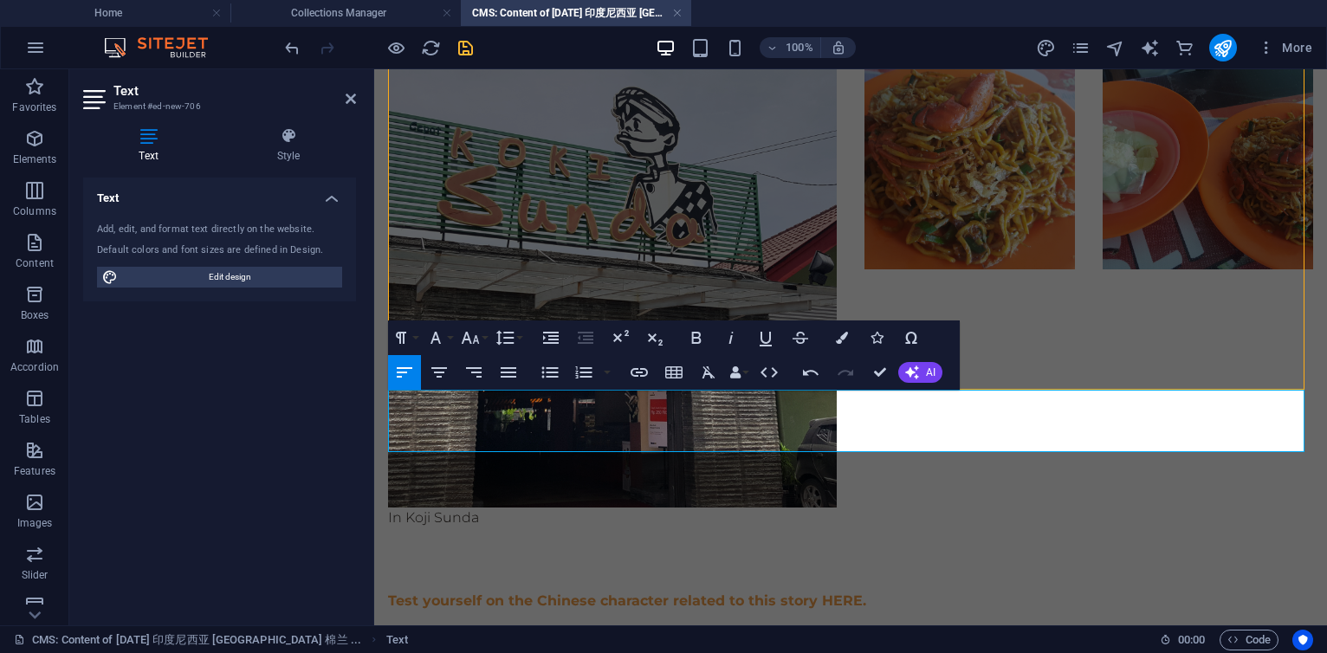
click at [430, 508] on p "In Koji Sunda" at bounding box center [850, 518] width 925 height 21
click at [506, 508] on p "In Koiki Sunda" at bounding box center [850, 518] width 925 height 21
drag, startPoint x: 546, startPoint y: 399, endPoint x: 705, endPoint y: 399, distance: 159.4
click at [705, 508] on p "In Koiki Sunda, he had Mie Goreng Kang Cepot with a prawn topping." at bounding box center [850, 518] width 925 height 21
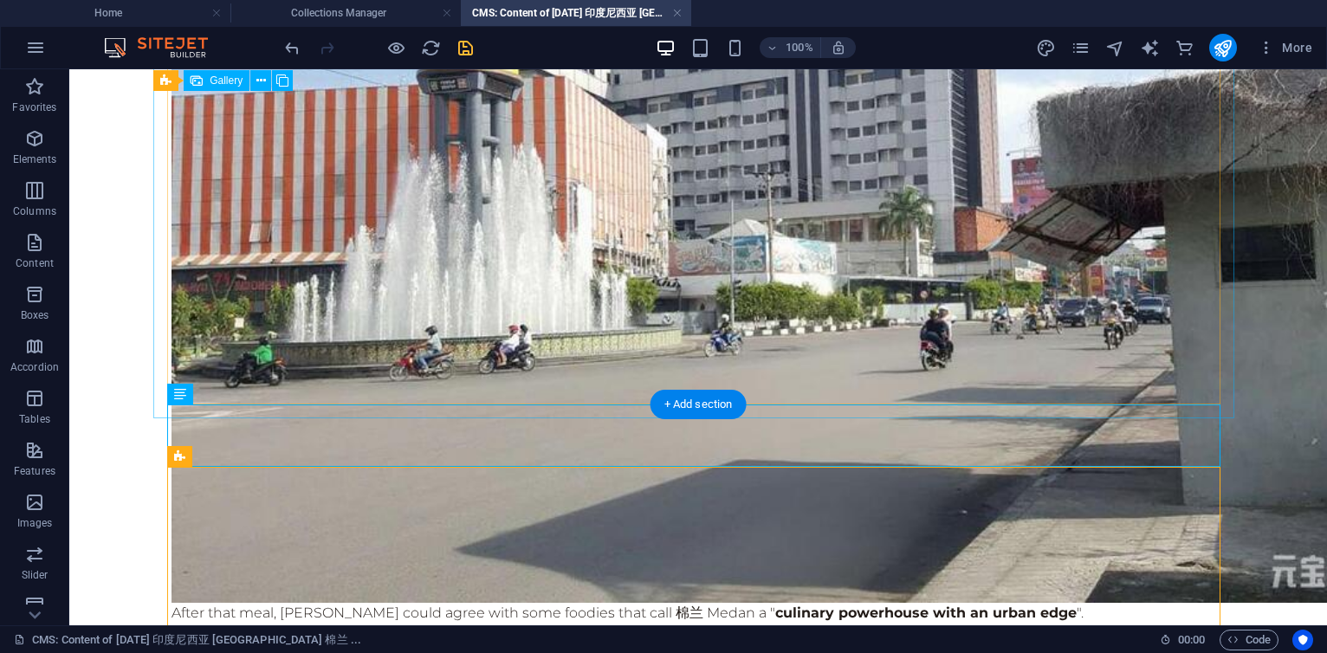
scroll to position [4284, 0]
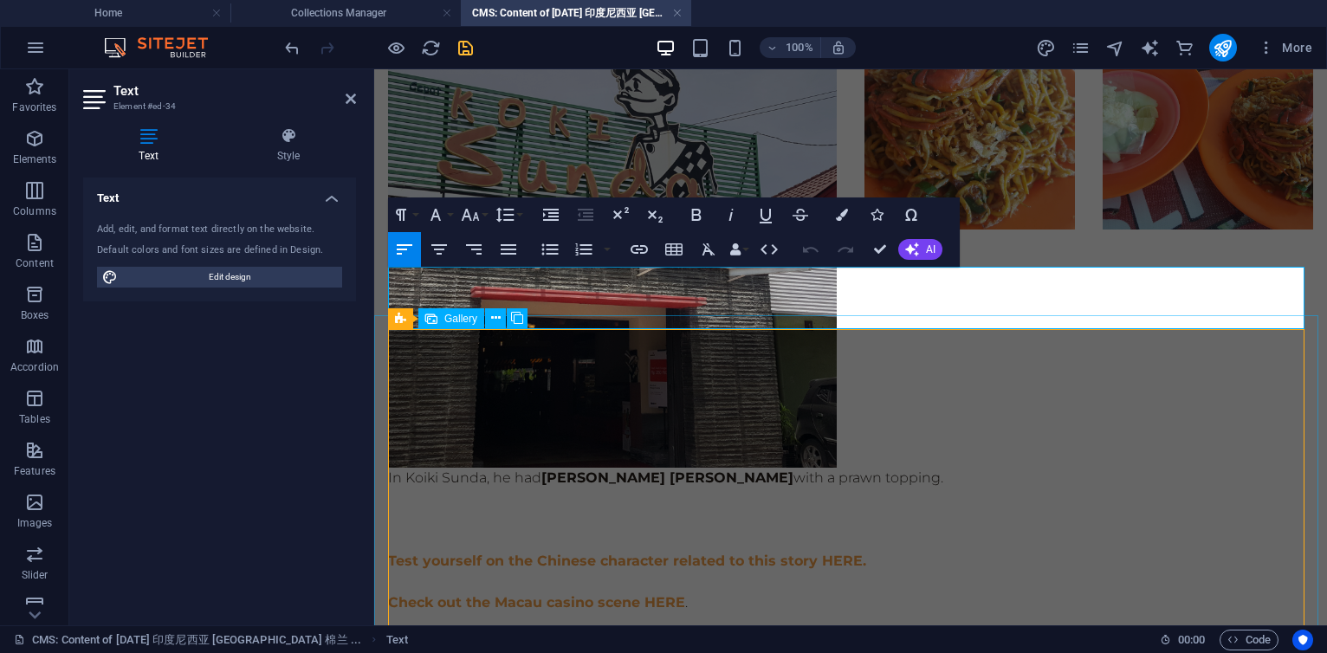
scroll to position [3861, 0]
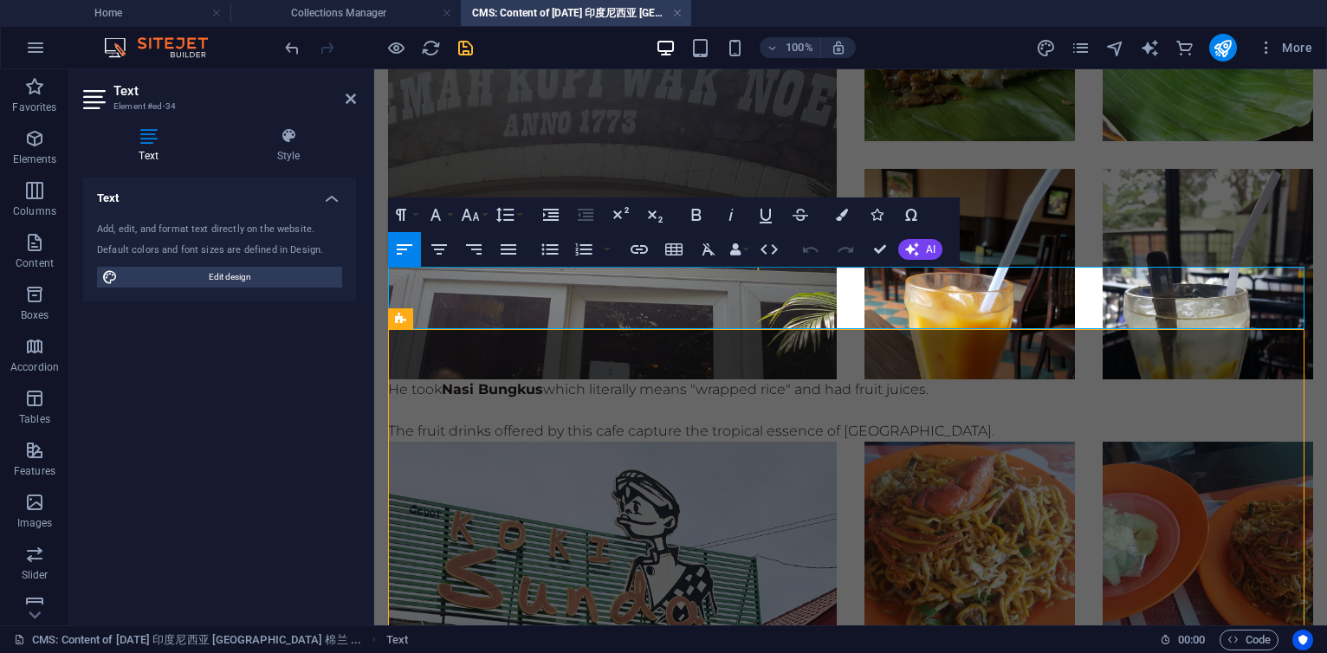
click at [976, 380] on p "He took Nasi Bungkus which literally means "wrapped rice" and had fruit juices." at bounding box center [850, 390] width 925 height 21
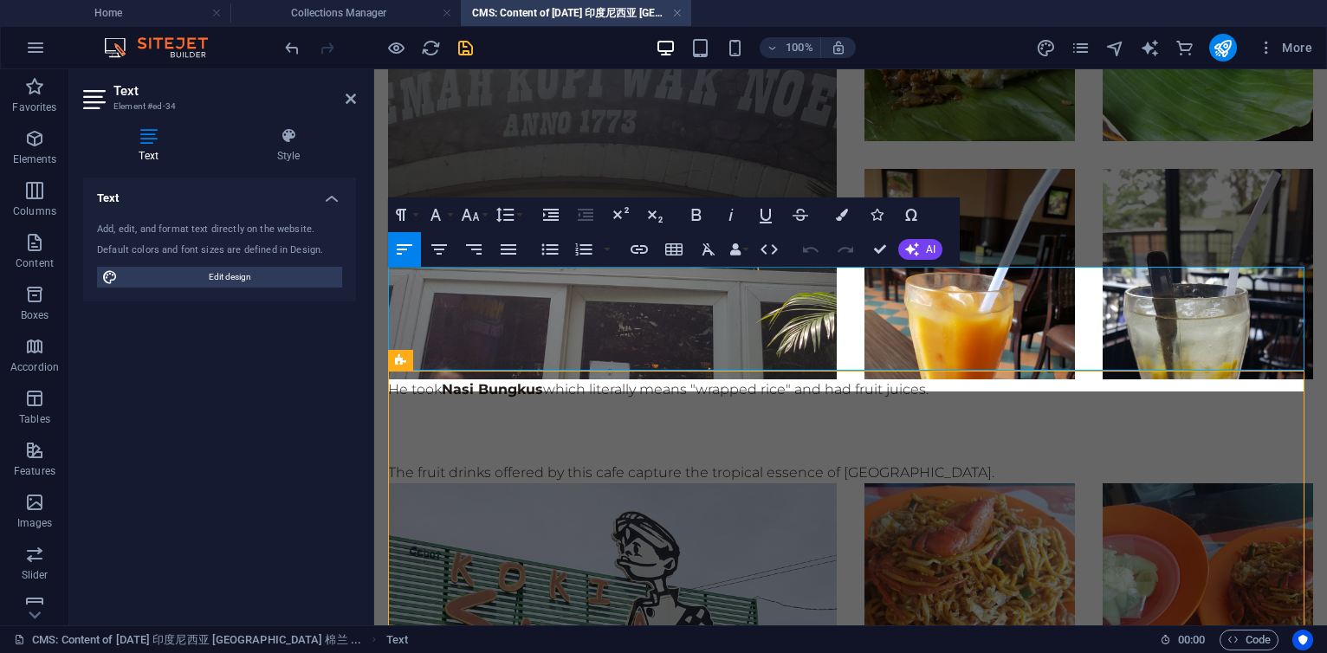
scroll to position [3537, 2]
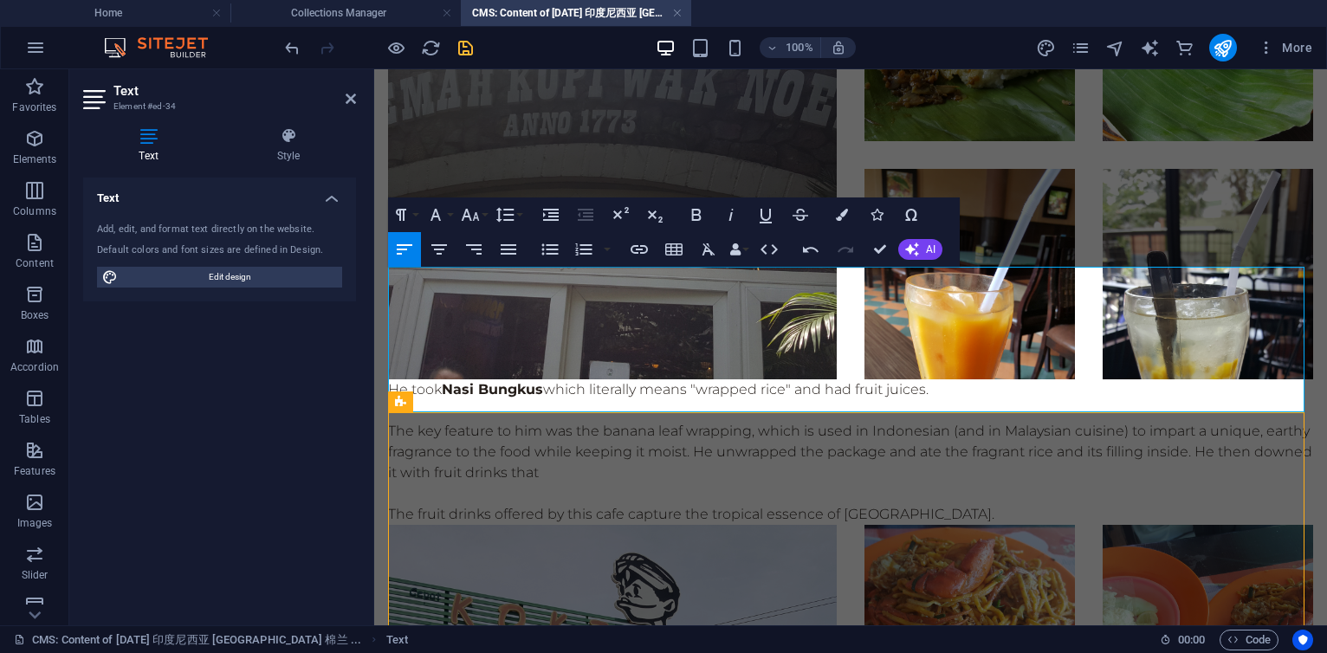
click at [626, 504] on p "The fruit drinks offered by this cafe capture the tropical essence of [GEOGRAPH…" at bounding box center [850, 514] width 925 height 21
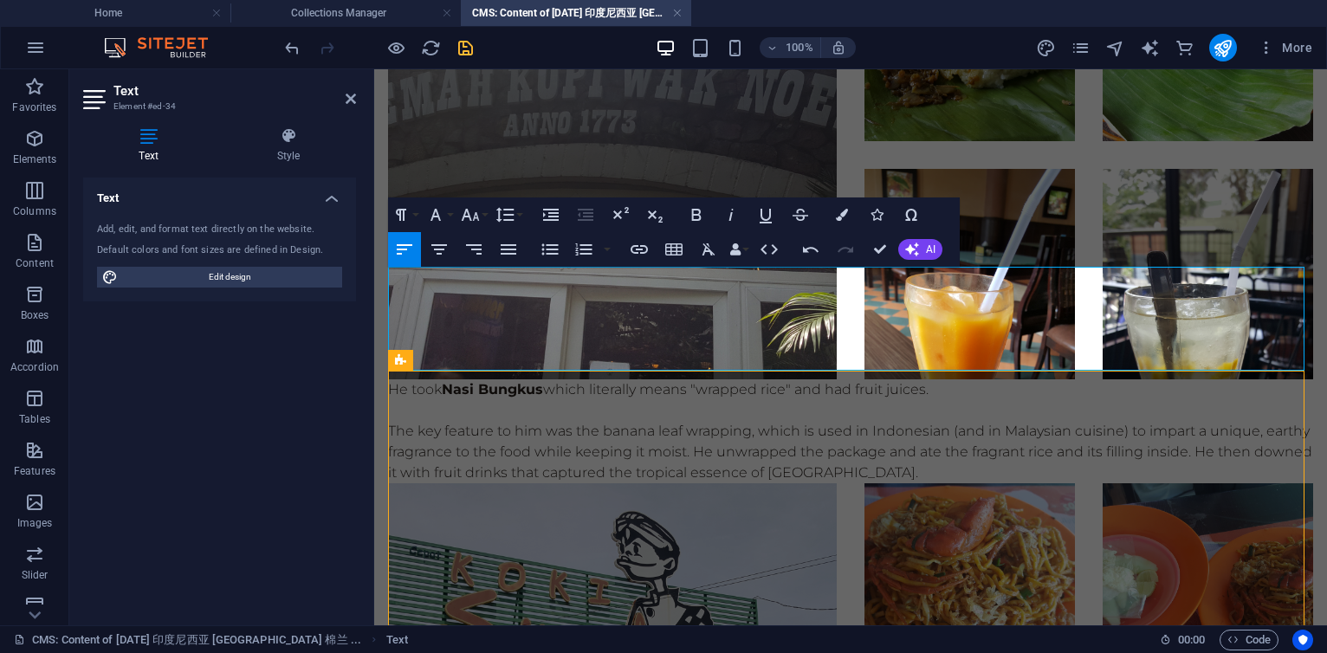
click at [851, 421] on p "The key feature to him was the banana leaf wrapping, which is used in Indonesia…" at bounding box center [850, 452] width 925 height 62
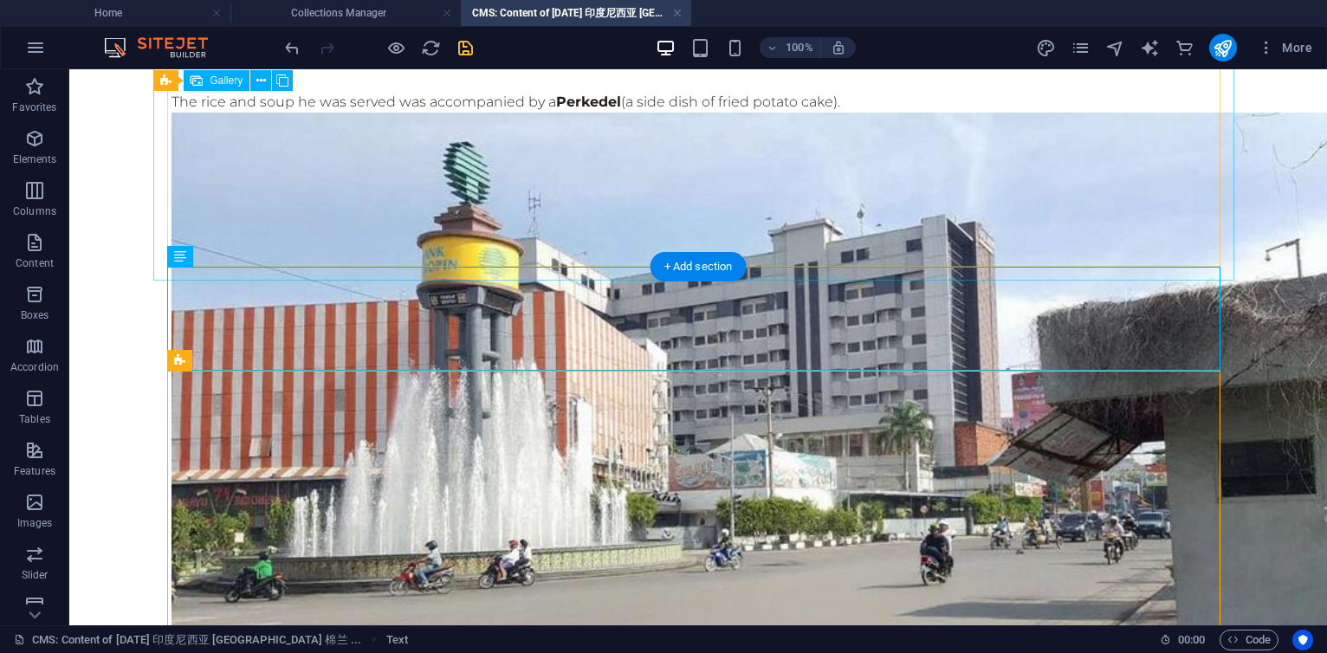
scroll to position [4352, 0]
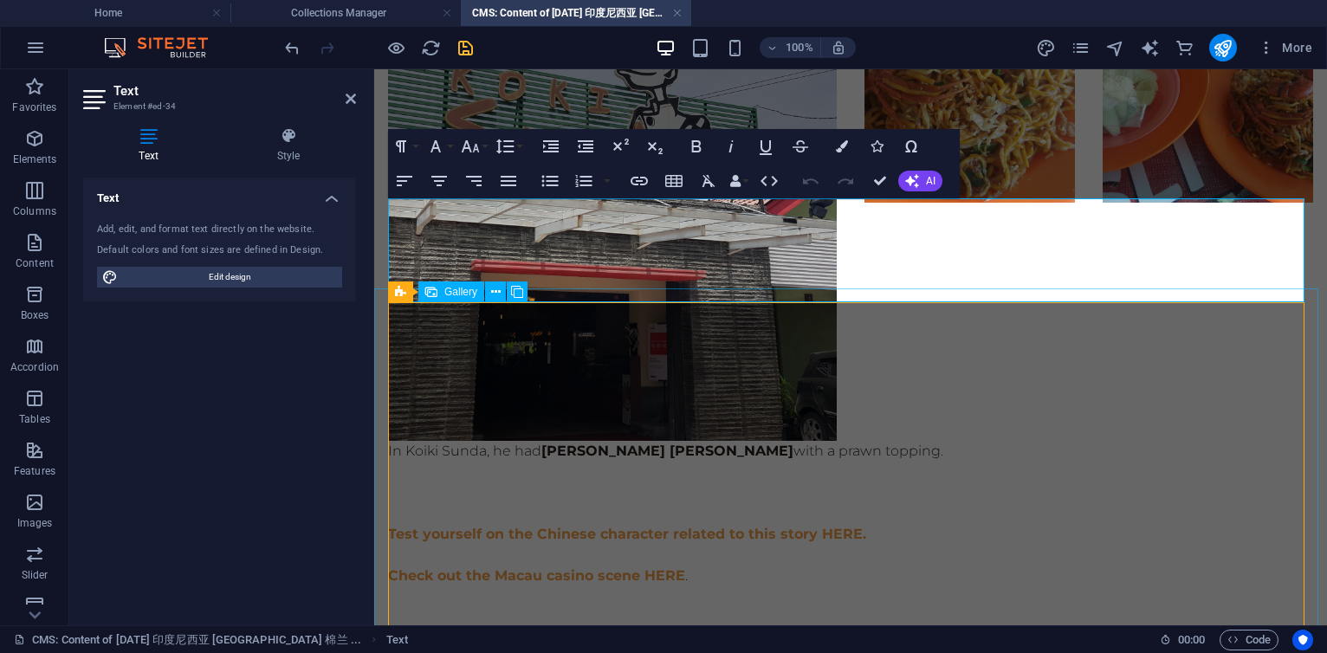
scroll to position [3929, 0]
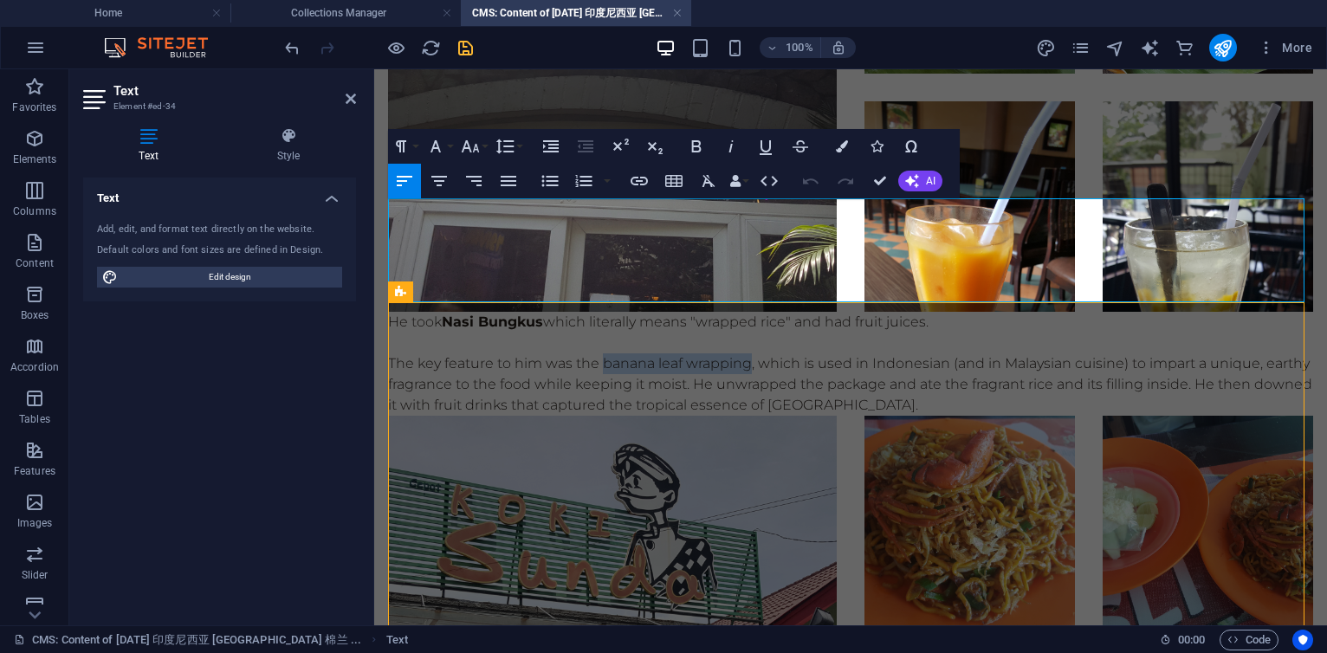
drag, startPoint x: 603, startPoint y: 251, endPoint x: 750, endPoint y: 256, distance: 147.4
click at [750, 354] on p "The key feature to him was the banana leaf wrapping, which is used in Indonesia…" at bounding box center [850, 385] width 925 height 62
click at [844, 354] on p "The key feature to him was the banana leaf wrapping , which is used in Indonesi…" at bounding box center [850, 385] width 925 height 62
click at [1137, 354] on p "The key feature to him was the banana leaf wrapping , which is used in Indonesi…" at bounding box center [850, 385] width 925 height 62
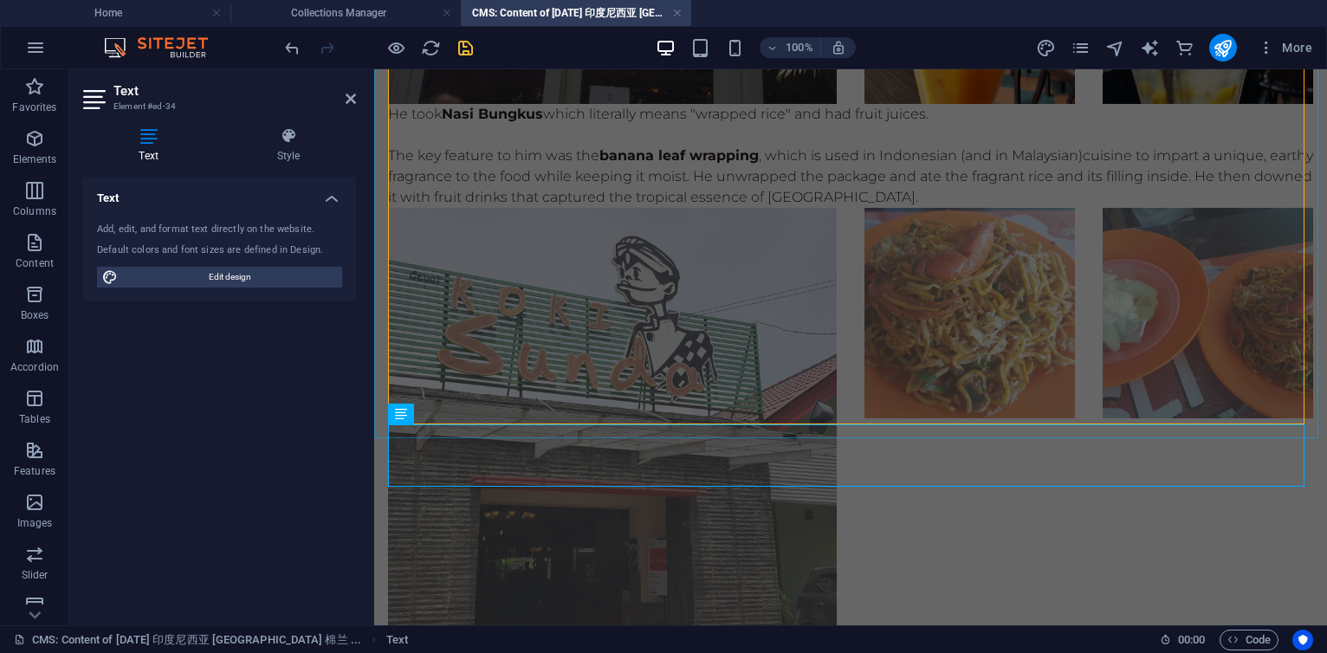
scroll to position [4327, 0]
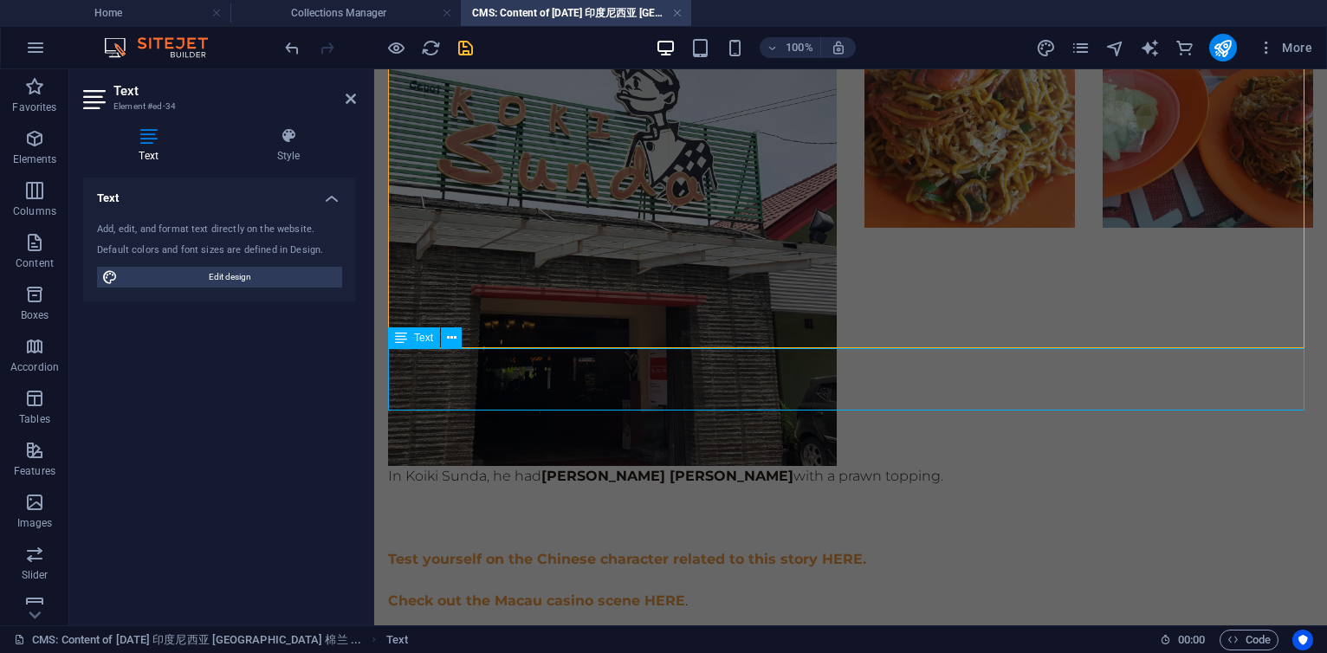
click at [669, 466] on div "In Koiki Sunda, he had Mie Goreng Kang Cepot with a prawn topping." at bounding box center [850, 497] width 925 height 62
click at [837, 355] on li at bounding box center [612, 241] width 449 height 449
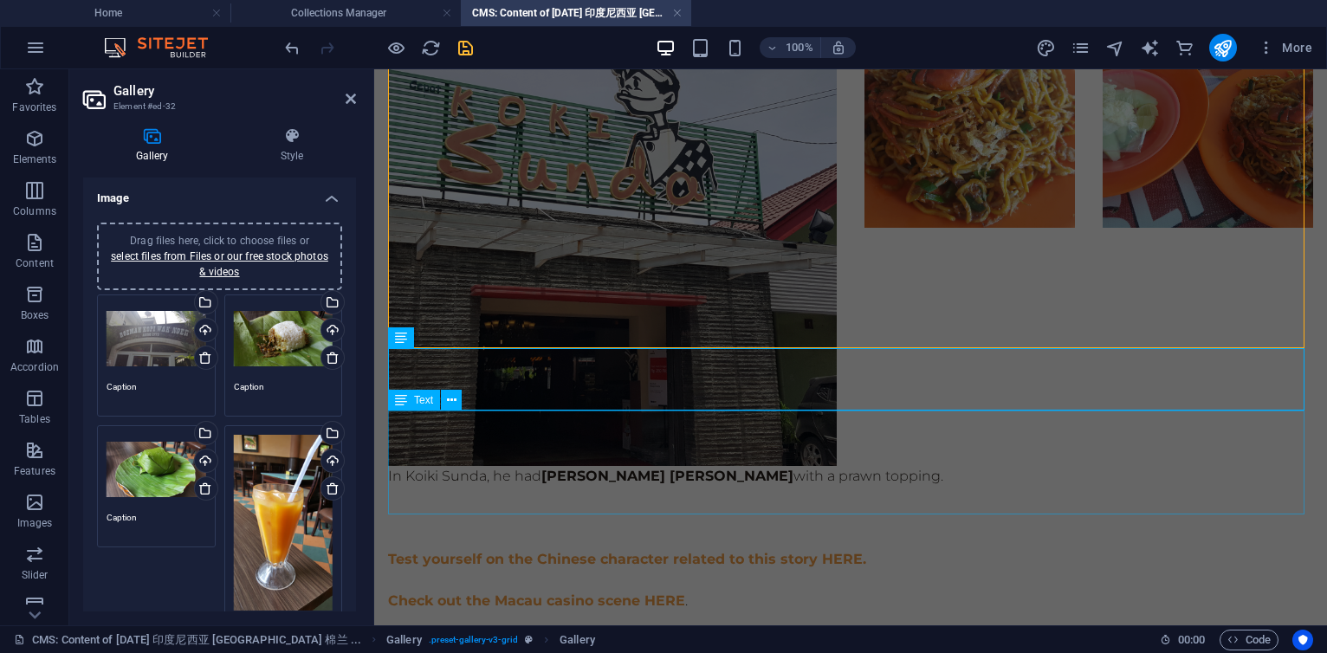
click at [476, 466] on div "In Koiki Sunda, he had Mie Goreng Kang Cepot with a prawn topping." at bounding box center [850, 497] width 925 height 62
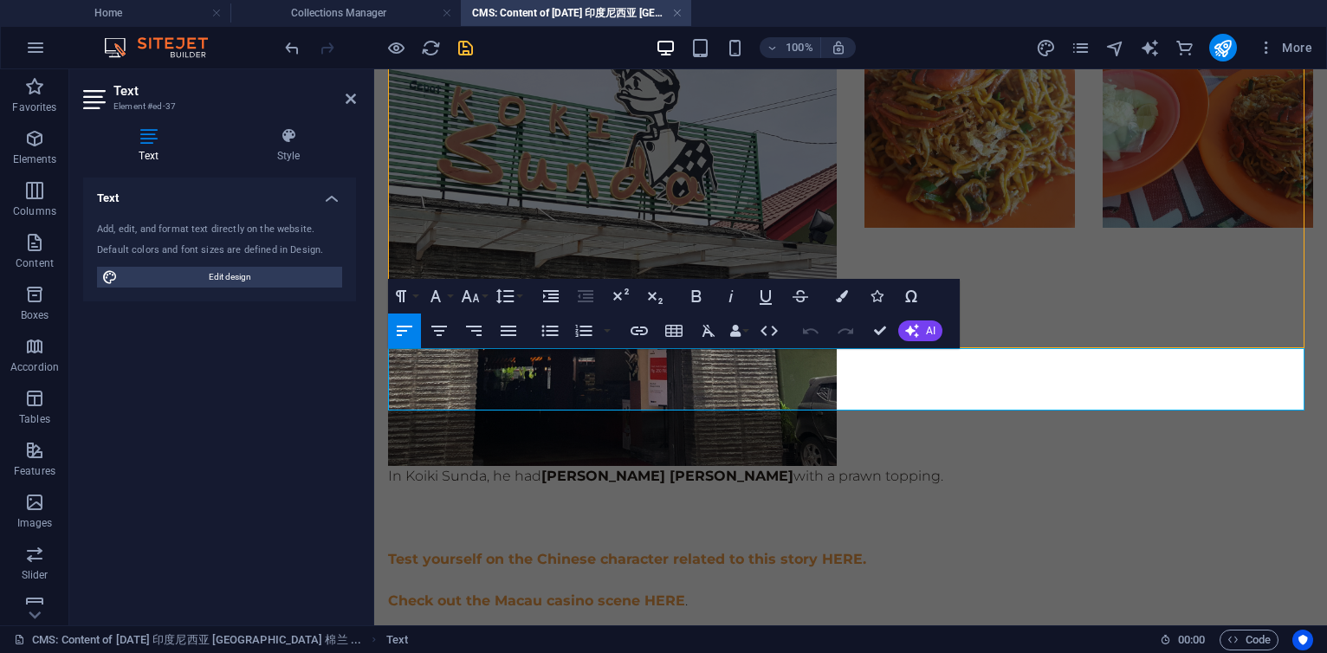
click at [393, 466] on p "In Koiki Sunda, he had Mie Goreng Kang Cepot with a prawn topping." at bounding box center [850, 476] width 925 height 21
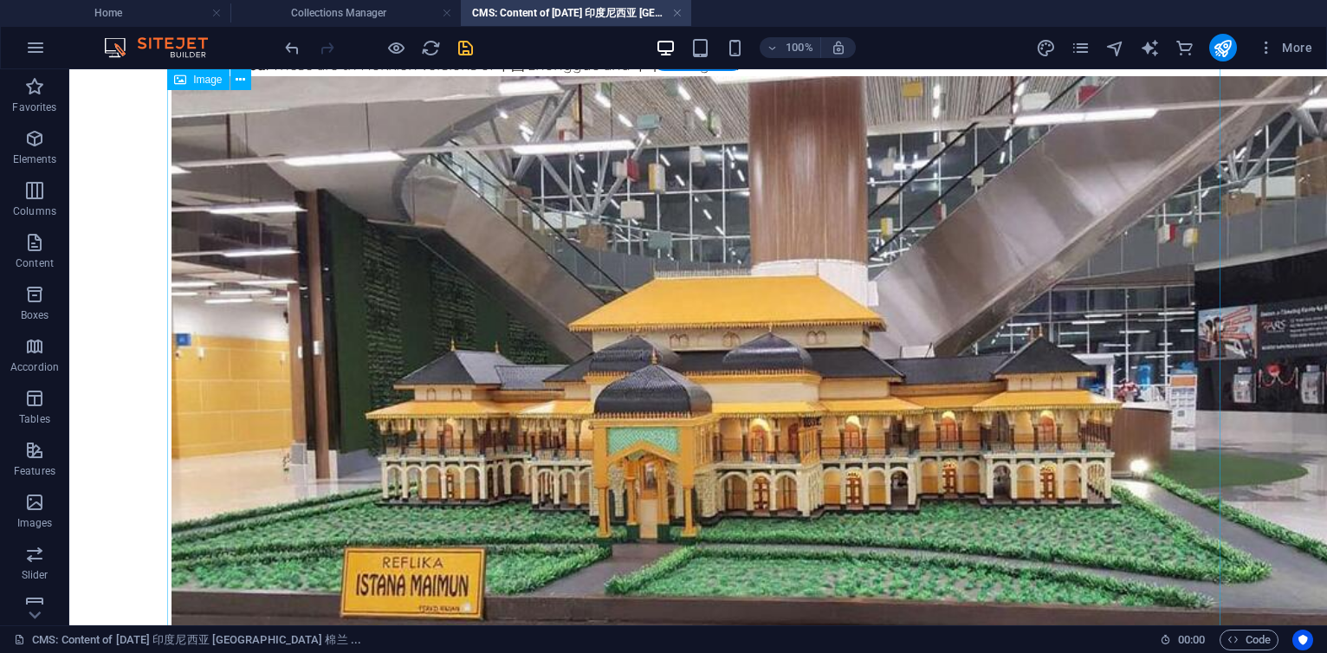
scroll to position [0, 0]
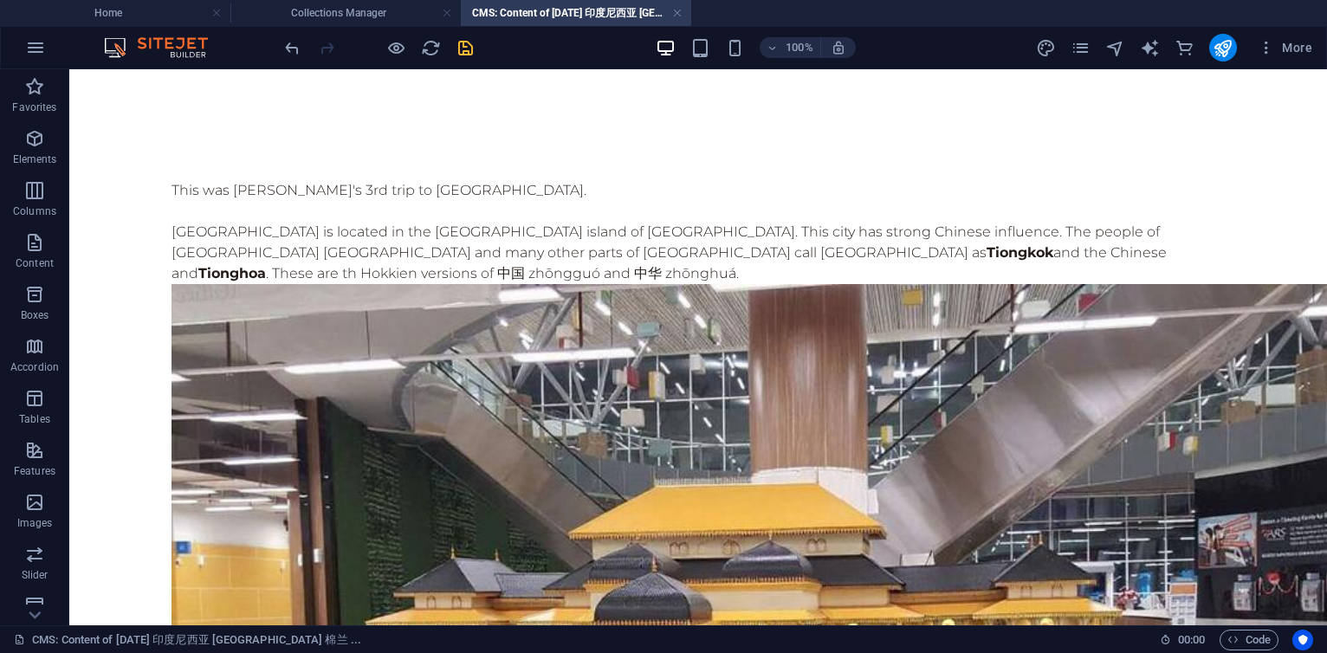
click at [467, 47] on icon "save" at bounding box center [466, 48] width 20 height 20
